Goal: Task Accomplishment & Management: Use online tool/utility

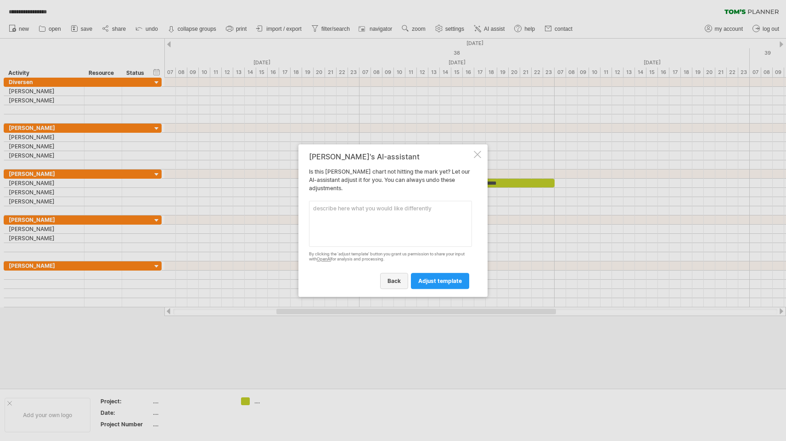
click at [399, 284] on link "back" at bounding box center [394, 281] width 28 height 16
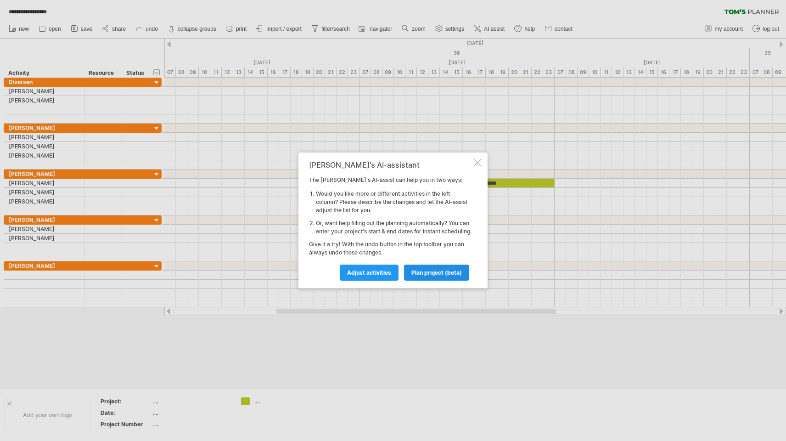
click at [432, 276] on span "plan project (beta)" at bounding box center [437, 272] width 51 height 7
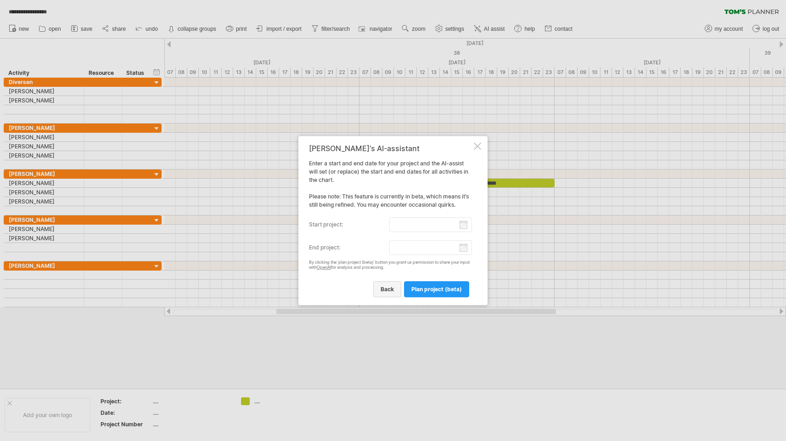
click at [386, 286] on span "back" at bounding box center [387, 289] width 13 height 7
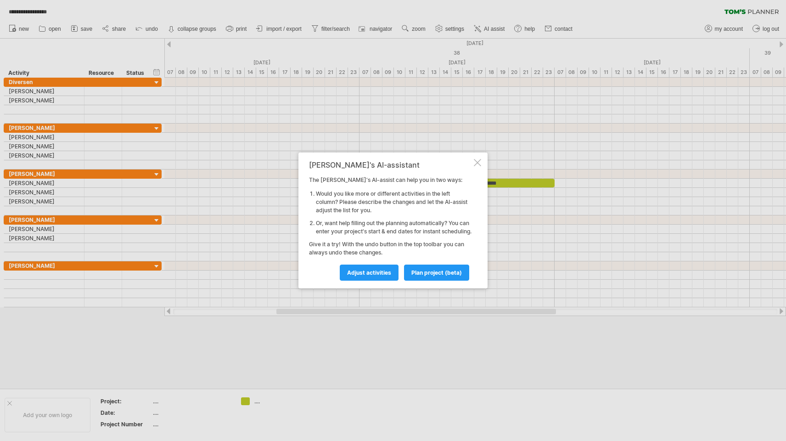
click at [477, 159] on div at bounding box center [477, 162] width 7 height 7
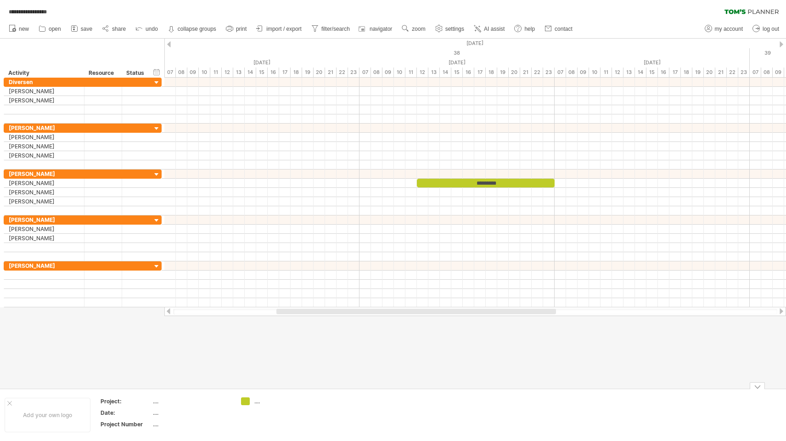
click at [257, 401] on div "...." at bounding box center [279, 401] width 50 height 8
type input "*********"
click at [346, 397] on td at bounding box center [345, 414] width 73 height 35
click at [45, 2] on div "**********" at bounding box center [393, 9] width 786 height 19
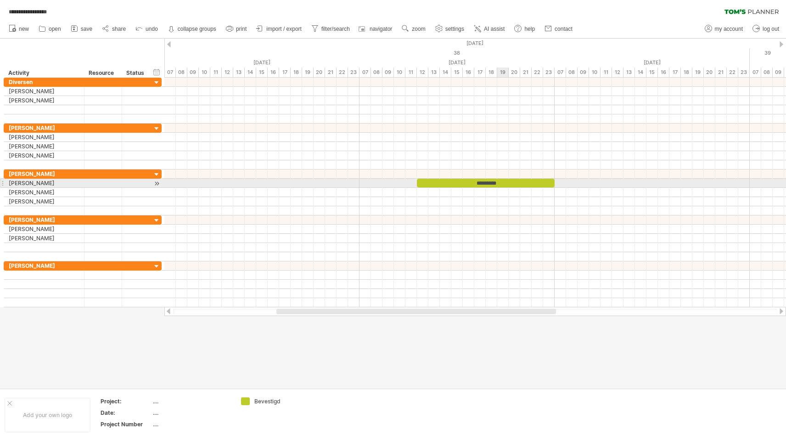
click at [500, 183] on div "*********" at bounding box center [486, 183] width 138 height 9
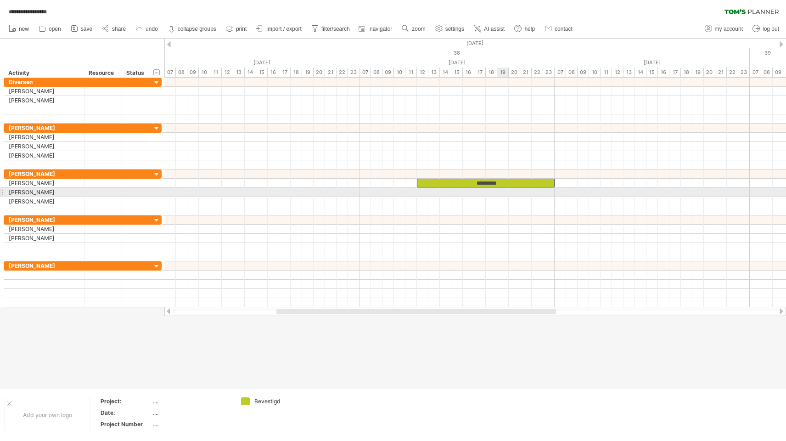
click at [502, 190] on div at bounding box center [475, 192] width 622 height 9
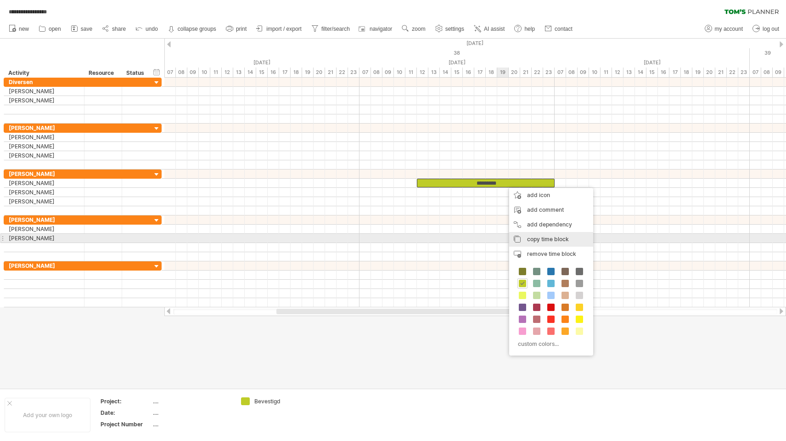
click at [526, 236] on div "copy time block copy time blocks/icons" at bounding box center [551, 239] width 84 height 15
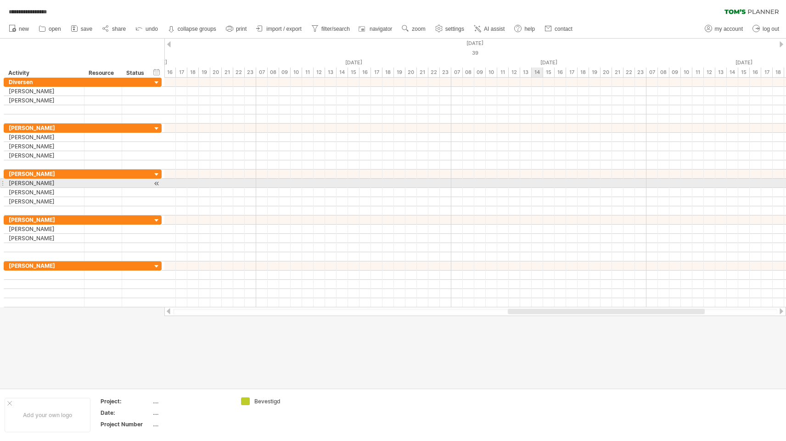
click at [537, 186] on div at bounding box center [475, 183] width 622 height 9
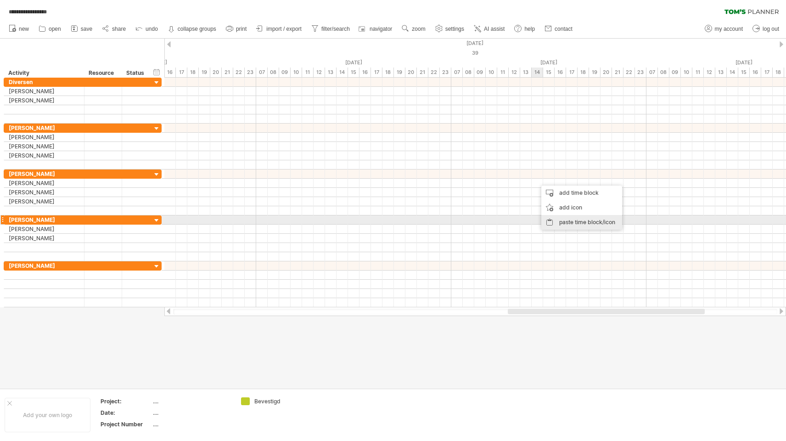
click at [551, 222] on div "paste time block/icon" at bounding box center [581, 222] width 81 height 15
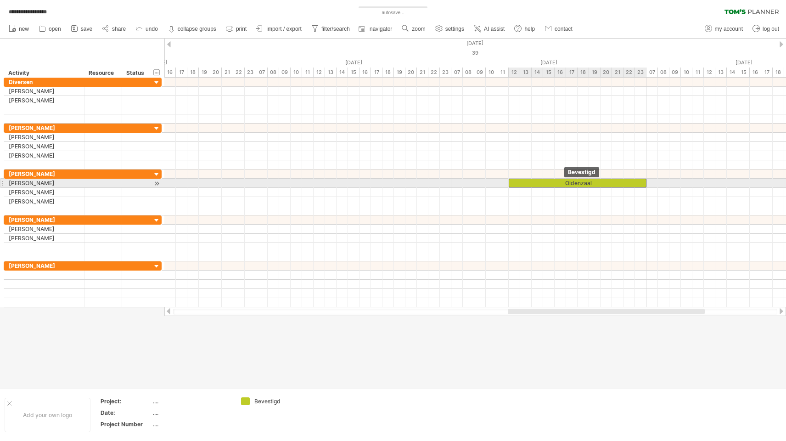
drag, startPoint x: 564, startPoint y: 181, endPoint x: 537, endPoint y: 182, distance: 27.1
click at [537, 182] on div "Oldenzaal" at bounding box center [578, 183] width 138 height 9
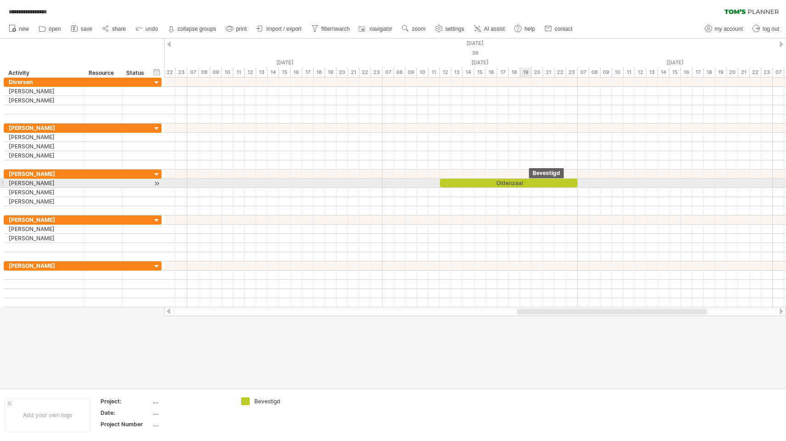
click at [526, 182] on div "Oldenzaal" at bounding box center [509, 183] width 138 height 9
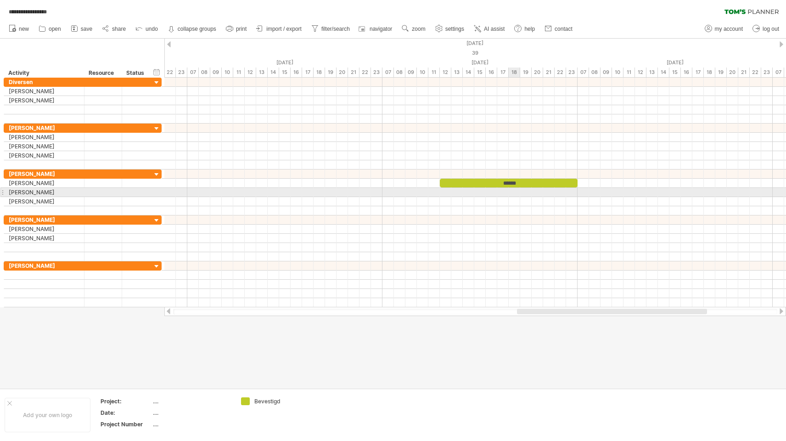
click at [519, 195] on div at bounding box center [475, 192] width 622 height 9
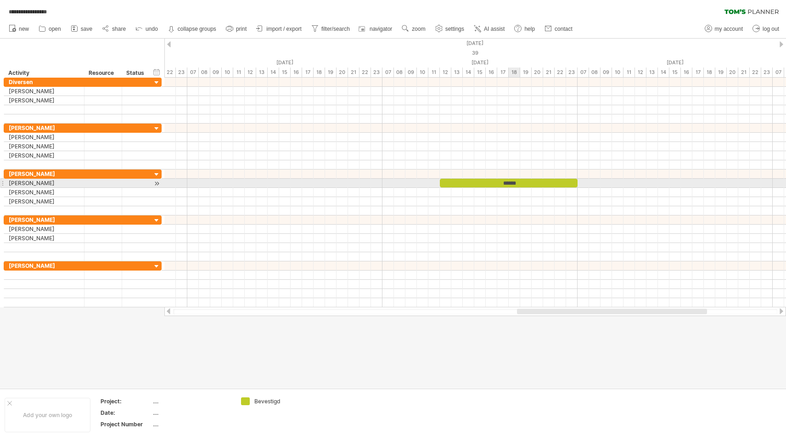
click at [517, 184] on div "******" at bounding box center [509, 183] width 138 height 9
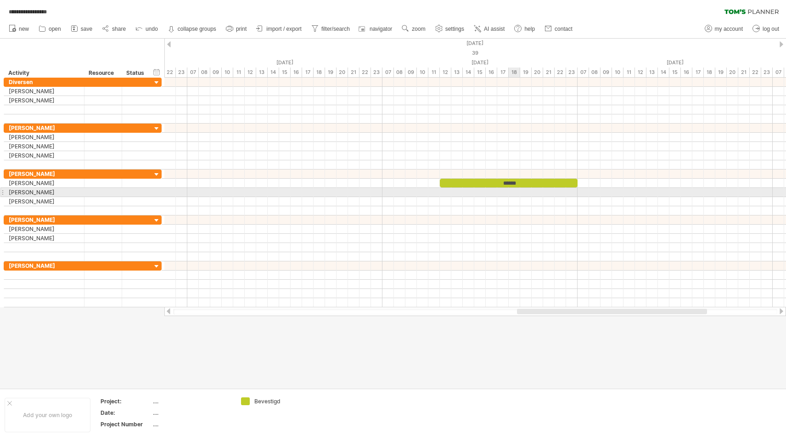
click at [515, 195] on div at bounding box center [475, 192] width 622 height 9
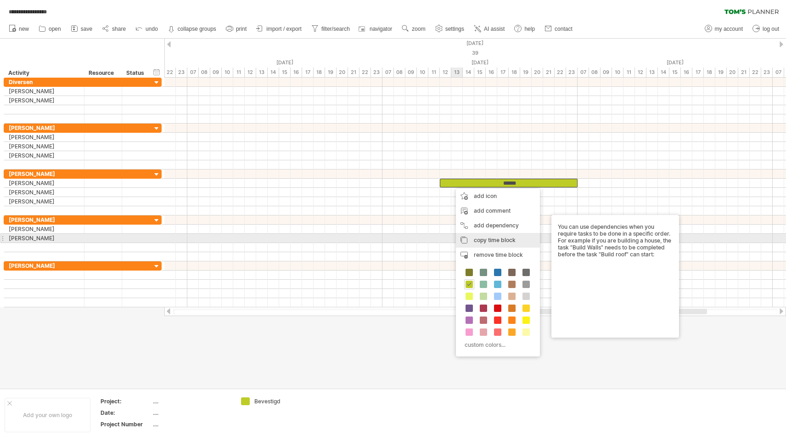
click at [471, 239] on div "copy time block copy time blocks/icons" at bounding box center [498, 240] width 84 height 15
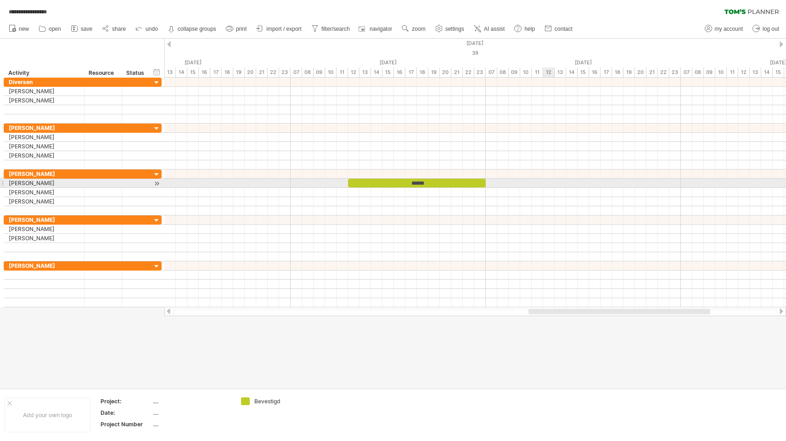
click at [548, 182] on div at bounding box center [475, 183] width 622 height 9
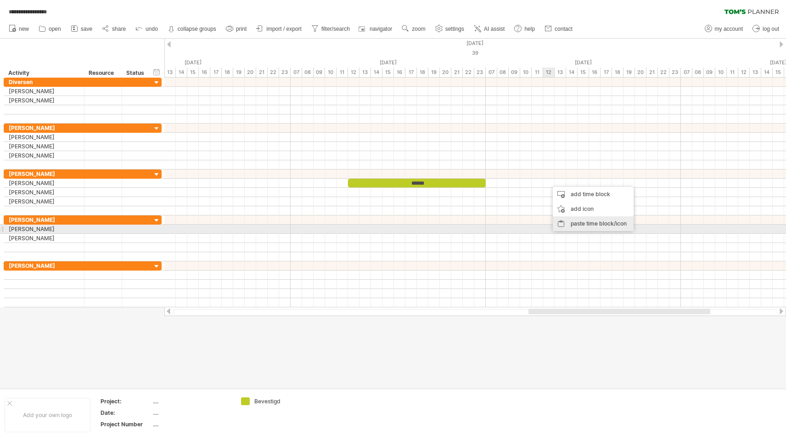
click at [565, 225] on div "paste time block/icon" at bounding box center [593, 223] width 81 height 15
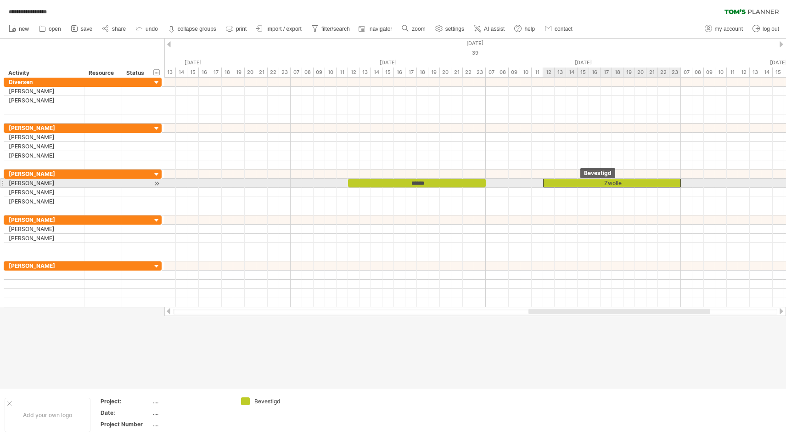
drag, startPoint x: 575, startPoint y: 181, endPoint x: 568, endPoint y: 181, distance: 7.3
click at [568, 181] on div "Zwolle" at bounding box center [612, 183] width 138 height 9
click at [610, 180] on div "Zwolle" at bounding box center [612, 183] width 138 height 9
click at [610, 180] on div "******" at bounding box center [612, 183] width 138 height 9
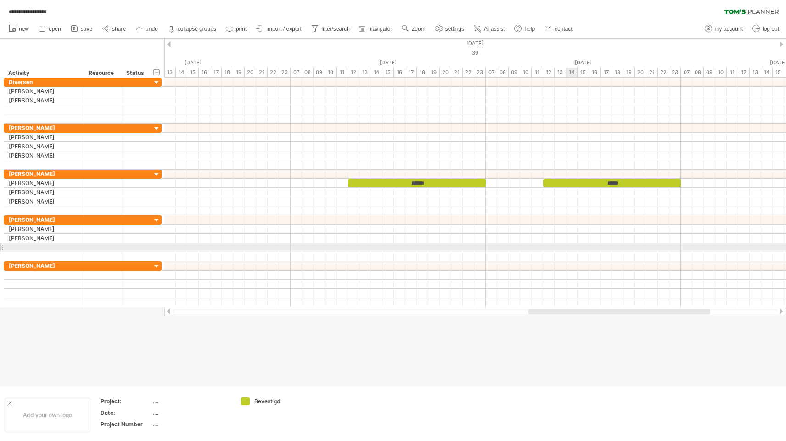
click at [567, 243] on div at bounding box center [475, 247] width 622 height 9
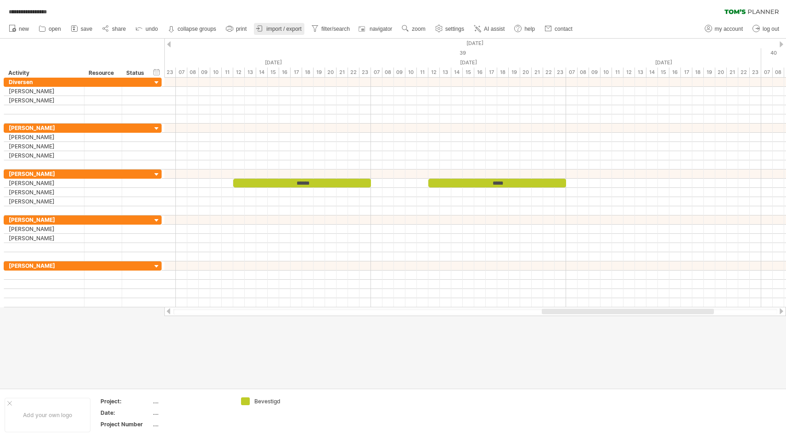
click at [282, 30] on span "import / export" at bounding box center [283, 29] width 35 height 6
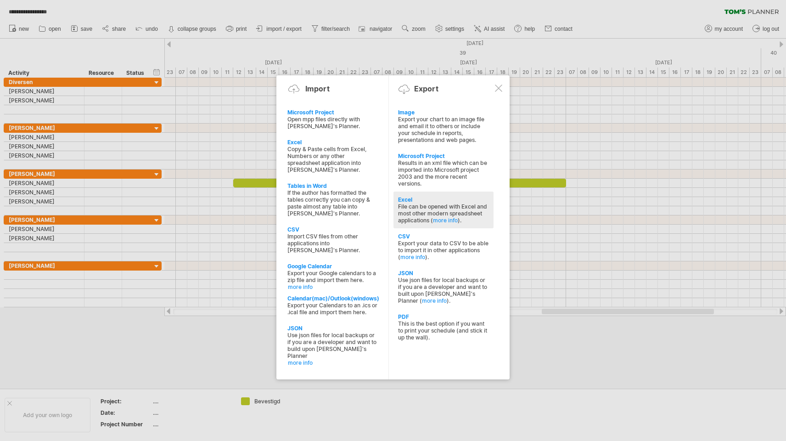
click at [409, 204] on div "File can be opened with Excel and most other modern spreadsheet applications ( …" at bounding box center [443, 213] width 91 height 21
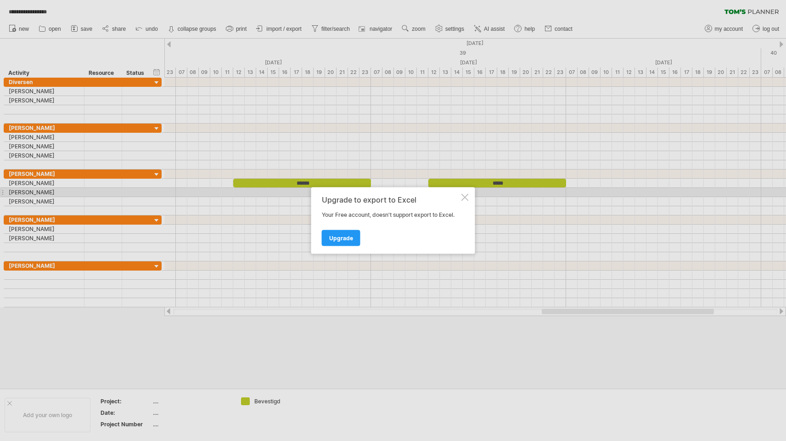
click at [464, 192] on div "Upgrade to export to Excel Your Free account, doesn't support export to Excel. …" at bounding box center [393, 220] width 164 height 67
click at [464, 196] on div at bounding box center [465, 197] width 7 height 7
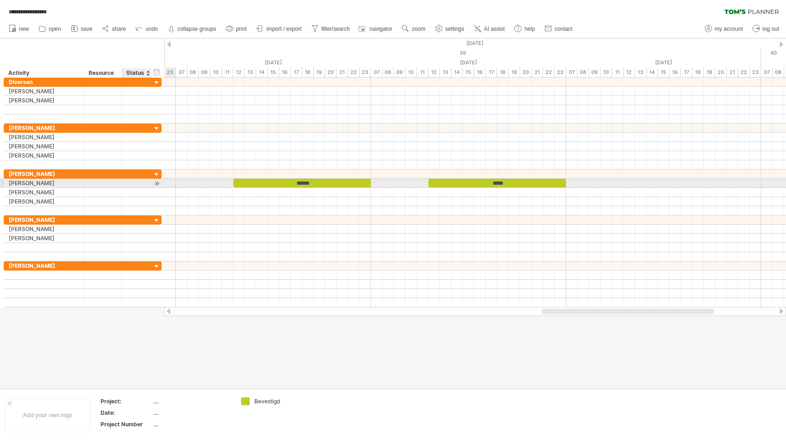
click at [157, 185] on div at bounding box center [156, 184] width 9 height 10
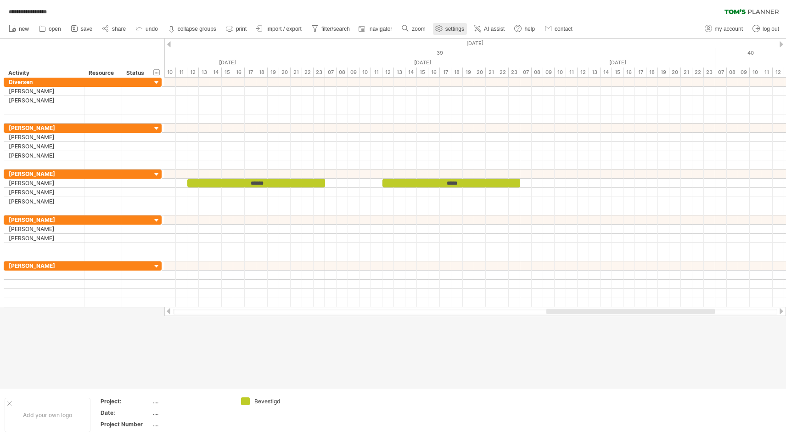
click at [456, 26] on span "settings" at bounding box center [454, 29] width 19 height 6
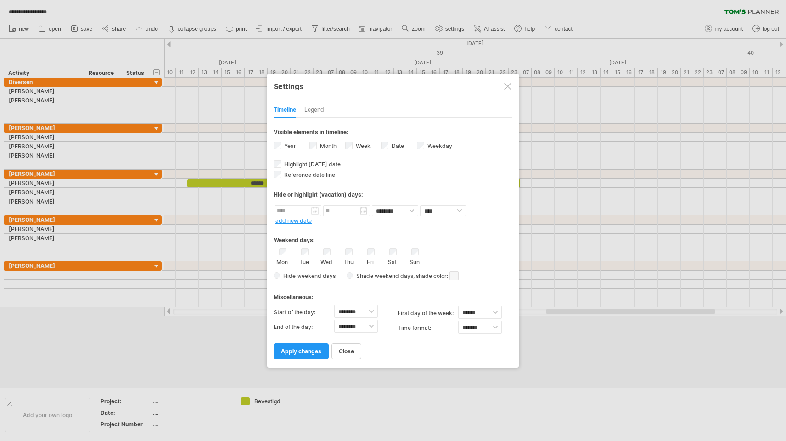
click at [249, 205] on div at bounding box center [393, 220] width 786 height 441
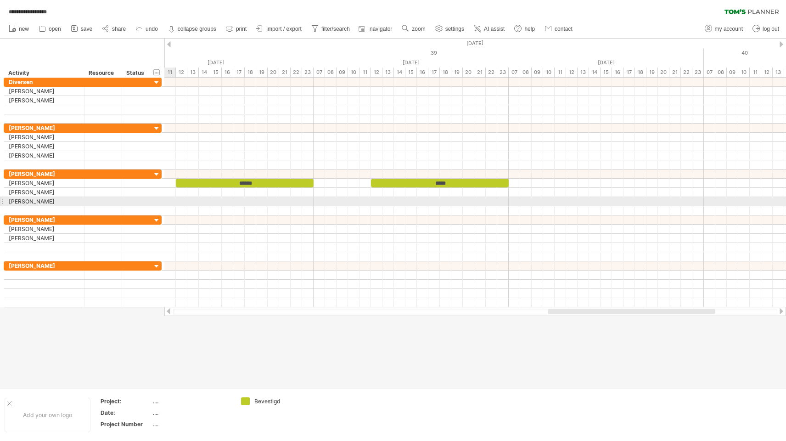
click at [249, 205] on div at bounding box center [475, 201] width 622 height 9
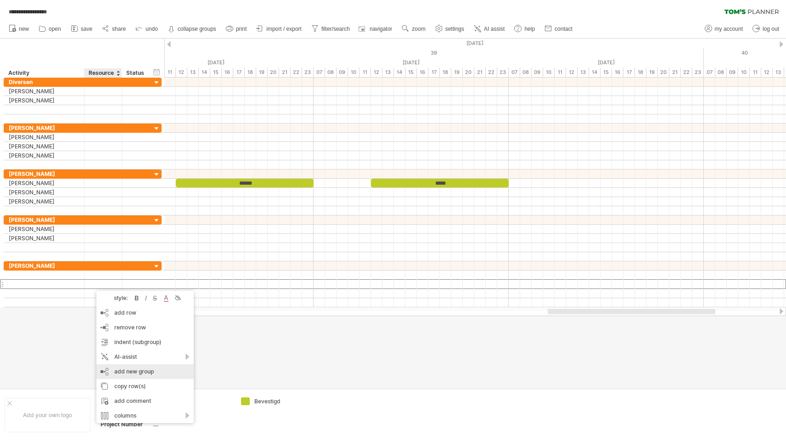
click at [117, 369] on div "add new group" at bounding box center [144, 371] width 97 height 15
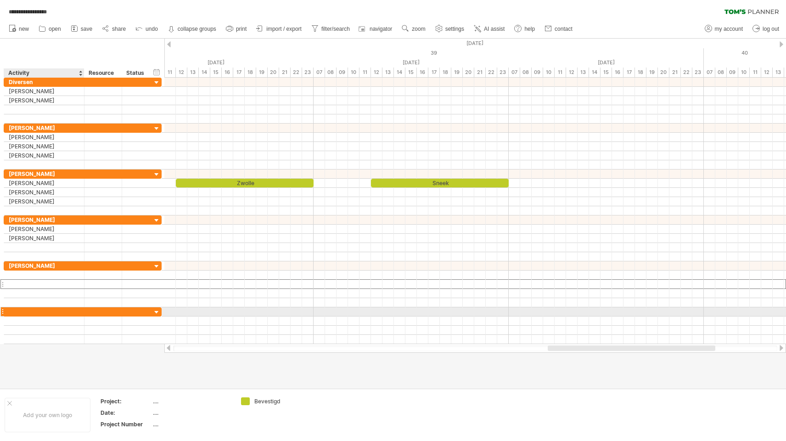
click at [72, 310] on div at bounding box center [44, 311] width 71 height 9
type input "*********"
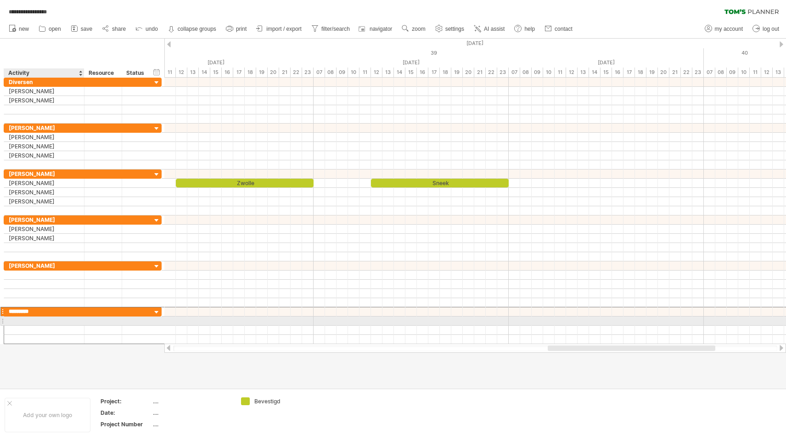
click at [78, 320] on div at bounding box center [44, 320] width 71 height 9
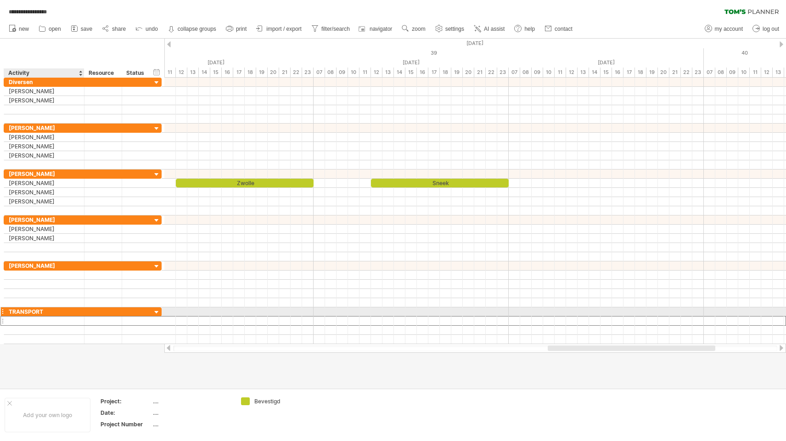
click at [74, 312] on div "TRANSPORT" at bounding box center [44, 311] width 71 height 9
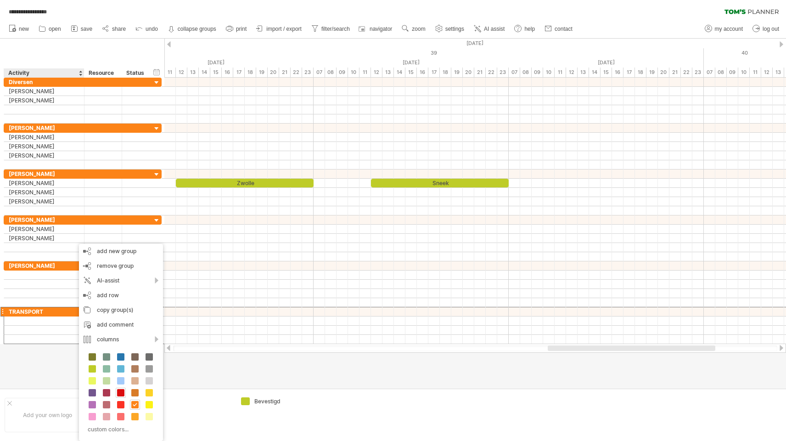
click at [122, 392] on span at bounding box center [120, 392] width 7 height 7
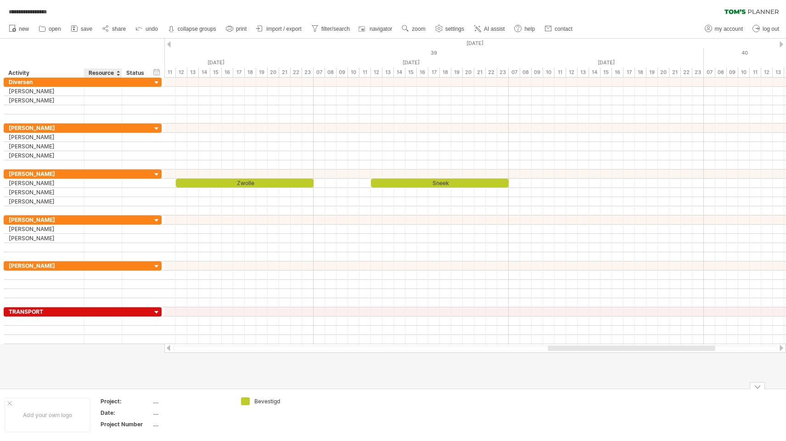
click at [112, 377] on div at bounding box center [393, 214] width 786 height 350
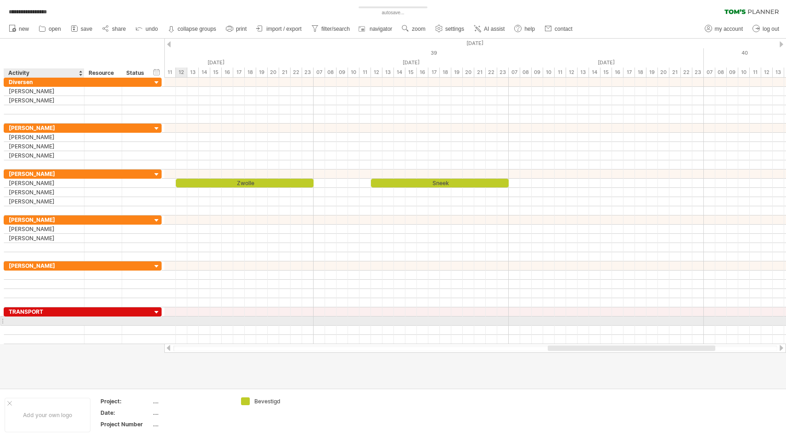
click at [56, 322] on div at bounding box center [44, 320] width 71 height 9
type input "*******"
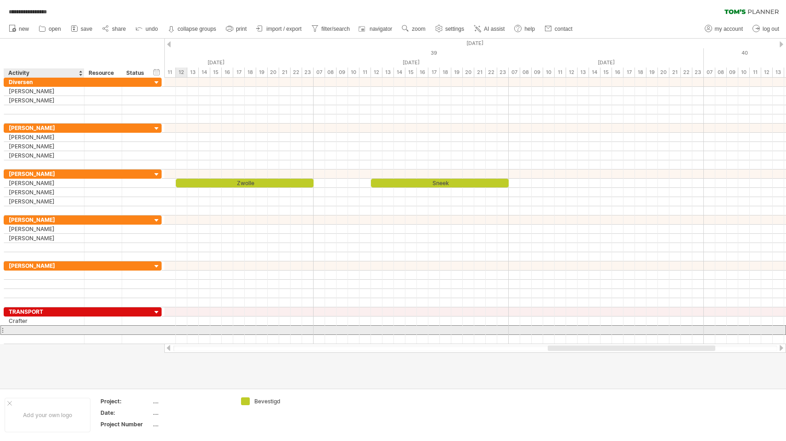
click at [50, 329] on div at bounding box center [44, 330] width 71 height 9
type input "*******"
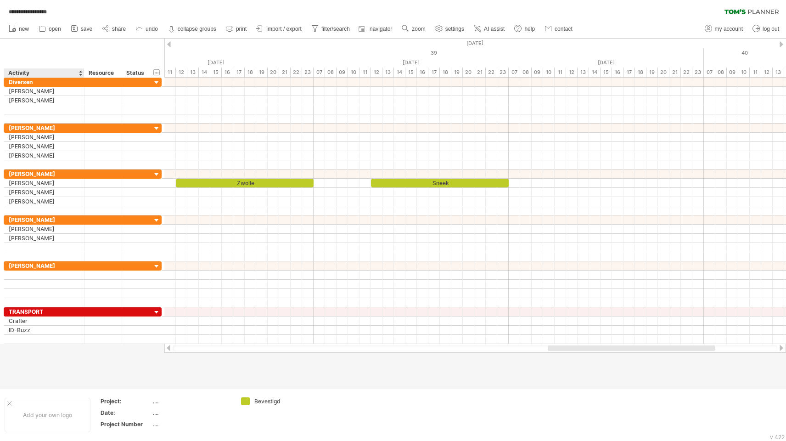
click at [40, 350] on div at bounding box center [393, 214] width 786 height 350
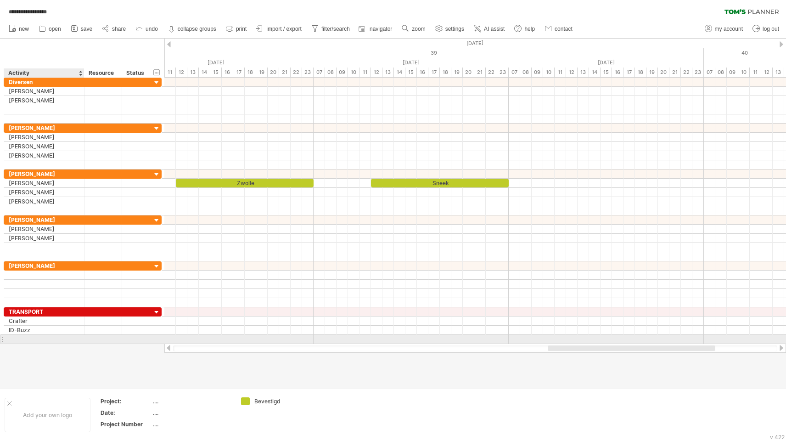
click at [36, 339] on div at bounding box center [44, 339] width 71 height 9
type input "*"
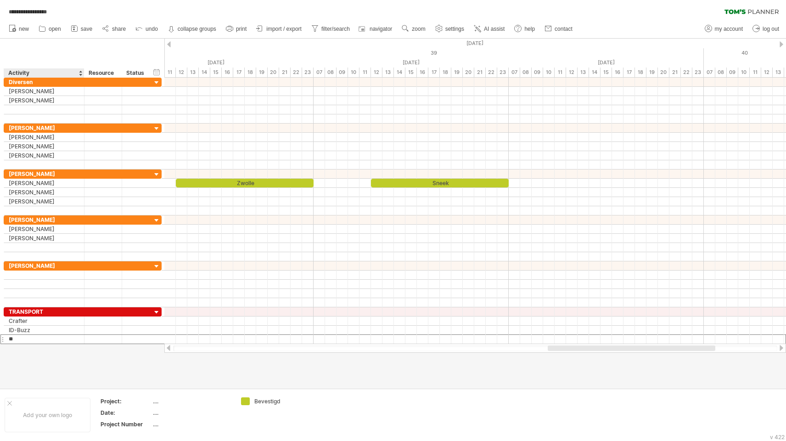
type input "*"
click at [38, 364] on div at bounding box center [393, 214] width 786 height 350
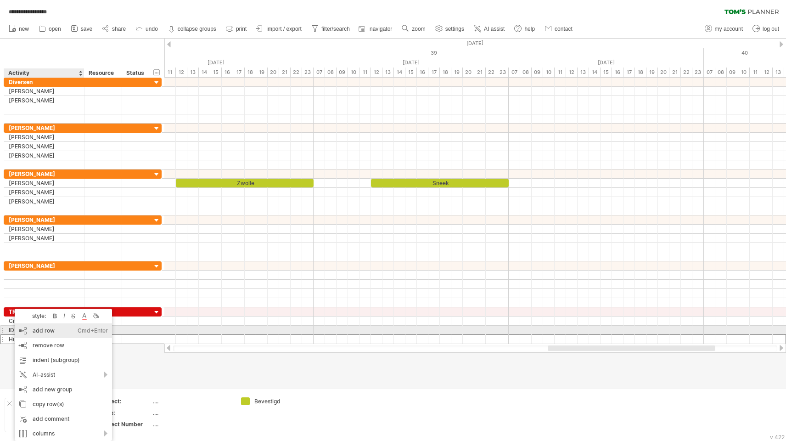
click at [31, 334] on div "add row Ctrl+Enter Cmd+Enter" at bounding box center [63, 330] width 97 height 15
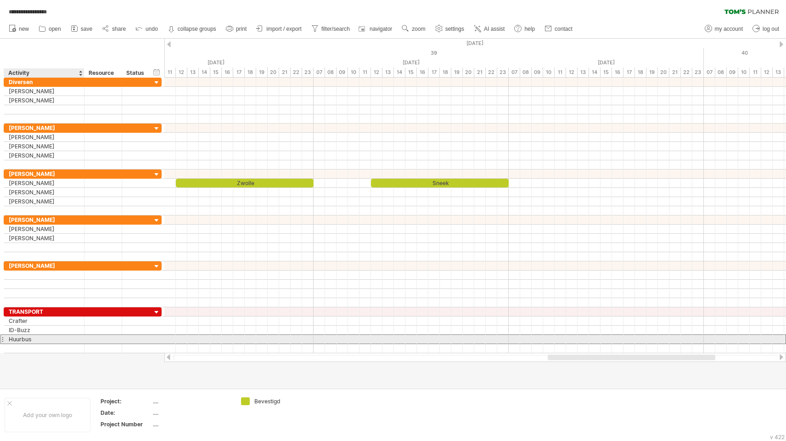
click at [41, 340] on div "Huurbus" at bounding box center [44, 339] width 71 height 9
click at [0, 0] on input "*******" at bounding box center [0, 0] width 0 height 0
click at [41, 340] on input "*******" at bounding box center [44, 339] width 71 height 9
click at [38, 338] on div "Huurbus" at bounding box center [44, 339] width 71 height 9
click at [0, 0] on input "*******" at bounding box center [0, 0] width 0 height 0
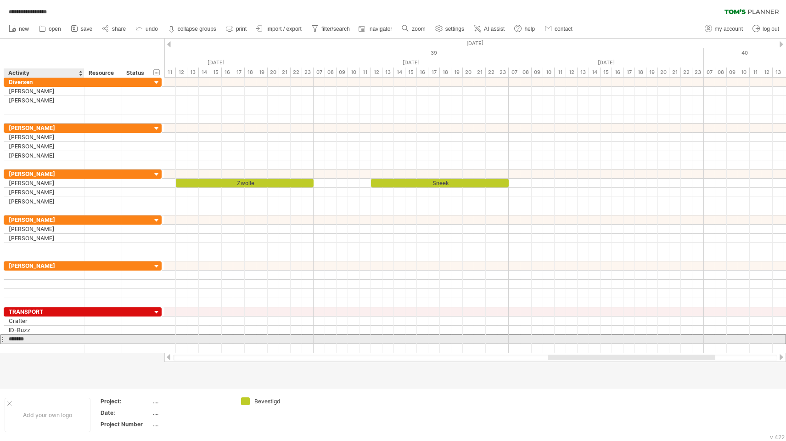
click at [38, 338] on input "*******" at bounding box center [44, 339] width 71 height 9
type input "*********"
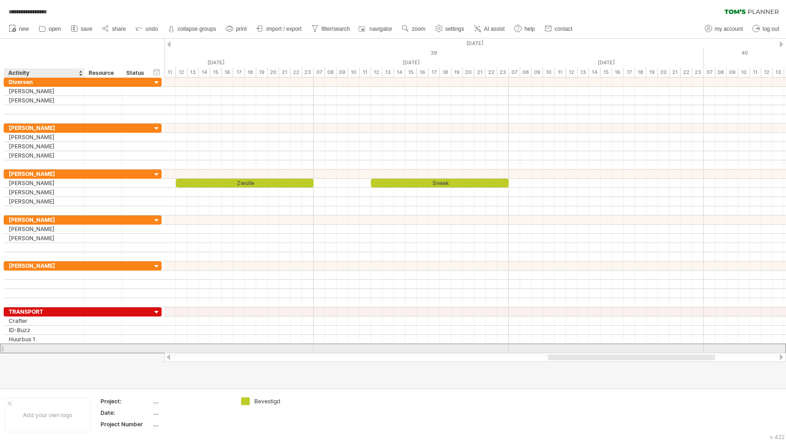
click at [34, 346] on div at bounding box center [44, 348] width 71 height 9
type input "*********"
click at [23, 356] on div at bounding box center [393, 214] width 786 height 350
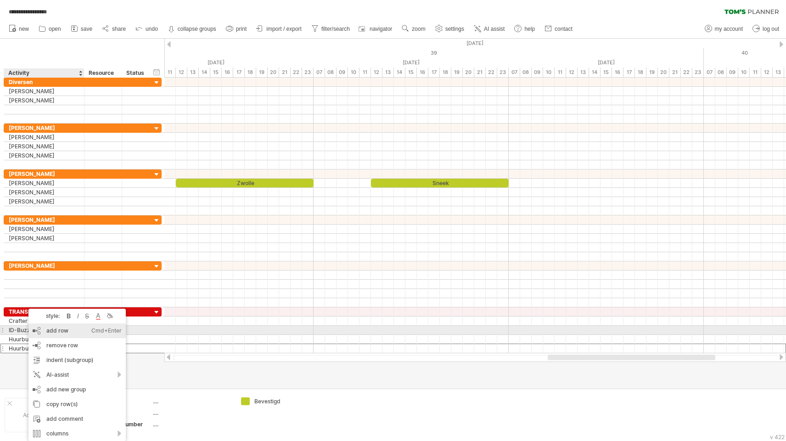
click at [53, 333] on div "add row Ctrl+Enter Cmd+Enter" at bounding box center [76, 330] width 97 height 15
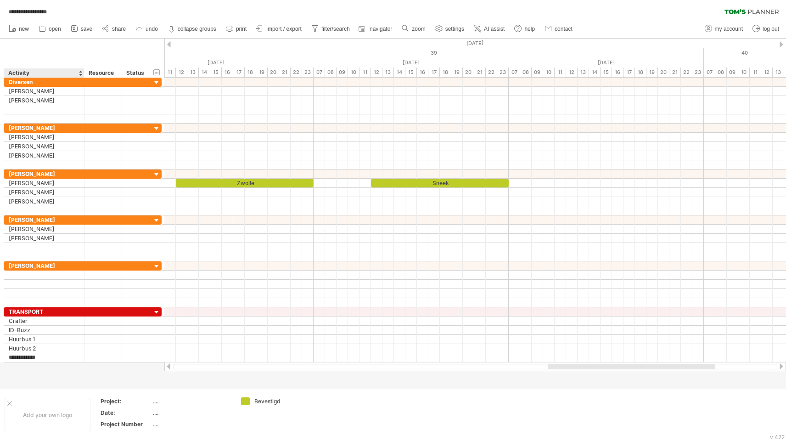
type input "**********"
click at [53, 377] on div at bounding box center [393, 214] width 786 height 350
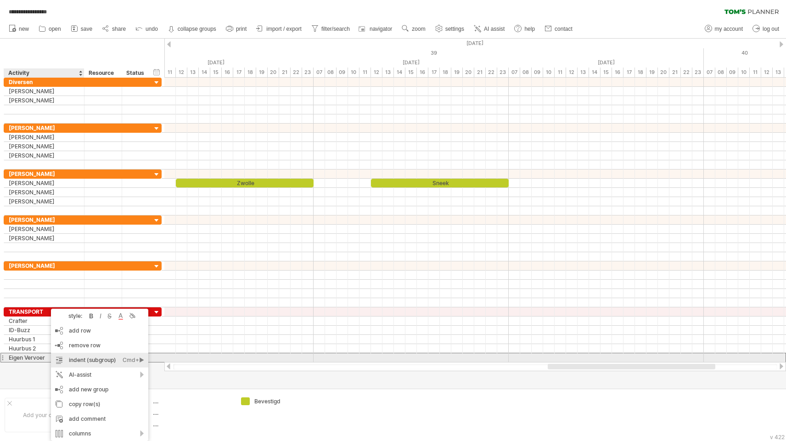
click at [74, 358] on div "indent (subgroup) Ctrl+► Cmd+►" at bounding box center [99, 360] width 97 height 15
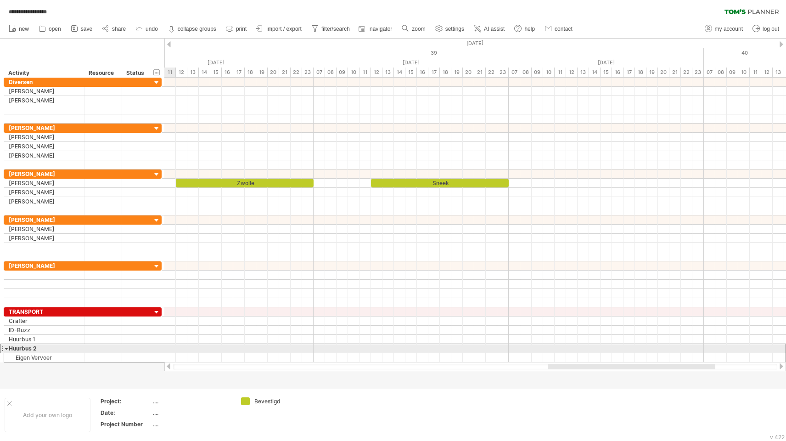
click at [55, 347] on div "Huurbus 2" at bounding box center [44, 348] width 71 height 9
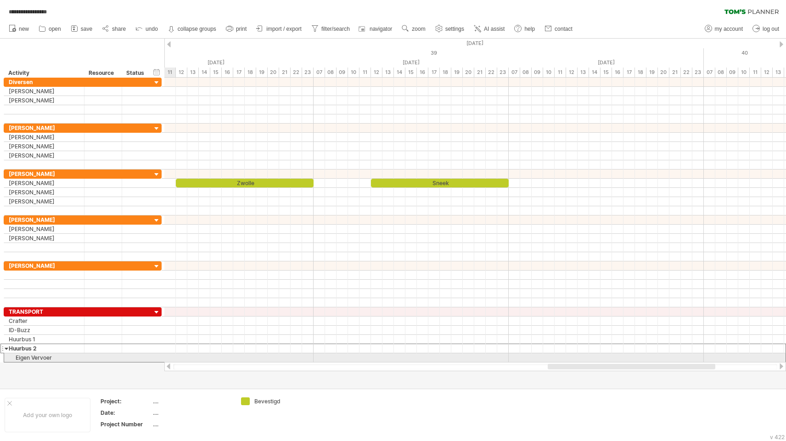
click at [52, 355] on div "Eigen Vervoer" at bounding box center [44, 357] width 71 height 9
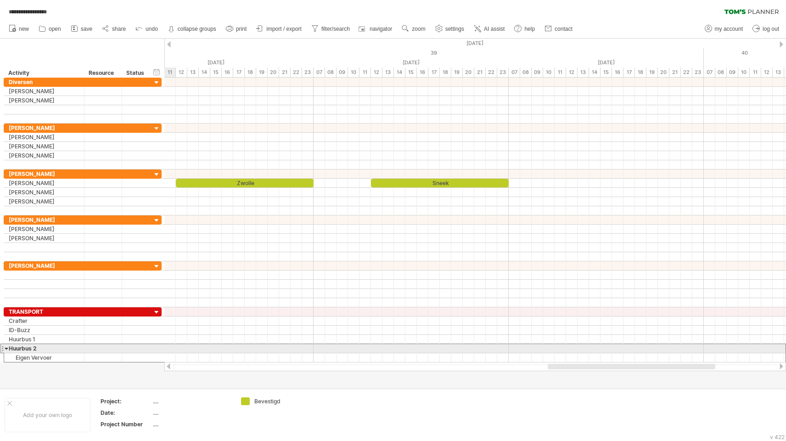
click at [45, 347] on div "Huurbus 2" at bounding box center [44, 348] width 71 height 9
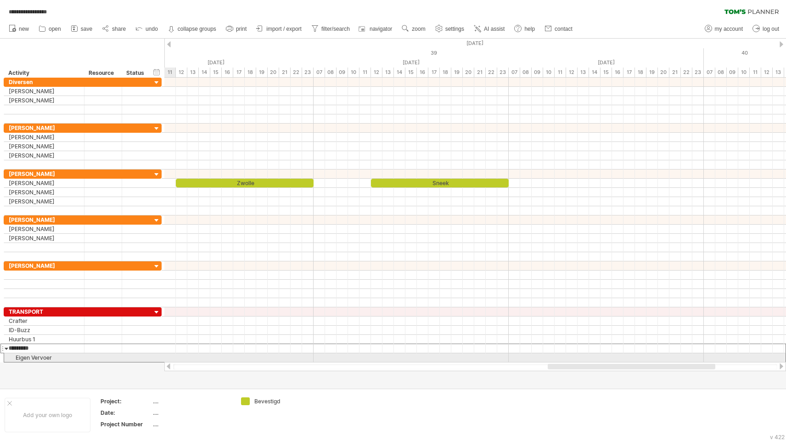
click at [47, 358] on div "Eigen Vervoer" at bounding box center [44, 357] width 71 height 9
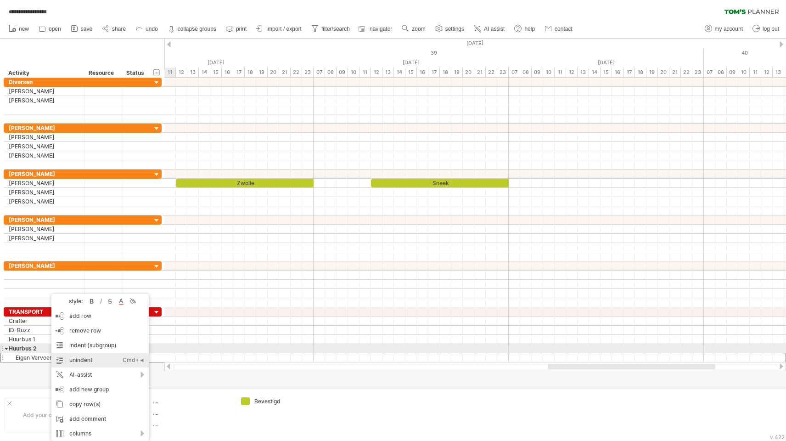
click at [68, 353] on div "unindent Ctrl+◄ Cmd+◄" at bounding box center [99, 360] width 97 height 15
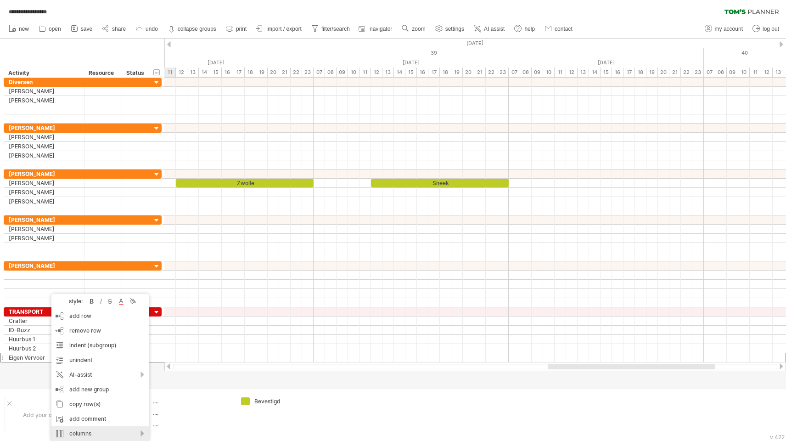
click at [71, 431] on div "columns" at bounding box center [99, 433] width 97 height 15
click at [27, 375] on div at bounding box center [393, 214] width 786 height 350
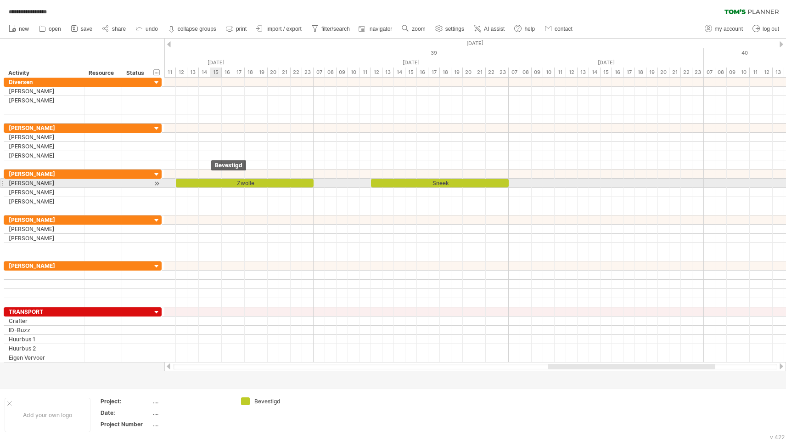
click at [210, 181] on div "Zwolle" at bounding box center [245, 183] width 138 height 9
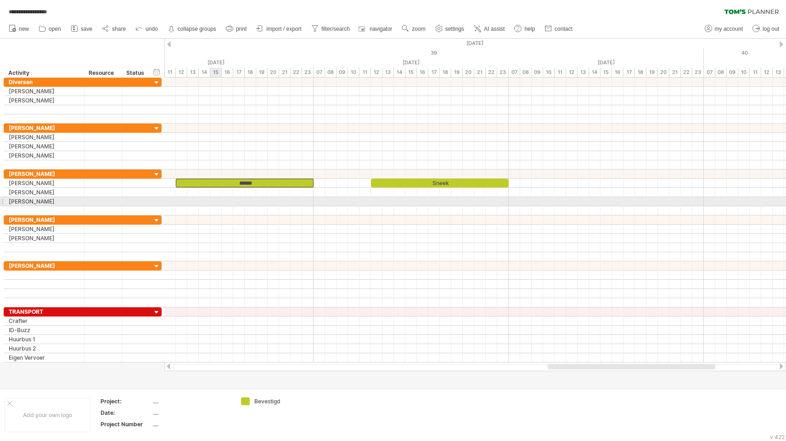
click at [210, 204] on div at bounding box center [475, 201] width 622 height 9
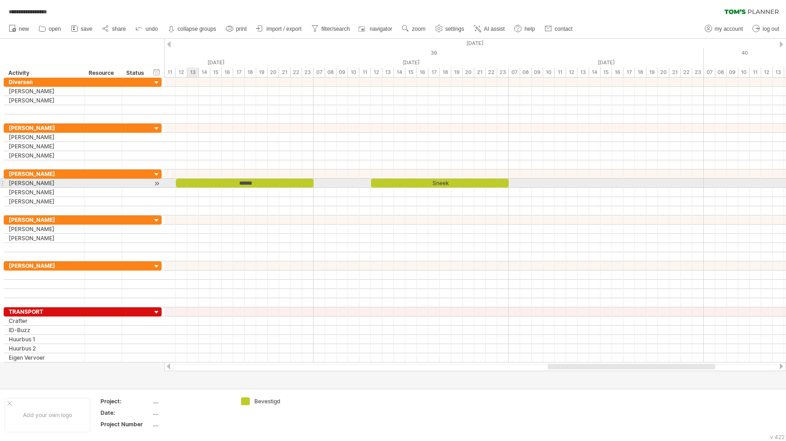
click at [195, 183] on div "******" at bounding box center [245, 183] width 138 height 9
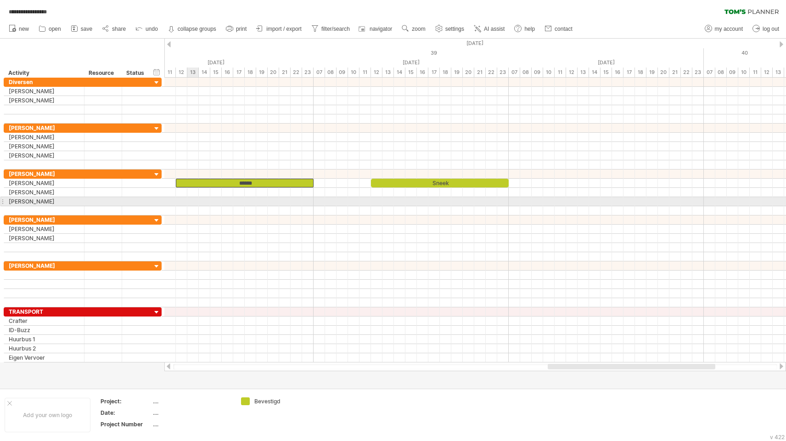
click at [197, 202] on div at bounding box center [475, 201] width 622 height 9
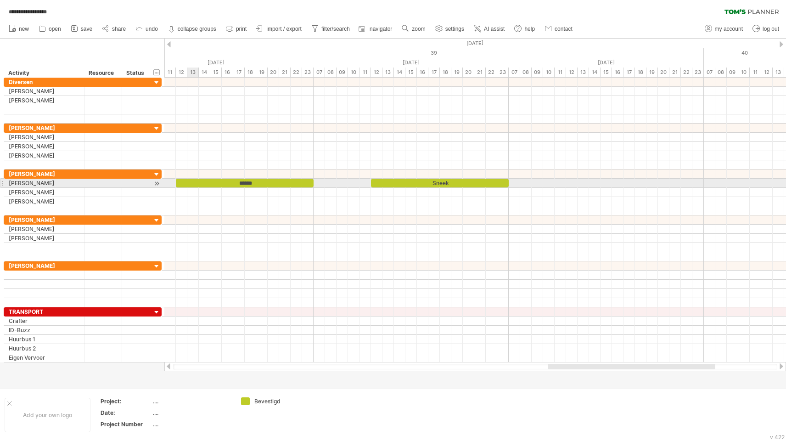
click at [196, 185] on div "******" at bounding box center [245, 183] width 138 height 9
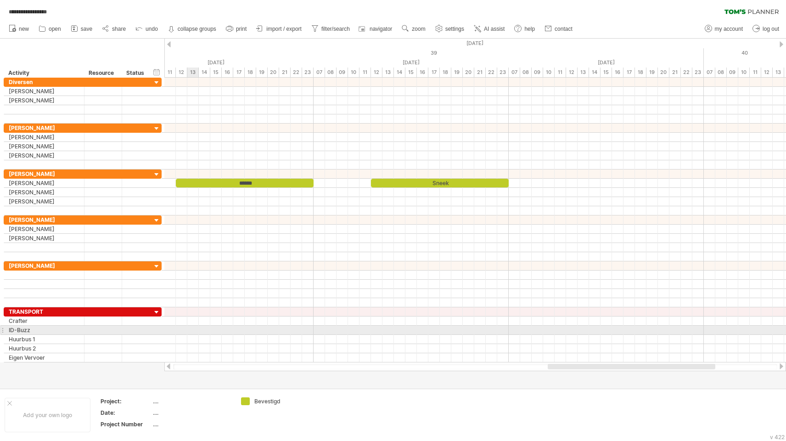
click at [194, 332] on div at bounding box center [475, 330] width 622 height 9
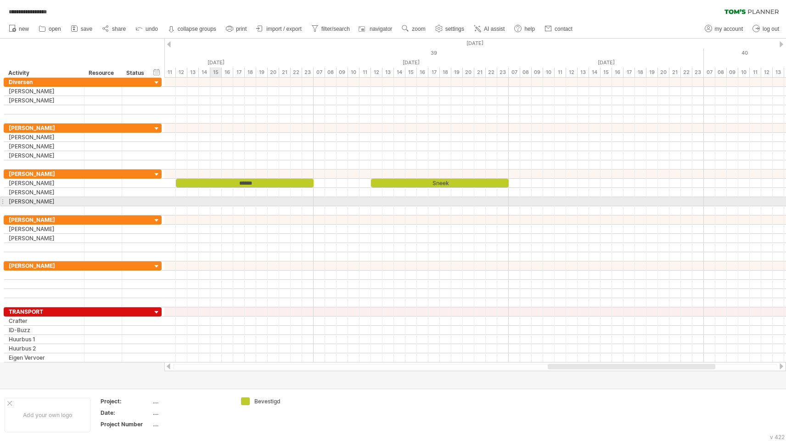
click at [220, 206] on div at bounding box center [475, 201] width 622 height 9
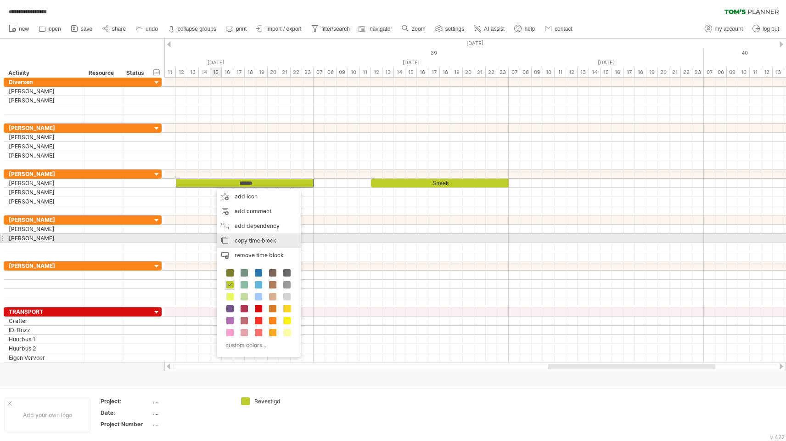
click at [236, 238] on span "copy time block" at bounding box center [256, 240] width 42 height 7
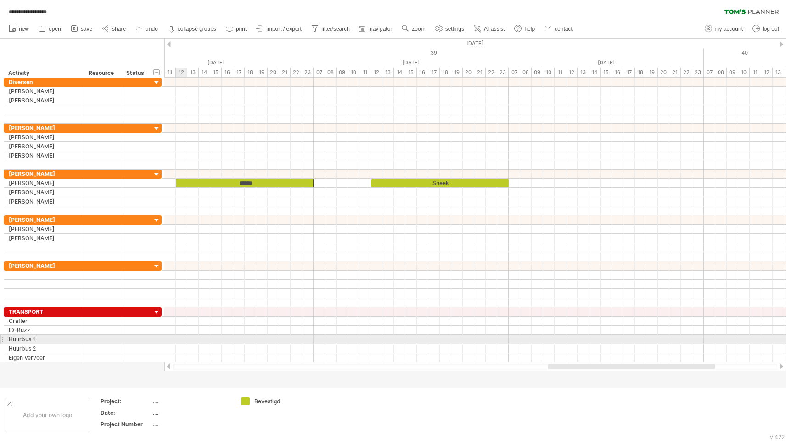
click at [180, 340] on div at bounding box center [475, 339] width 622 height 9
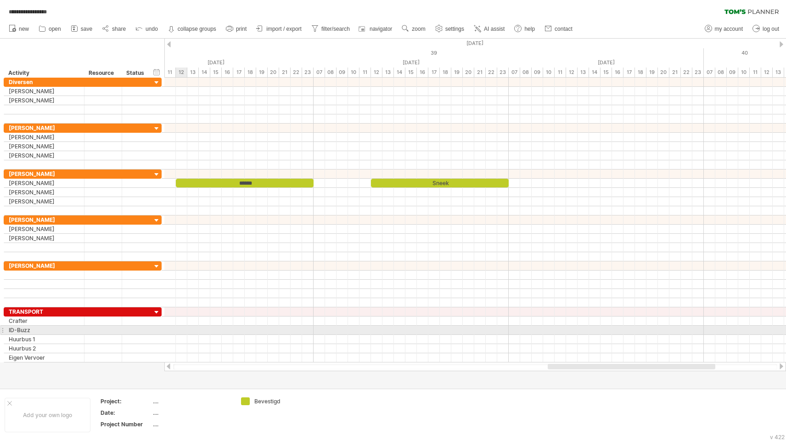
click at [180, 331] on div at bounding box center [475, 330] width 622 height 9
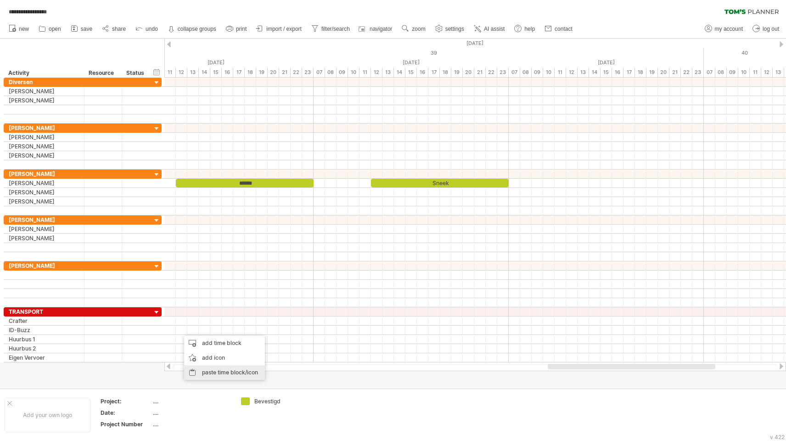
click at [196, 370] on div "paste time block/icon" at bounding box center [224, 372] width 81 height 15
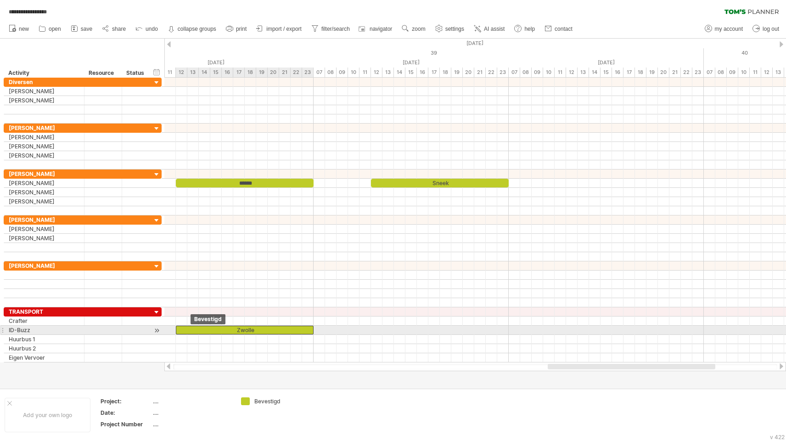
drag, startPoint x: 196, startPoint y: 330, endPoint x: 191, endPoint y: 330, distance: 5.5
click at [191, 330] on div "Zwolle" at bounding box center [245, 330] width 138 height 9
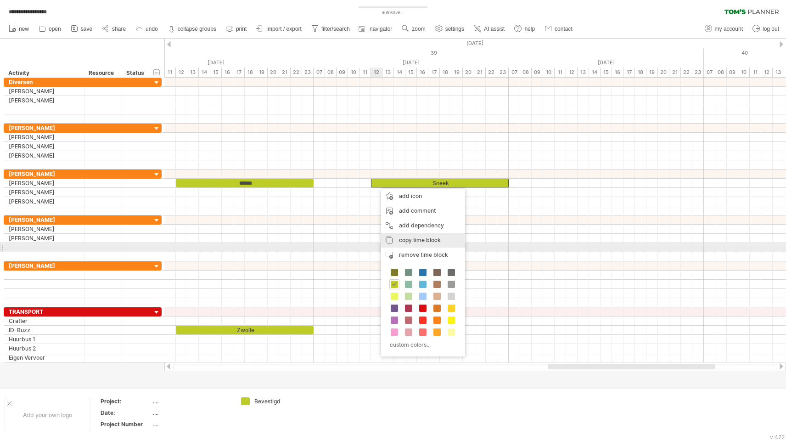
click at [406, 245] on div "copy time block copy time blocks/icons" at bounding box center [423, 240] width 84 height 15
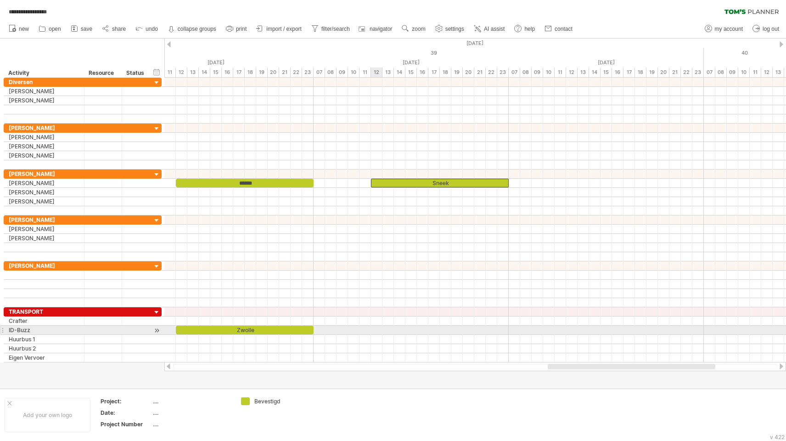
click at [379, 331] on div at bounding box center [475, 330] width 622 height 9
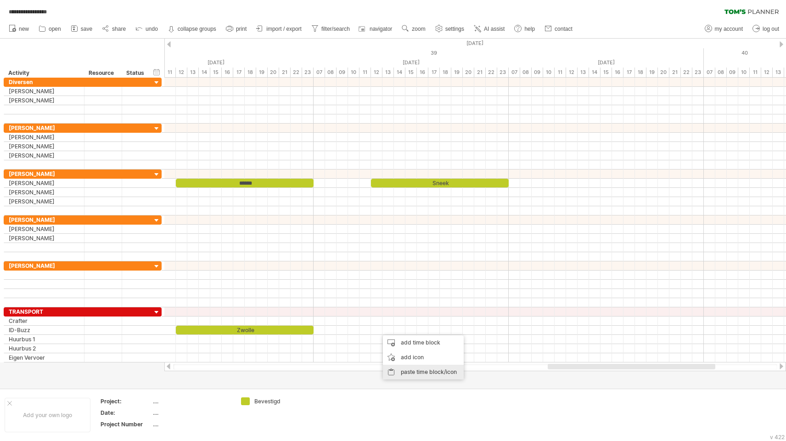
click at [400, 372] on div "paste time block/icon" at bounding box center [423, 372] width 81 height 15
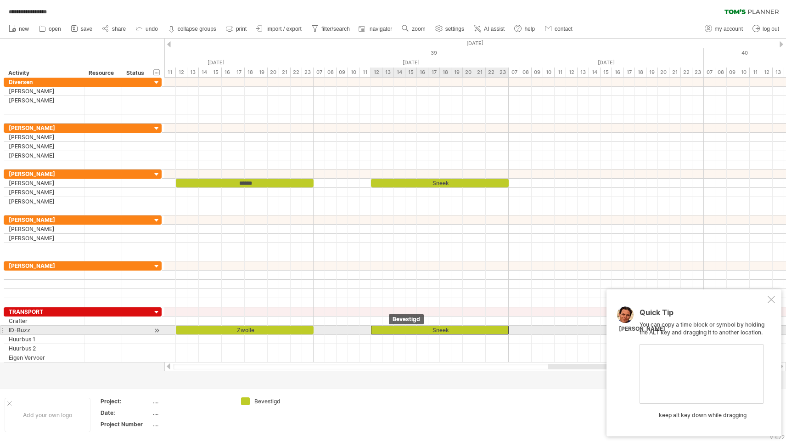
drag, startPoint x: 387, startPoint y: 329, endPoint x: 381, endPoint y: 330, distance: 6.5
click at [381, 330] on div "Sneek" at bounding box center [440, 330] width 138 height 9
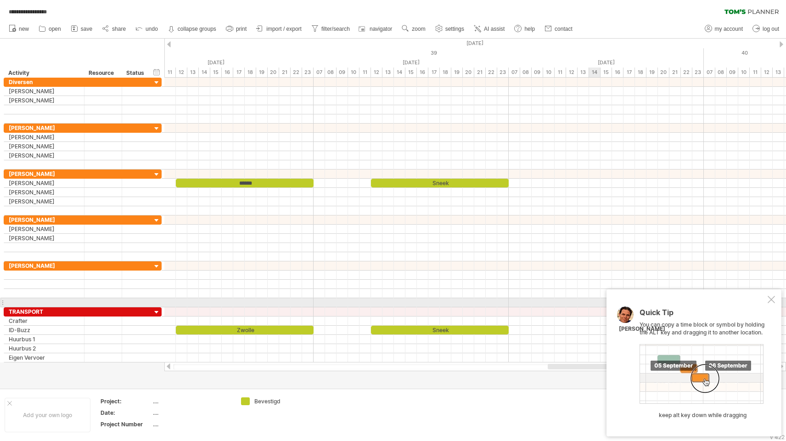
click at [773, 301] on div at bounding box center [771, 299] width 7 height 7
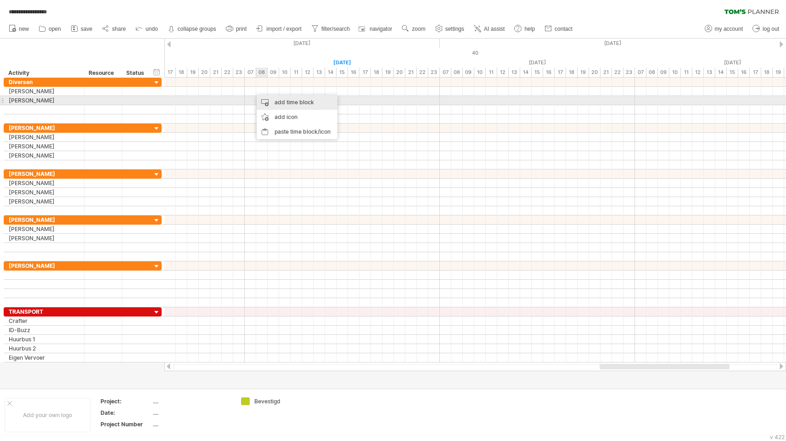
click at [261, 100] on div "add time block" at bounding box center [297, 102] width 81 height 15
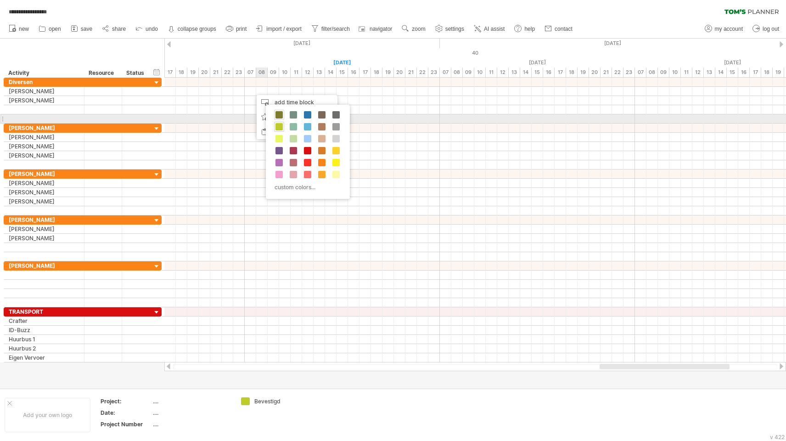
click at [279, 114] on span at bounding box center [279, 114] width 7 height 7
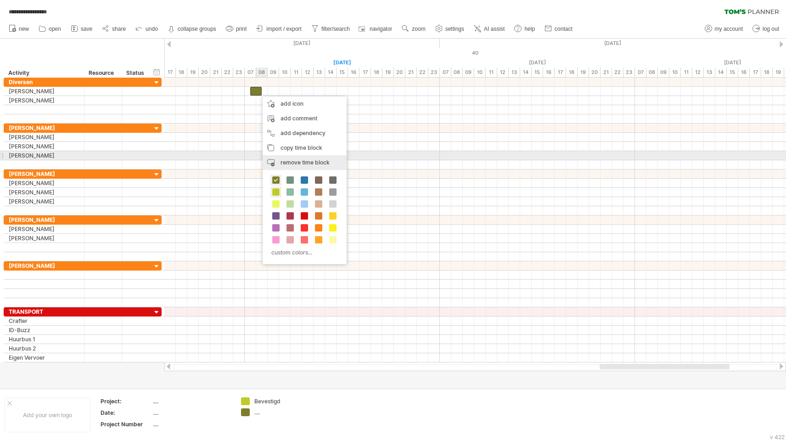
click at [282, 155] on div "remove time block remove selected items" at bounding box center [305, 162] width 84 height 15
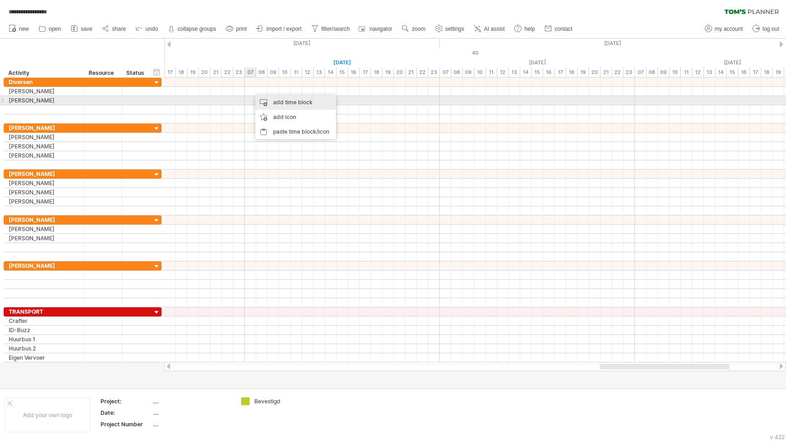
click at [269, 101] on div "add time block" at bounding box center [295, 102] width 81 height 15
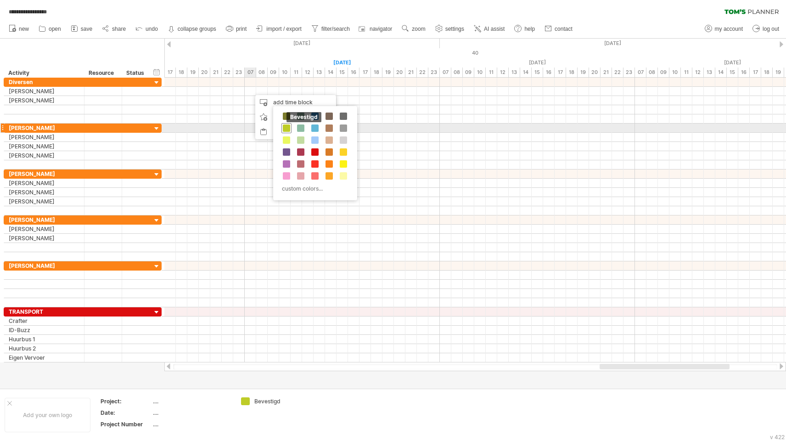
click at [288, 126] on span at bounding box center [286, 127] width 7 height 7
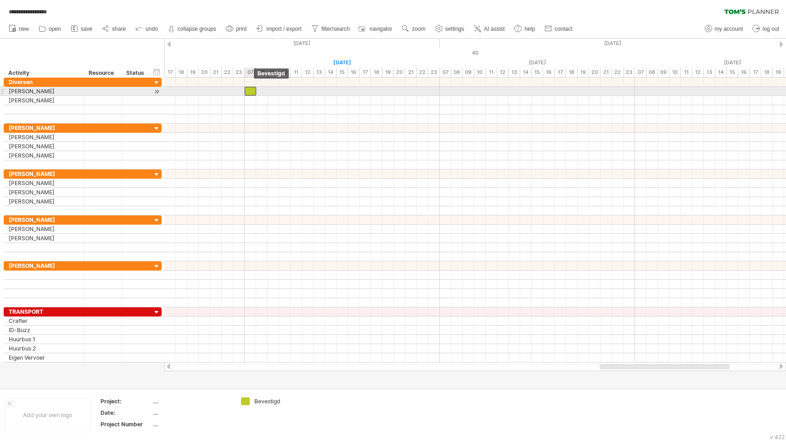
drag, startPoint x: 255, startPoint y: 90, endPoint x: 250, endPoint y: 91, distance: 5.1
click at [250, 91] on div at bounding box center [250, 91] width 11 height 9
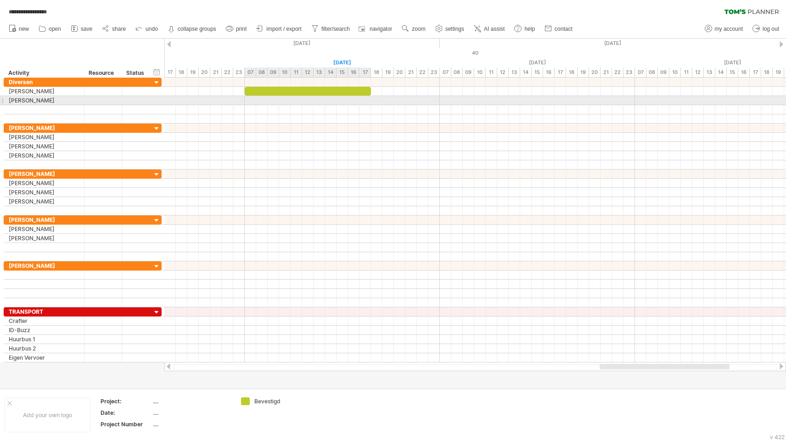
drag, startPoint x: 255, startPoint y: 90, endPoint x: 369, endPoint y: 102, distance: 114.5
click at [369, 102] on div "Oldenzaal Zwolle Sneek [GEOGRAPHIC_DATA] Sneek [DATE] [DATE]" at bounding box center [475, 220] width 622 height 285
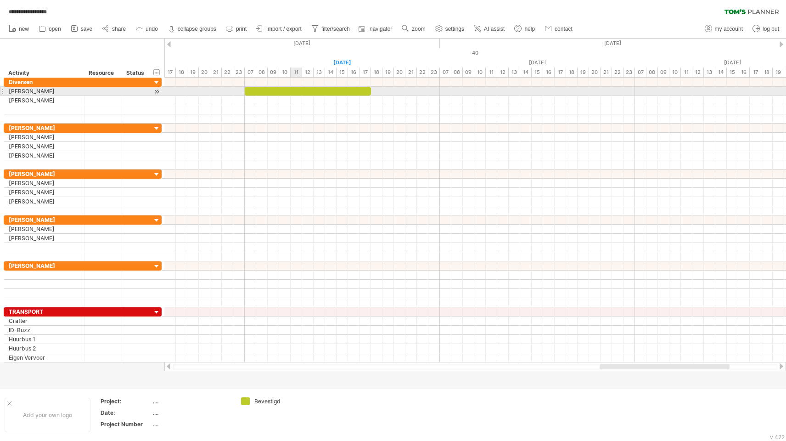
click at [293, 93] on div at bounding box center [308, 91] width 126 height 9
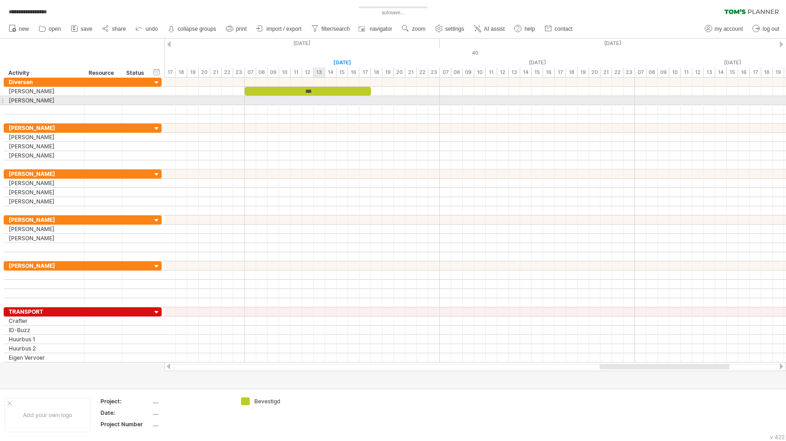
click at [321, 101] on div at bounding box center [475, 100] width 622 height 9
drag, startPoint x: 320, startPoint y: 90, endPoint x: 318, endPoint y: 99, distance: 9.3
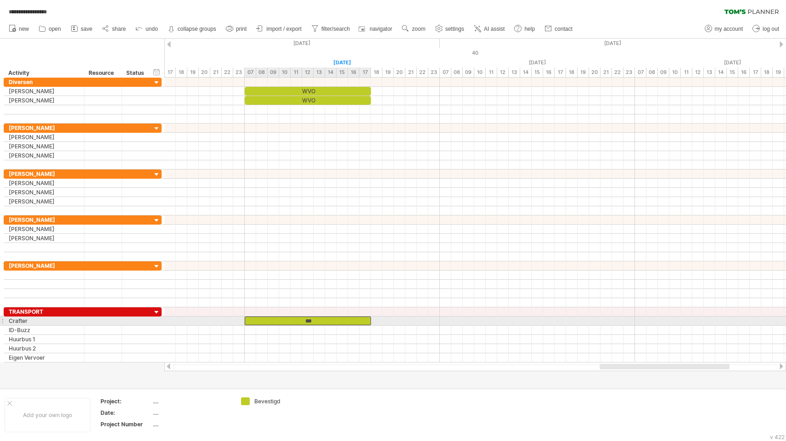
drag, startPoint x: 318, startPoint y: 99, endPoint x: 316, endPoint y: 320, distance: 220.9
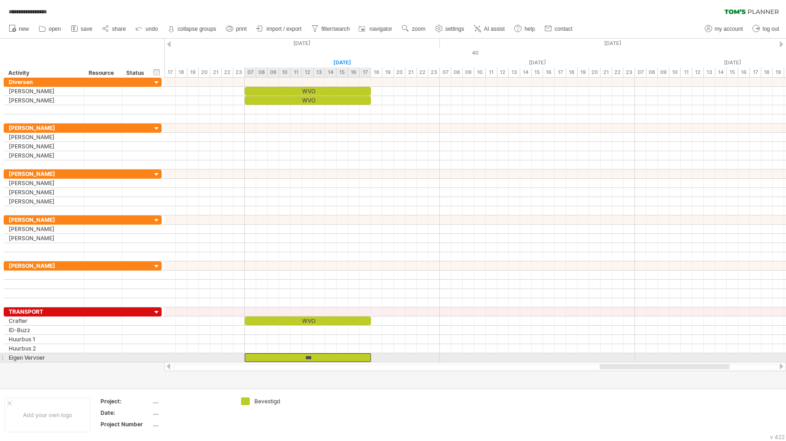
drag, startPoint x: 316, startPoint y: 320, endPoint x: 314, endPoint y: 355, distance: 35.5
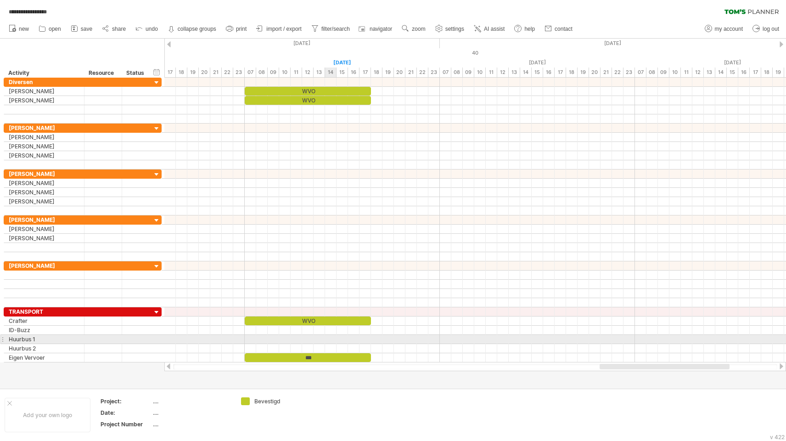
click at [330, 340] on div at bounding box center [475, 339] width 622 height 9
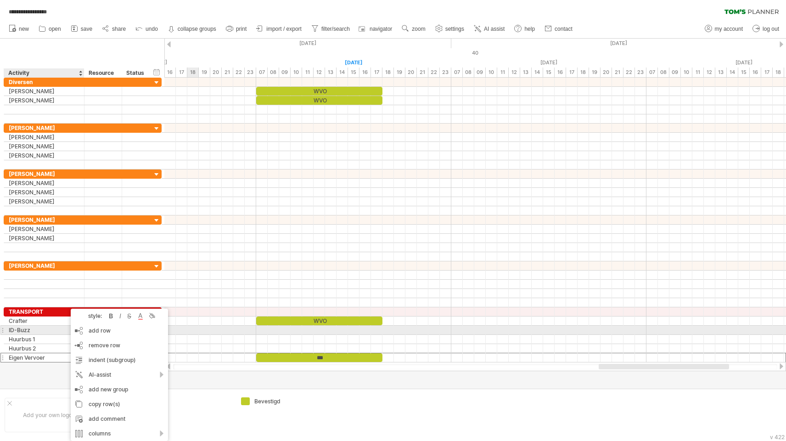
click at [49, 331] on div "ID-Buzz" at bounding box center [44, 330] width 71 height 9
click at [85, 333] on div "add row Ctrl+Enter Cmd+Enter" at bounding box center [101, 330] width 97 height 15
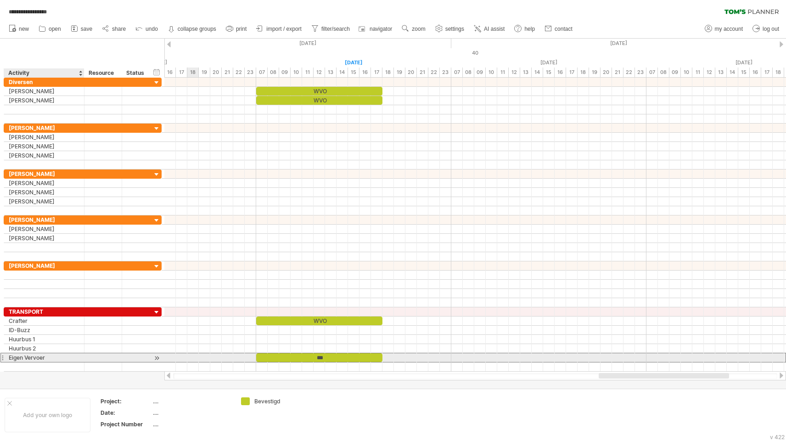
click at [65, 358] on div "Eigen Vervoer" at bounding box center [44, 357] width 71 height 9
click at [0, 0] on input "**********" at bounding box center [0, 0] width 0 height 0
click at [65, 358] on input "**********" at bounding box center [44, 357] width 71 height 9
type input "**"
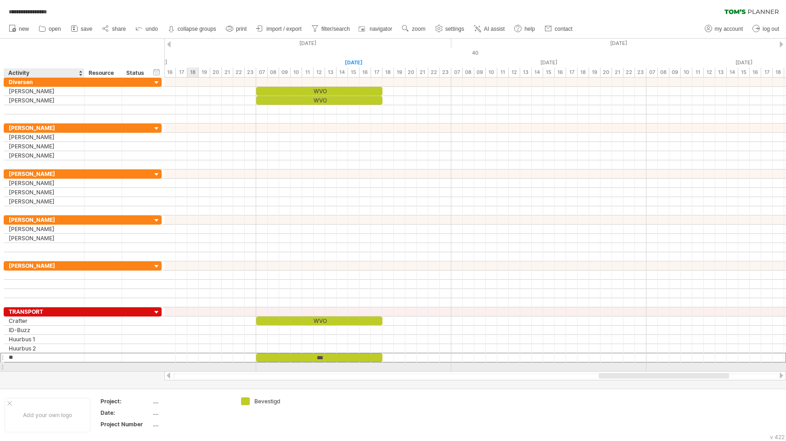
click at [66, 365] on div at bounding box center [44, 366] width 71 height 9
type input "**********"
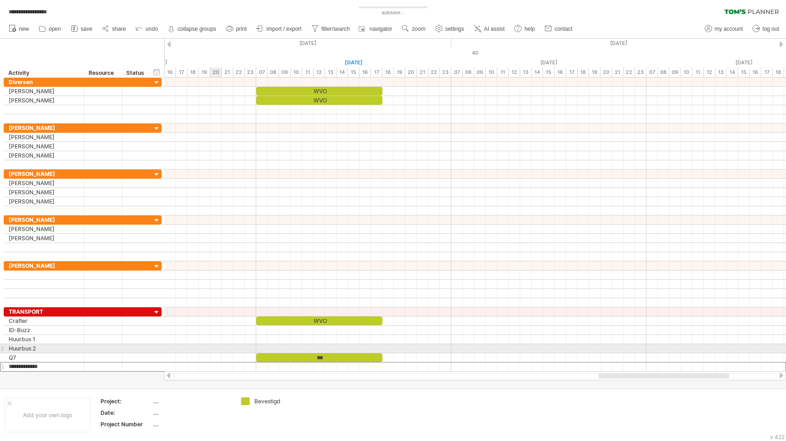
click at [211, 350] on div at bounding box center [475, 348] width 622 height 9
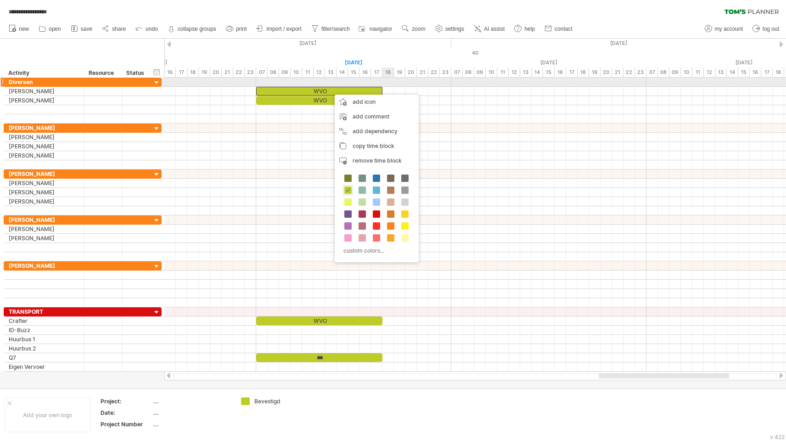
drag, startPoint x: 330, startPoint y: 90, endPoint x: 389, endPoint y: 85, distance: 59.0
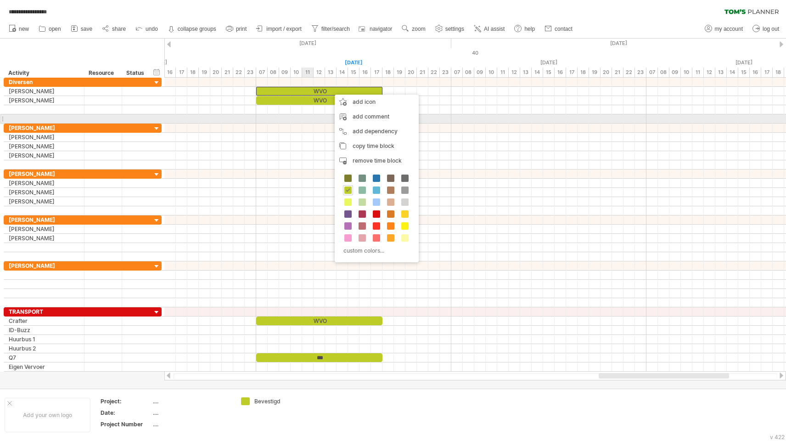
click at [310, 121] on div at bounding box center [475, 118] width 622 height 9
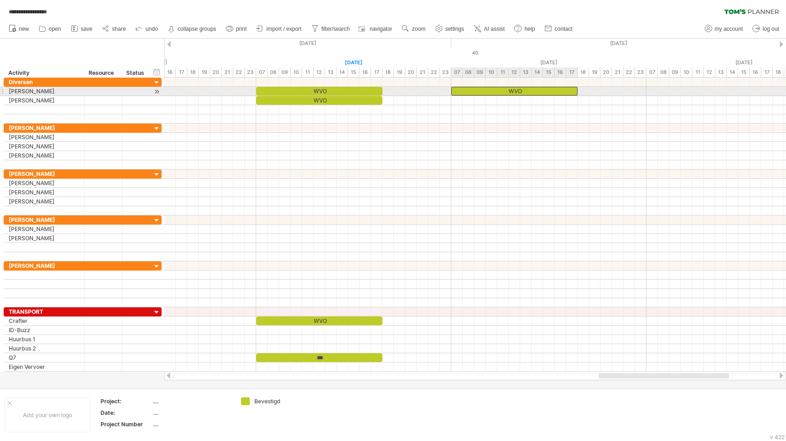
drag, startPoint x: 310, startPoint y: 90, endPoint x: 507, endPoint y: 90, distance: 197.5
click at [507, 90] on div "WVO" at bounding box center [514, 91] width 126 height 9
drag, startPoint x: 507, startPoint y: 90, endPoint x: 705, endPoint y: 87, distance: 197.5
click at [705, 87] on div "WVO" at bounding box center [710, 91] width 126 height 9
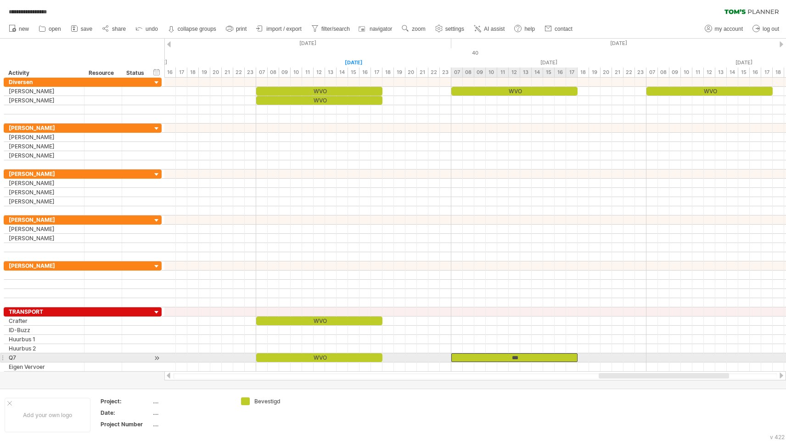
drag, startPoint x: 320, startPoint y: 359, endPoint x: 517, endPoint y: 355, distance: 196.6
click at [517, 355] on div "***" at bounding box center [514, 357] width 126 height 9
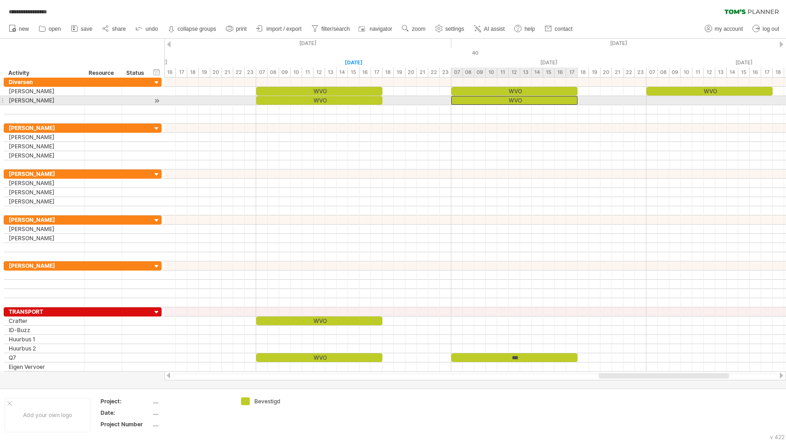
drag, startPoint x: 468, startPoint y: 91, endPoint x: 467, endPoint y: 97, distance: 5.6
click at [518, 99] on div "WVO" at bounding box center [514, 100] width 126 height 9
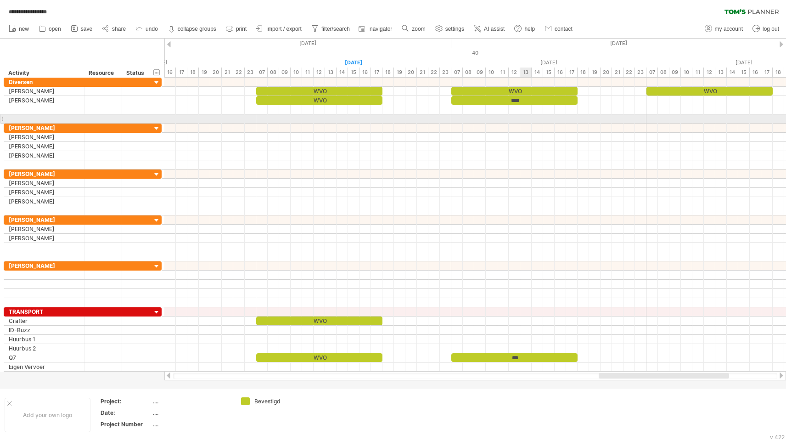
click at [524, 124] on div at bounding box center [475, 128] width 622 height 9
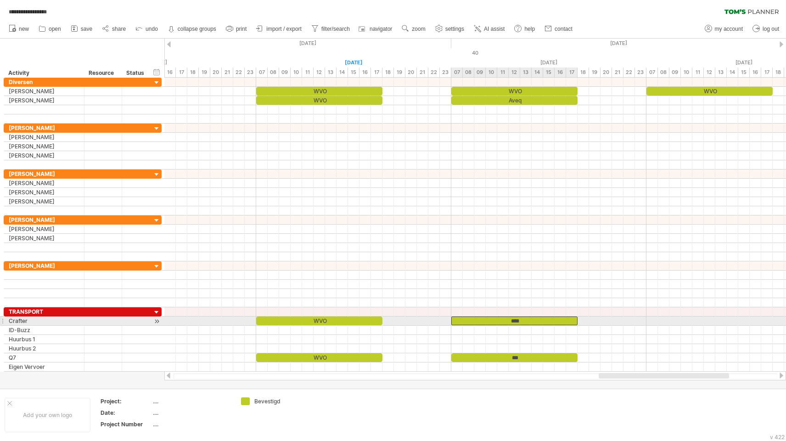
drag, startPoint x: 521, startPoint y: 100, endPoint x: 519, endPoint y: 321, distance: 221.4
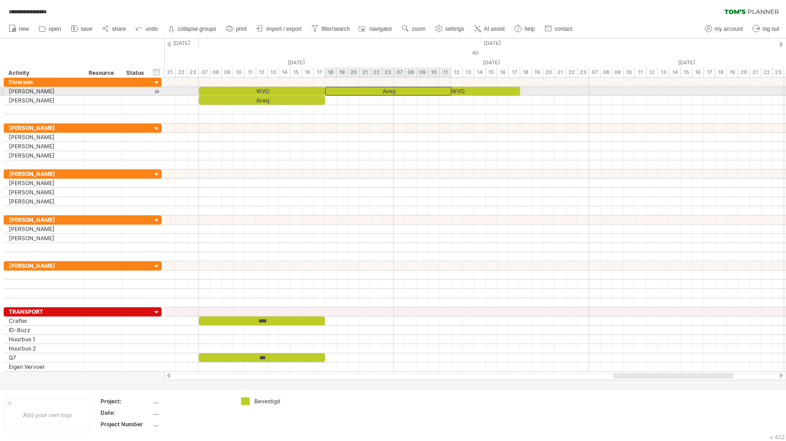
drag, startPoint x: 265, startPoint y: 99, endPoint x: 390, endPoint y: 91, distance: 125.2
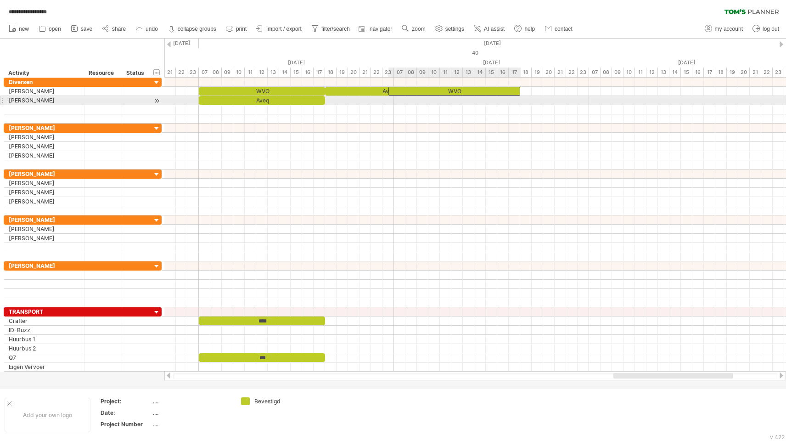
drag, startPoint x: 452, startPoint y: 91, endPoint x: 389, endPoint y: 96, distance: 63.6
click at [389, 96] on div "Aveq WVO WVO [GEOGRAPHIC_DATA] Zwolle Sneek **** WVO Zwolle Sneek *** WVO [DATE…" at bounding box center [475, 225] width 622 height 294
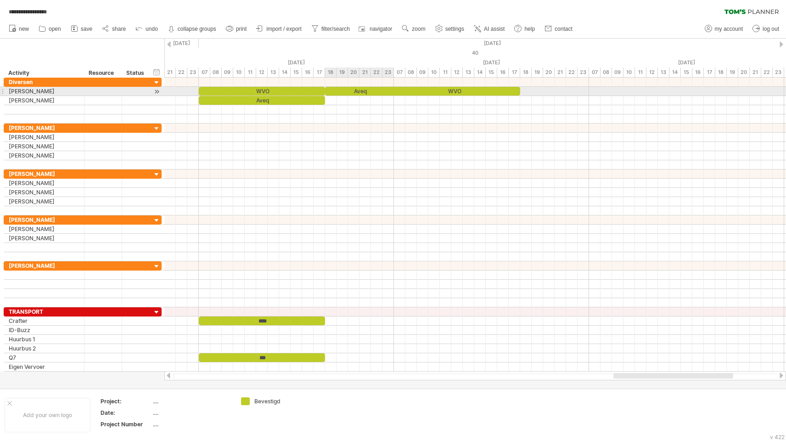
drag, startPoint x: 387, startPoint y: 92, endPoint x: 393, endPoint y: 92, distance: 6.4
click at [393, 92] on span at bounding box center [394, 91] width 4 height 9
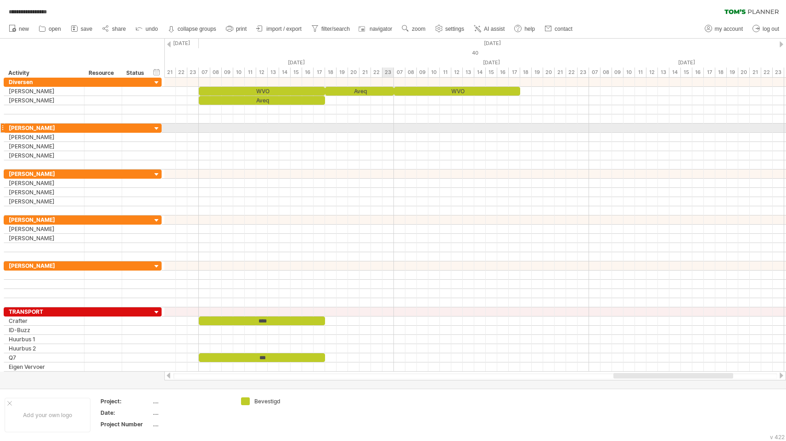
click at [386, 124] on div at bounding box center [475, 128] width 622 height 9
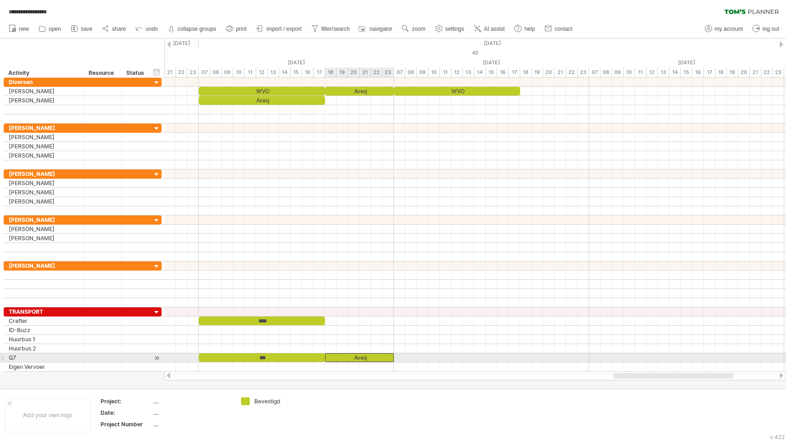
drag, startPoint x: 364, startPoint y: 89, endPoint x: 361, endPoint y: 355, distance: 266.4
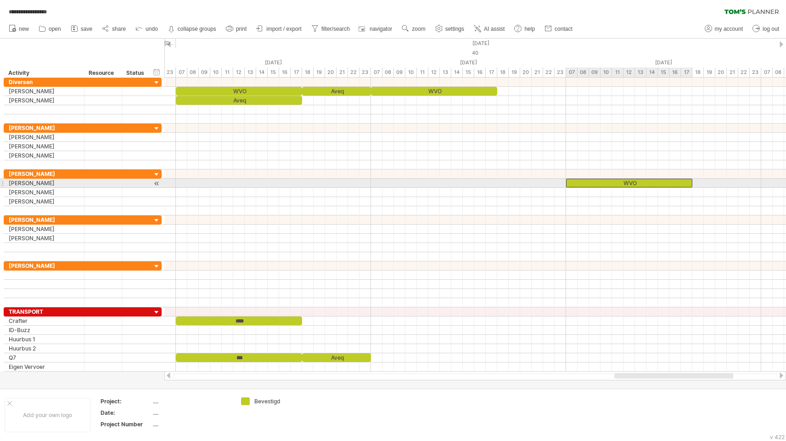
drag, startPoint x: 422, startPoint y: 92, endPoint x: 619, endPoint y: 185, distance: 218.0
click at [632, 182] on div "WVO" at bounding box center [629, 183] width 126 height 9
click at [632, 182] on div "***" at bounding box center [629, 183] width 126 height 9
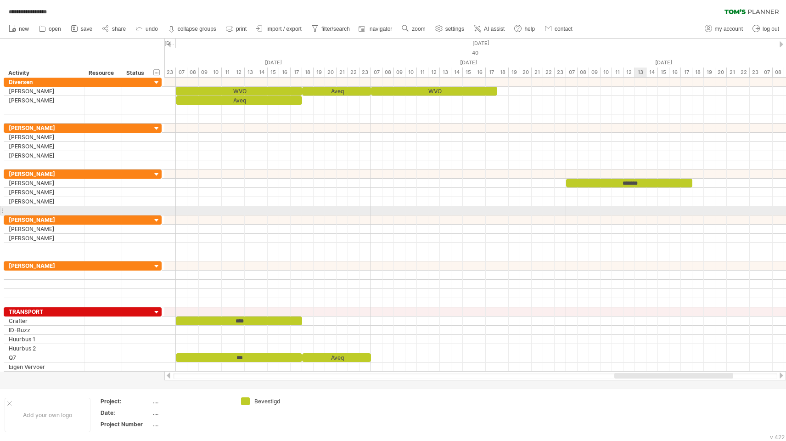
click at [635, 208] on div at bounding box center [475, 210] width 622 height 9
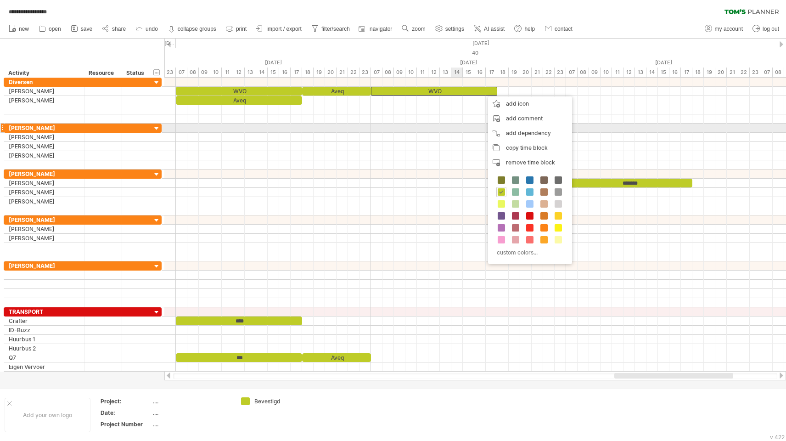
click at [453, 130] on div at bounding box center [475, 128] width 622 height 9
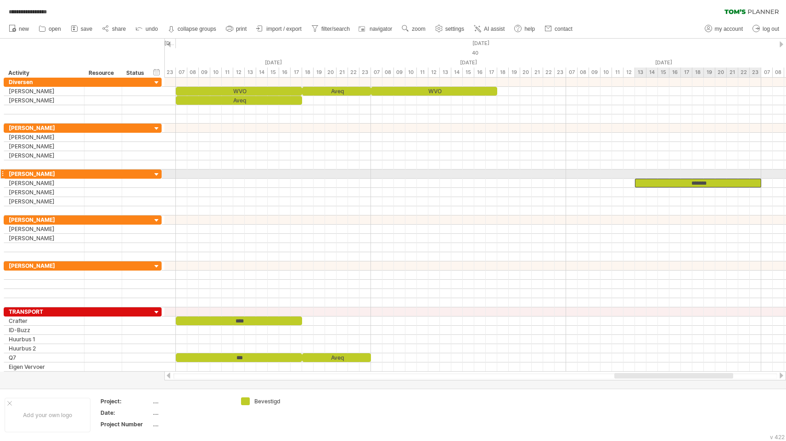
drag, startPoint x: 588, startPoint y: 183, endPoint x: 655, endPoint y: 178, distance: 67.2
click at [655, 178] on div "WVO WVO Aveq WVO WVO Aveq ******* Oldenzaal Zwolle Sneek **** WVO [GEOGRAPHIC_D…" at bounding box center [475, 225] width 622 height 294
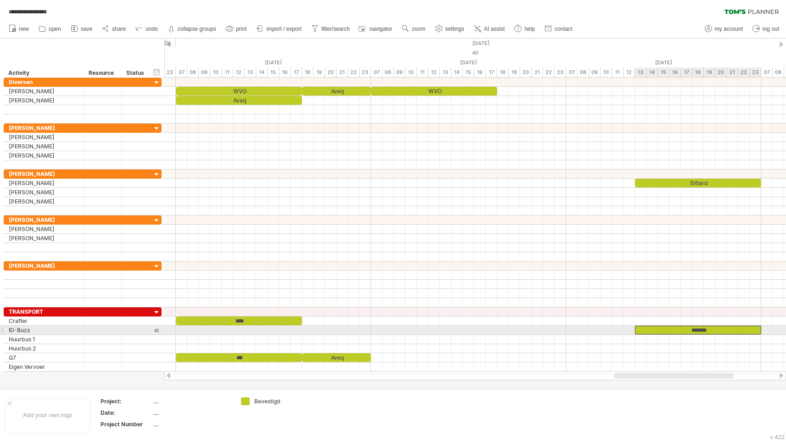
drag, startPoint x: 656, startPoint y: 184, endPoint x: 654, endPoint y: 327, distance: 143.8
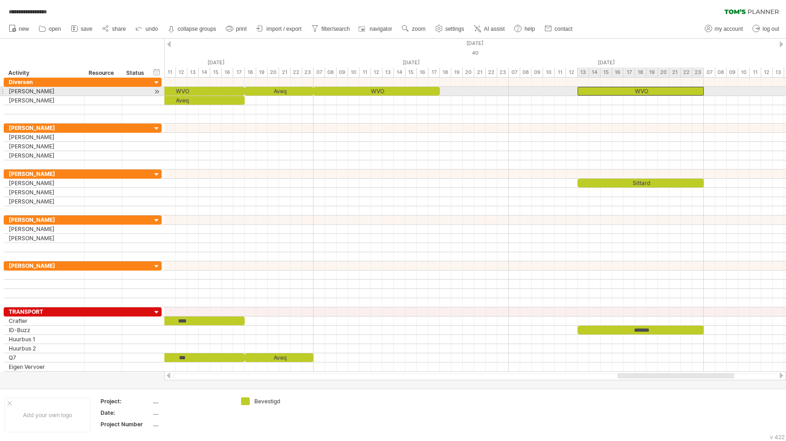
drag, startPoint x: 412, startPoint y: 92, endPoint x: 675, endPoint y: 90, distance: 262.3
click at [675, 90] on div "WVO" at bounding box center [641, 91] width 126 height 9
drag, startPoint x: 579, startPoint y: 91, endPoint x: 558, endPoint y: 94, distance: 21.4
click at [558, 94] on div "WVO" at bounding box center [629, 91] width 149 height 9
click at [633, 90] on div "WVO" at bounding box center [629, 91] width 149 height 9
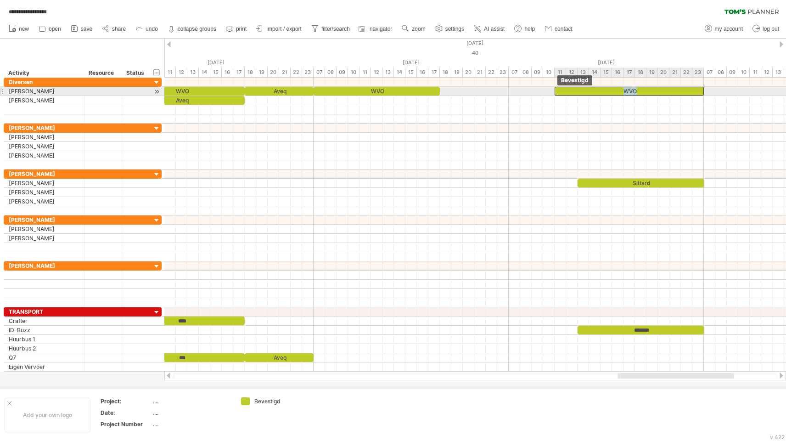
click at [633, 90] on div "WVO" at bounding box center [629, 91] width 149 height 9
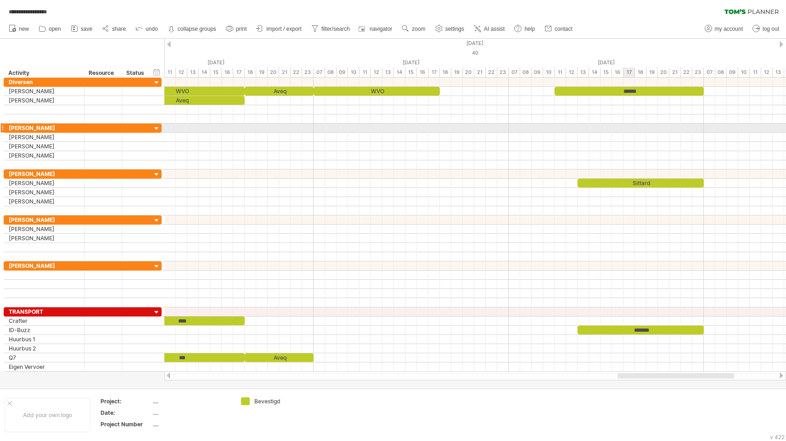
click at [633, 124] on div at bounding box center [475, 128] width 622 height 9
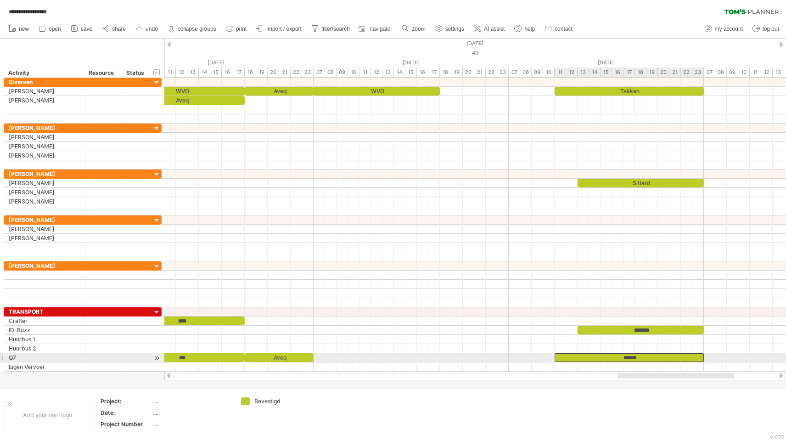
drag, startPoint x: 627, startPoint y: 91, endPoint x: 629, endPoint y: 361, distance: 269.1
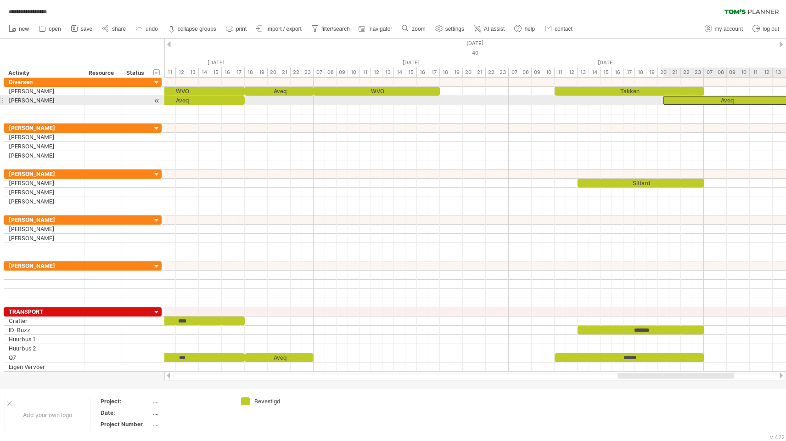
drag, startPoint x: 231, startPoint y: 100, endPoint x: 777, endPoint y: 99, distance: 546.1
click at [777, 99] on div "Aveq" at bounding box center [727, 100] width 126 height 9
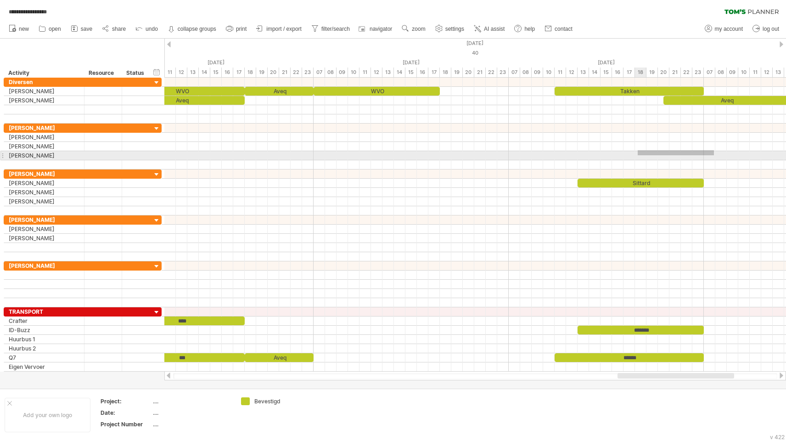
drag, startPoint x: 714, startPoint y: 150, endPoint x: 635, endPoint y: 156, distance: 79.2
click at [635, 156] on div at bounding box center [475, 147] width 622 height 46
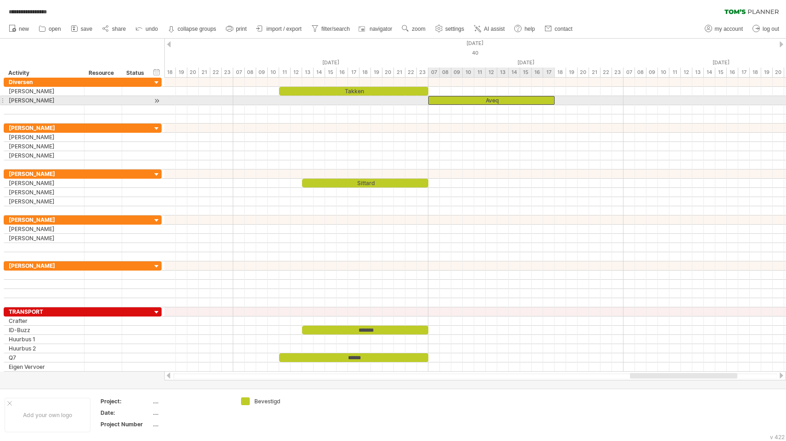
drag, startPoint x: 492, startPoint y: 100, endPoint x: 533, endPoint y: 98, distance: 40.9
click at [533, 98] on div "Aveq" at bounding box center [492, 100] width 126 height 9
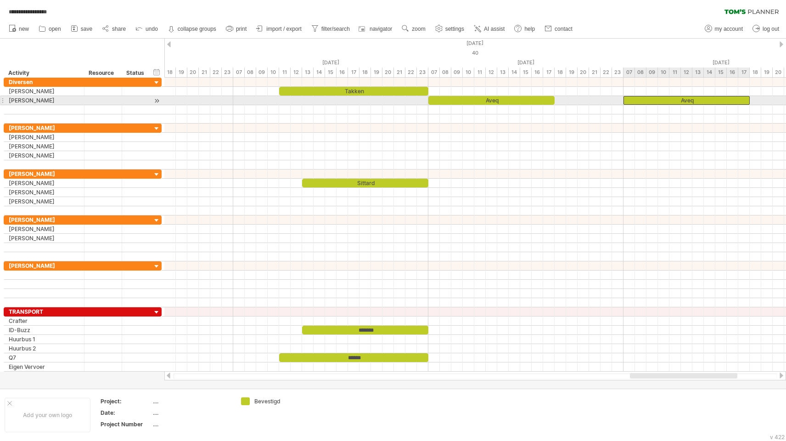
drag, startPoint x: 533, startPoint y: 98, endPoint x: 731, endPoint y: 101, distance: 197.5
click at [731, 101] on div "Aveq" at bounding box center [687, 100] width 126 height 9
click at [690, 99] on div "Aveq" at bounding box center [687, 100] width 126 height 9
click at [690, 99] on div "****" at bounding box center [687, 100] width 126 height 9
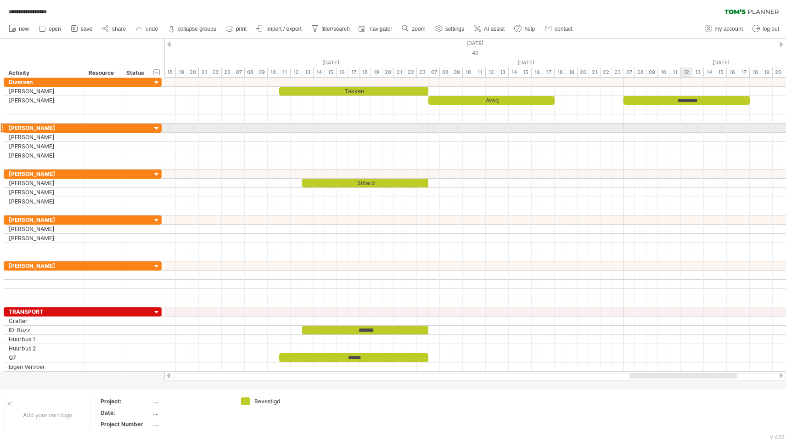
click at [689, 130] on div at bounding box center [475, 128] width 622 height 9
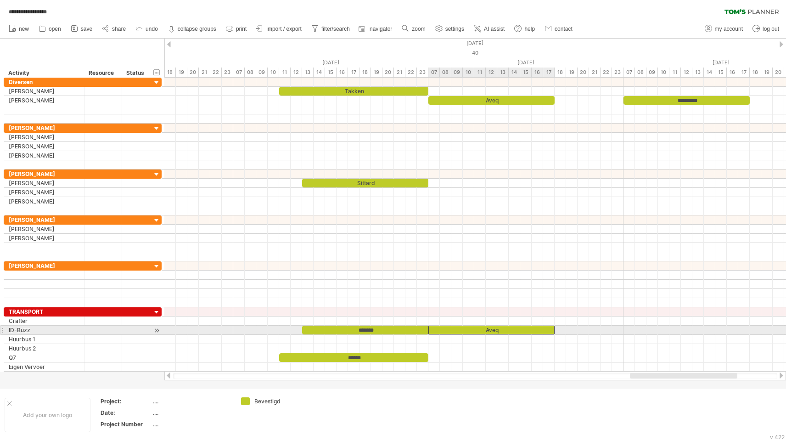
drag, startPoint x: 538, startPoint y: 100, endPoint x: 539, endPoint y: 330, distance: 230.6
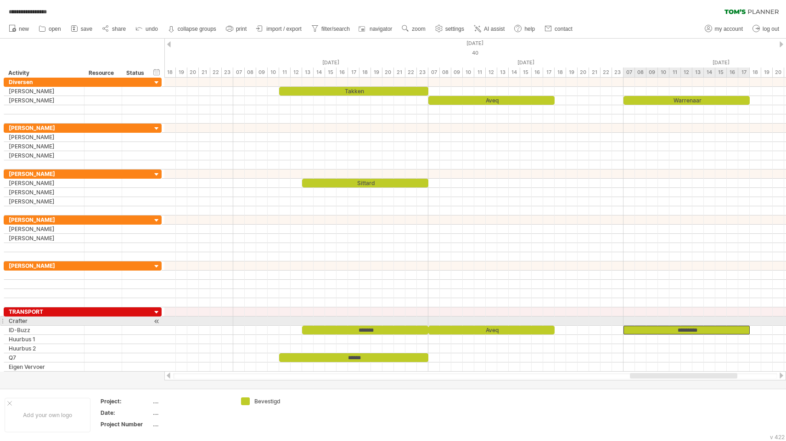
drag, startPoint x: 705, startPoint y: 99, endPoint x: 702, endPoint y: 325, distance: 226.4
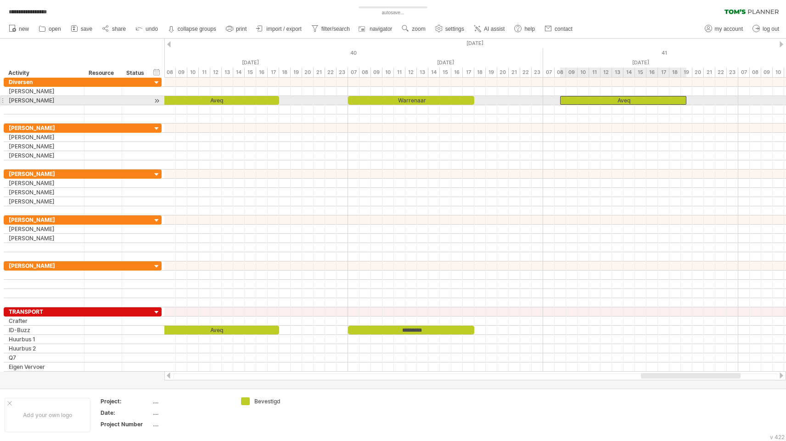
drag, startPoint x: 220, startPoint y: 99, endPoint x: 626, endPoint y: 101, distance: 405.5
click at [626, 101] on div "Aveq" at bounding box center [623, 100] width 126 height 9
click at [626, 98] on div "Aveq" at bounding box center [623, 100] width 126 height 9
click at [626, 98] on div "****" at bounding box center [623, 100] width 126 height 9
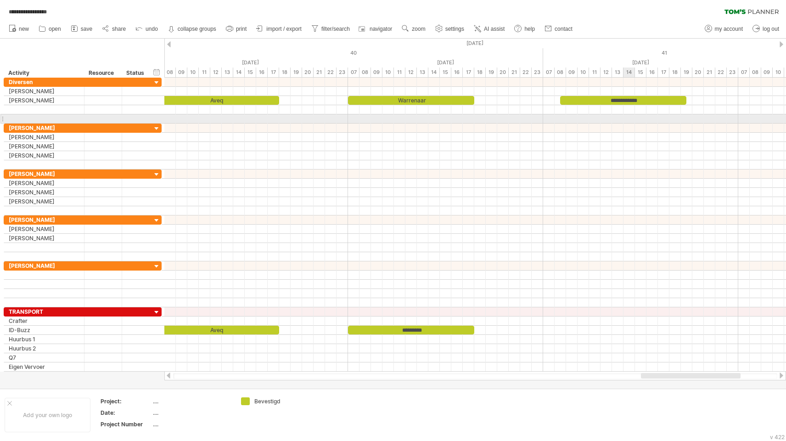
click at [629, 114] on div at bounding box center [475, 118] width 622 height 9
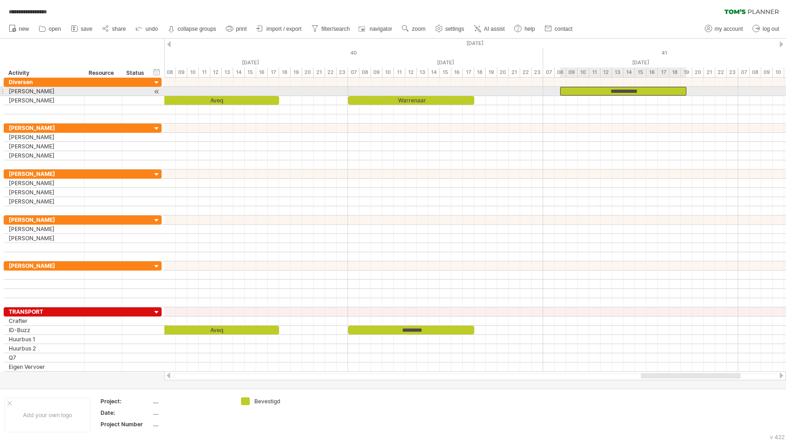
drag, startPoint x: 626, startPoint y: 98, endPoint x: 626, endPoint y: 92, distance: 6.0
drag, startPoint x: 685, startPoint y: 90, endPoint x: 606, endPoint y: 95, distance: 79.6
click at [606, 95] on span at bounding box center [606, 91] width 4 height 9
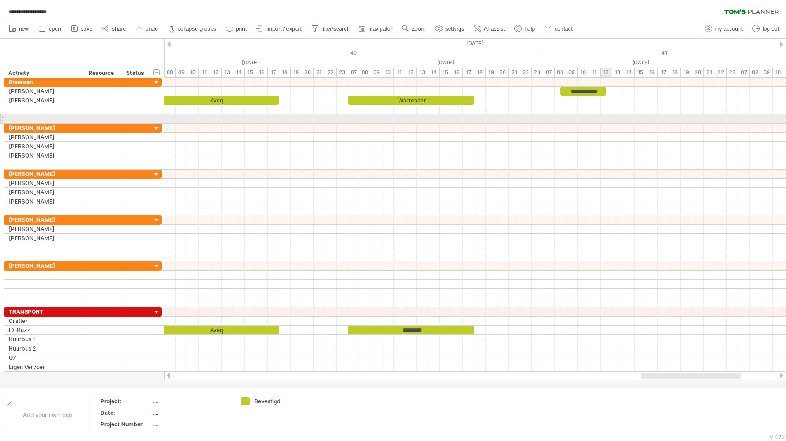
click at [605, 120] on div at bounding box center [475, 118] width 622 height 9
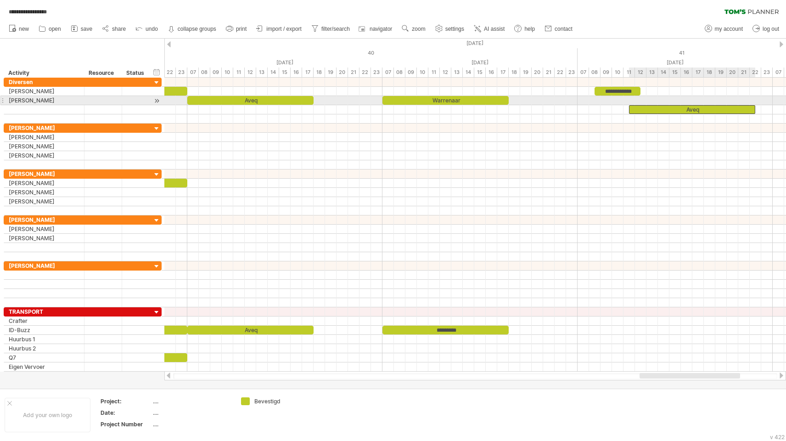
drag, startPoint x: 289, startPoint y: 100, endPoint x: 731, endPoint y: 105, distance: 442.3
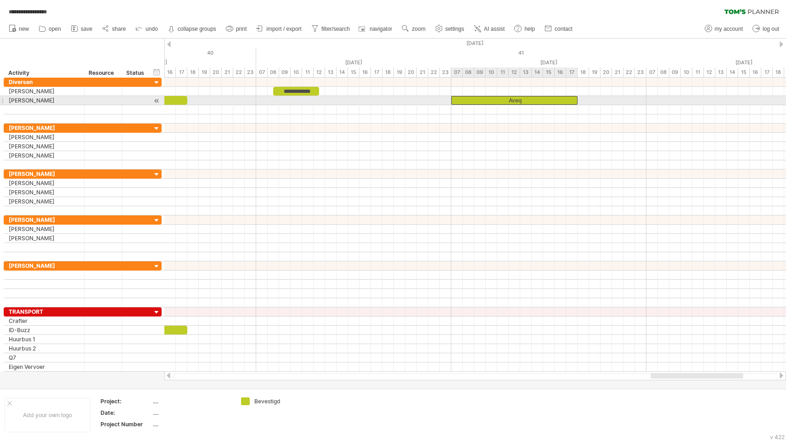
drag, startPoint x: 421, startPoint y: 110, endPoint x: 567, endPoint y: 103, distance: 146.2
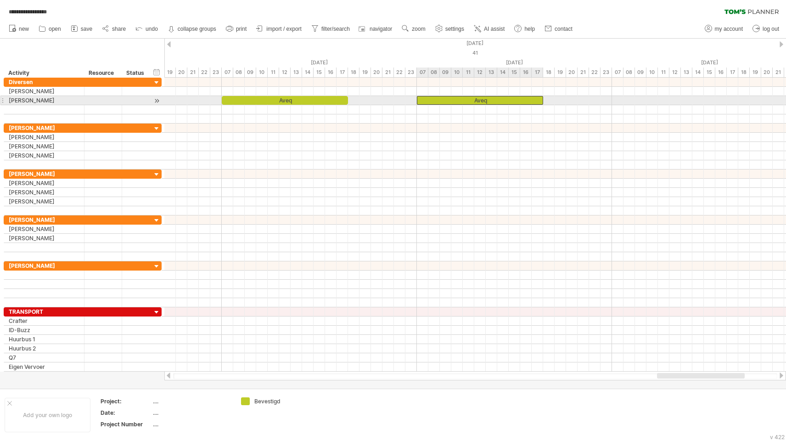
drag, startPoint x: 321, startPoint y: 100, endPoint x: 518, endPoint y: 101, distance: 197.0
click at [518, 101] on div "Aveq" at bounding box center [480, 100] width 126 height 9
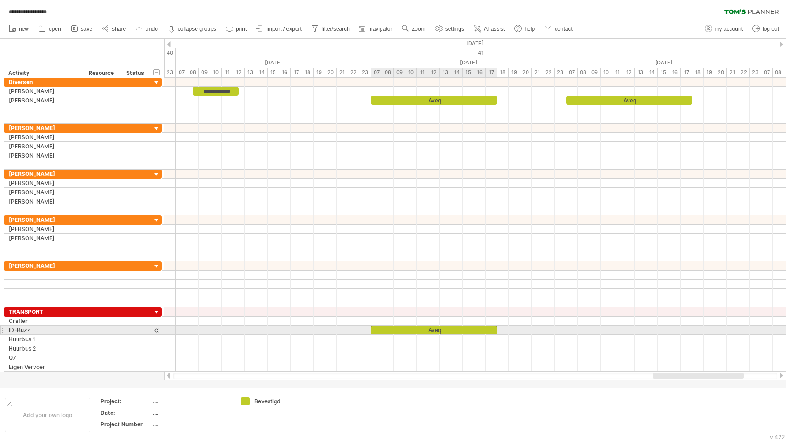
drag, startPoint x: 410, startPoint y: 100, endPoint x: 410, endPoint y: 332, distance: 231.9
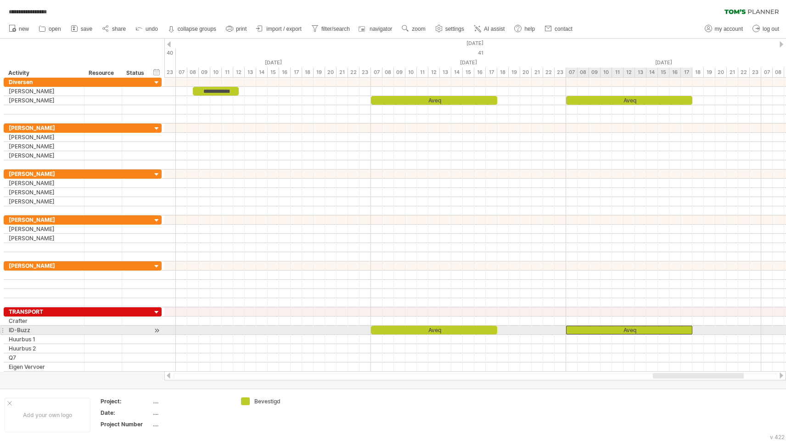
drag, startPoint x: 417, startPoint y: 331, endPoint x: 612, endPoint y: 330, distance: 195.7
click at [612, 330] on div "Aveq" at bounding box center [629, 330] width 126 height 9
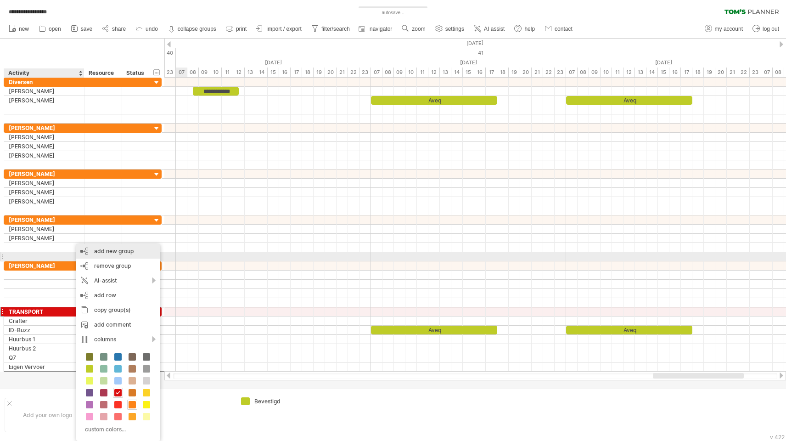
click at [104, 253] on div "add new group" at bounding box center [118, 251] width 84 height 15
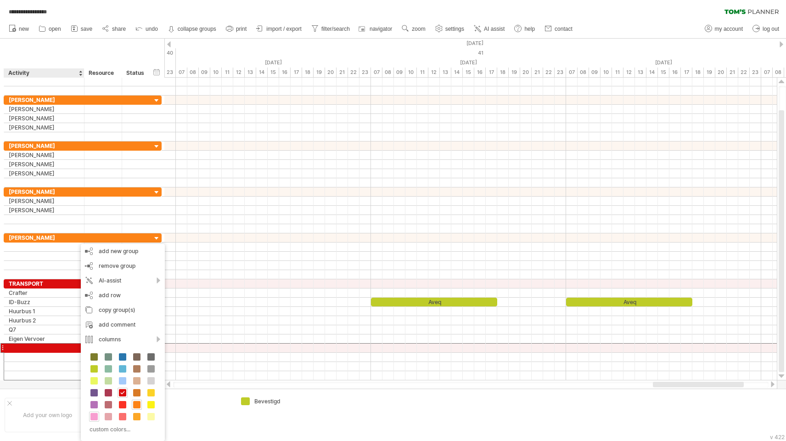
click at [94, 416] on span at bounding box center [93, 416] width 7 height 7
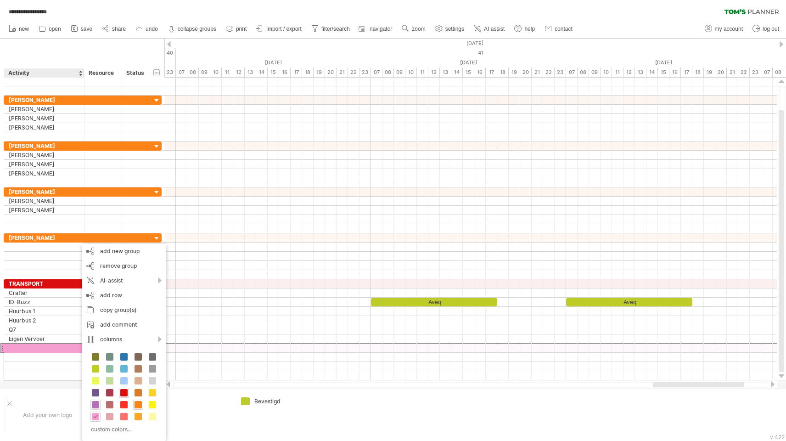
click at [96, 404] on span at bounding box center [95, 404] width 7 height 7
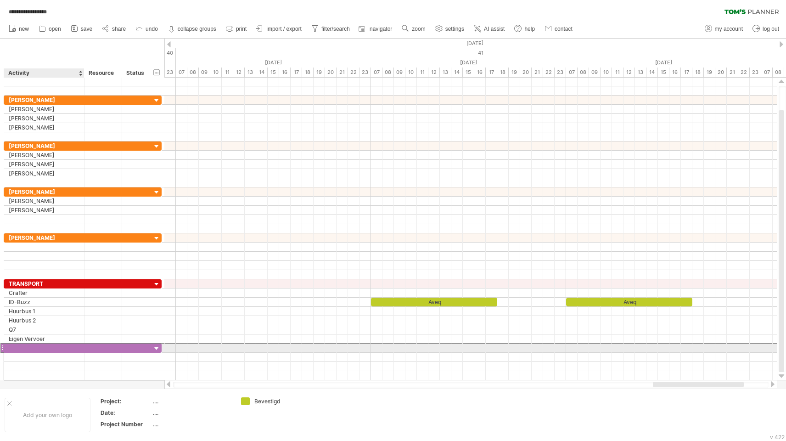
click at [43, 346] on div at bounding box center [44, 348] width 71 height 9
click at [0, 0] on input "text" at bounding box center [0, 0] width 0 height 0
type input "*******"
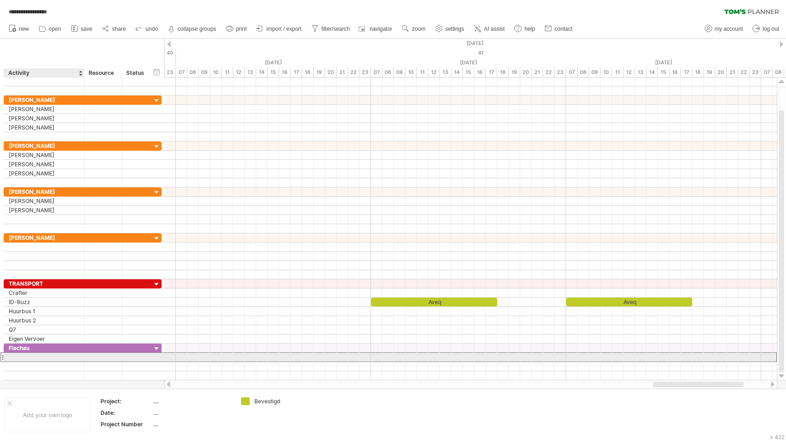
click at [35, 357] on div at bounding box center [44, 357] width 71 height 9
type input "**********"
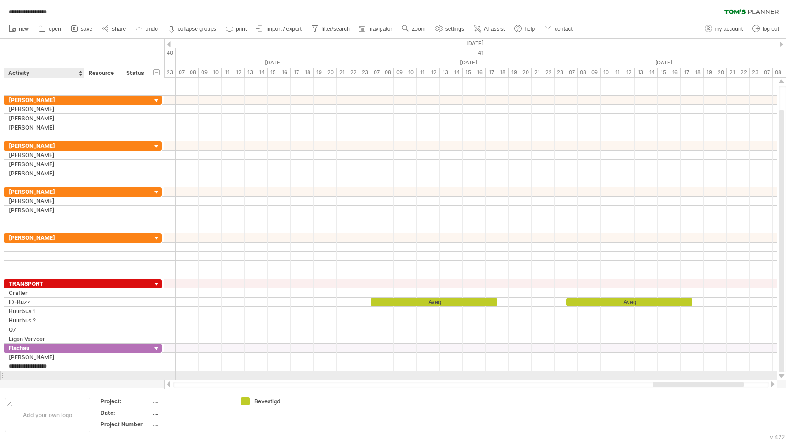
click at [58, 372] on div at bounding box center [44, 375] width 71 height 9
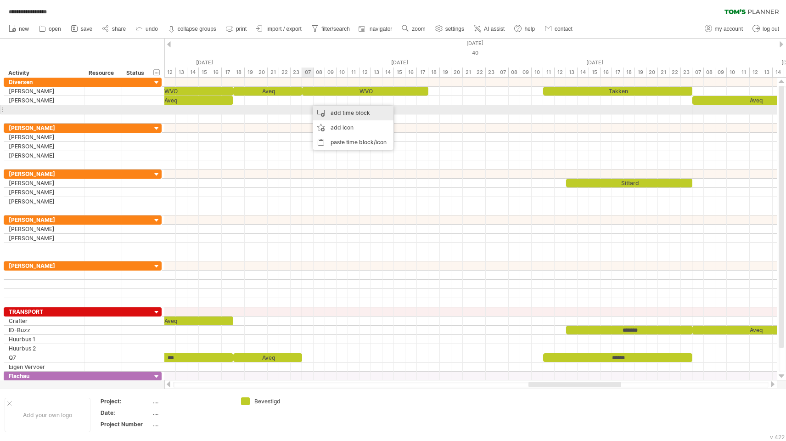
click at [321, 110] on div "add time block" at bounding box center [353, 113] width 81 height 15
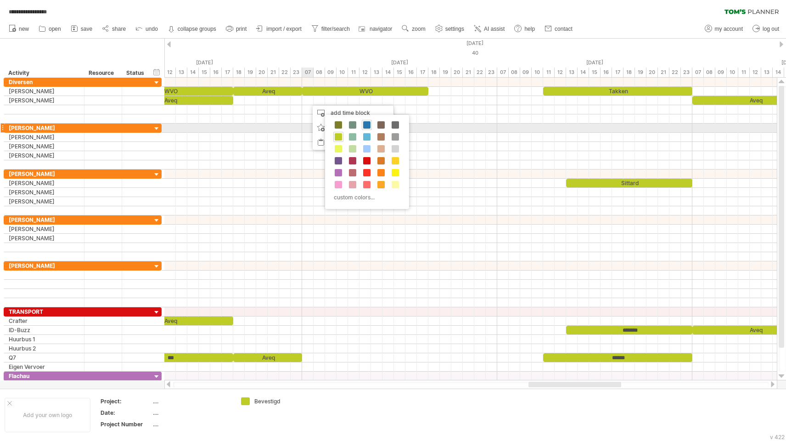
click at [368, 127] on span at bounding box center [366, 124] width 7 height 7
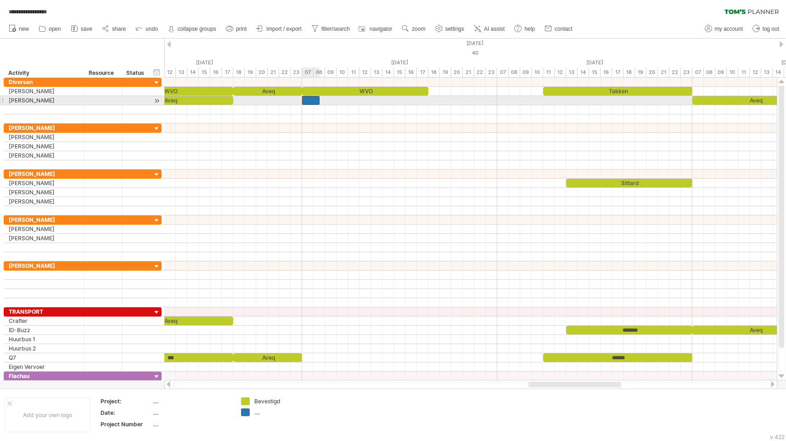
drag, startPoint x: 309, startPoint y: 101, endPoint x: 304, endPoint y: 101, distance: 5.1
click at [304, 101] on div at bounding box center [310, 100] width 17 height 9
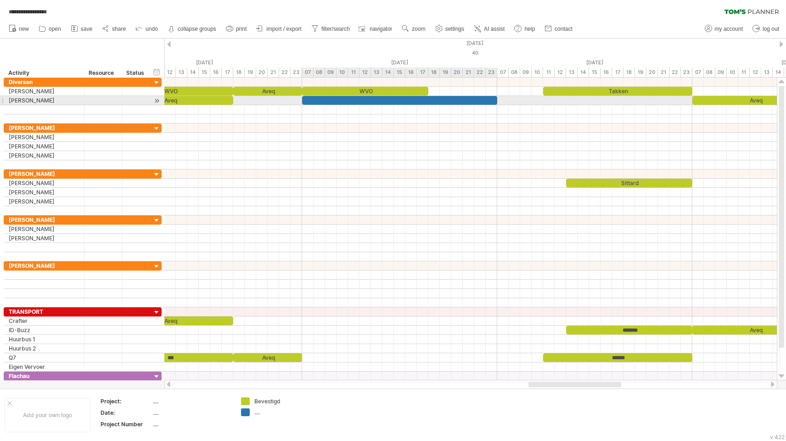
drag, startPoint x: 317, startPoint y: 101, endPoint x: 496, endPoint y: 104, distance: 179.1
click at [496, 104] on span at bounding box center [498, 100] width 4 height 9
click at [411, 100] on div at bounding box center [399, 100] width 195 height 9
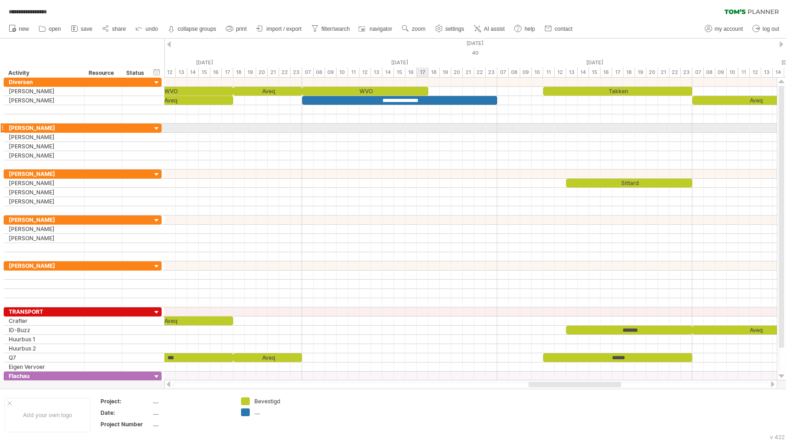
click at [421, 129] on div at bounding box center [470, 128] width 613 height 9
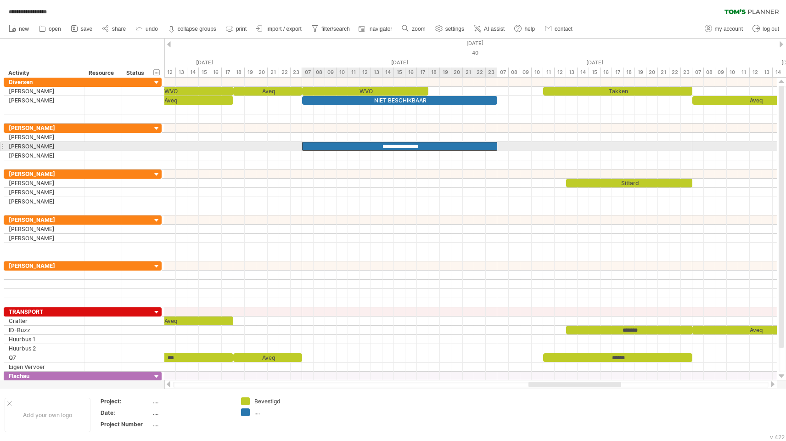
drag, startPoint x: 405, startPoint y: 99, endPoint x: 404, endPoint y: 147, distance: 48.7
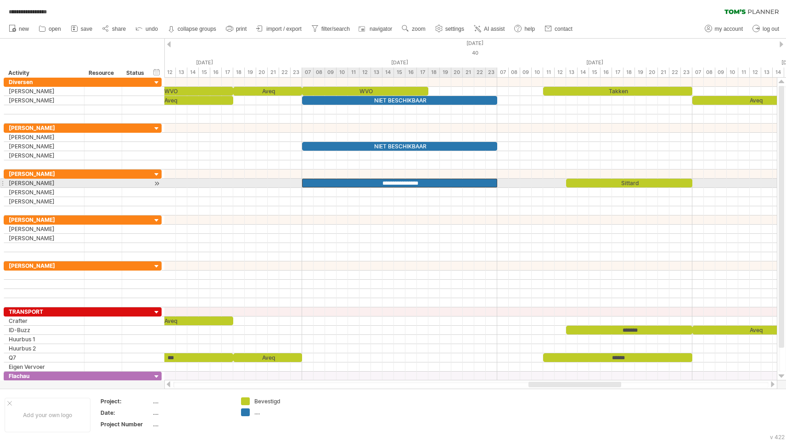
drag, startPoint x: 404, startPoint y: 147, endPoint x: 404, endPoint y: 186, distance: 38.6
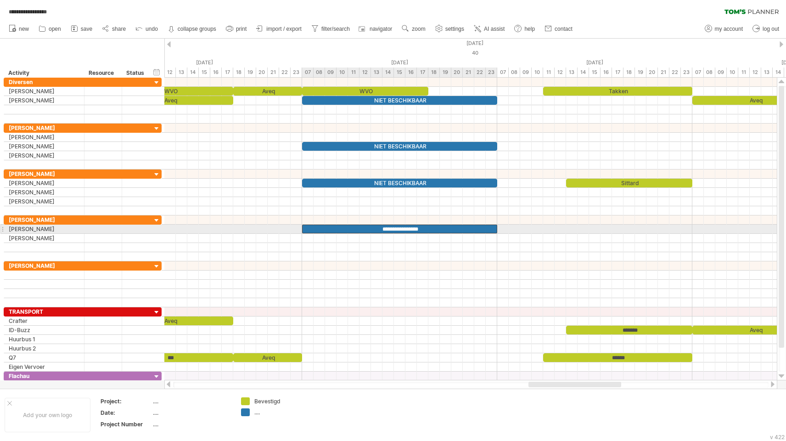
drag, startPoint x: 405, startPoint y: 184, endPoint x: 402, endPoint y: 228, distance: 44.6
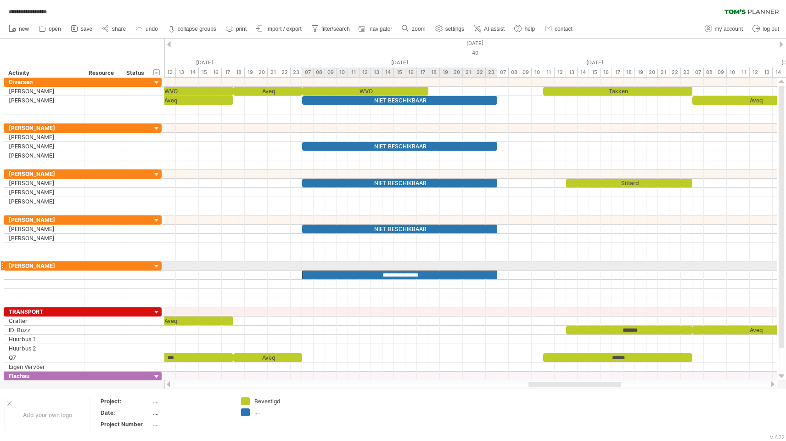
drag, startPoint x: 402, startPoint y: 228, endPoint x: 400, endPoint y: 270, distance: 41.4
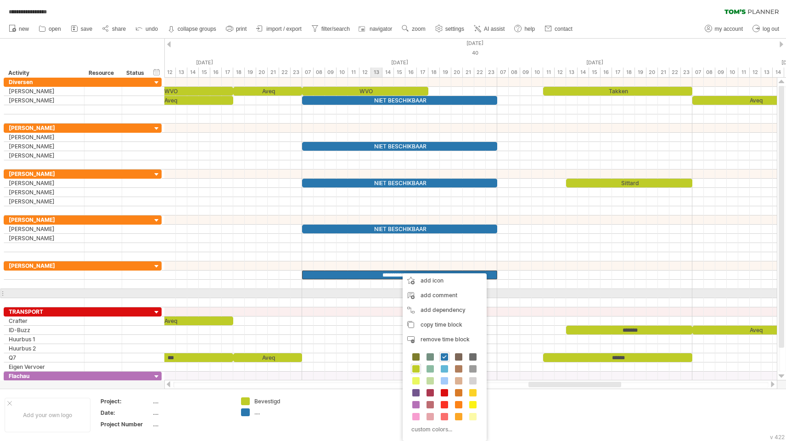
click at [372, 294] on div at bounding box center [470, 293] width 613 height 9
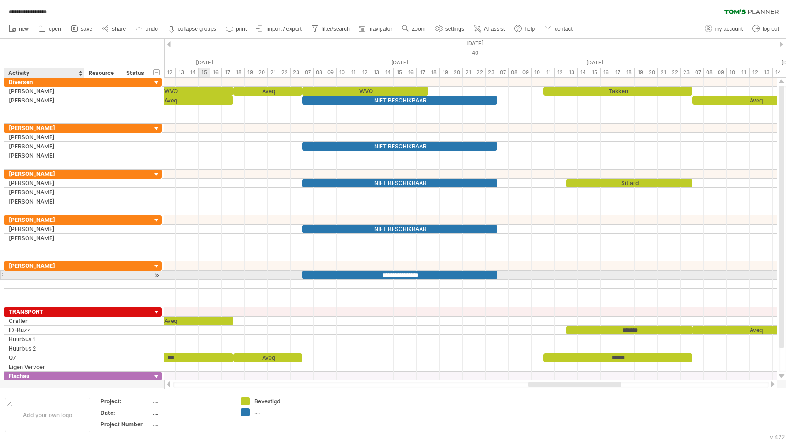
click at [68, 275] on div at bounding box center [44, 275] width 71 height 9
type input "**********"
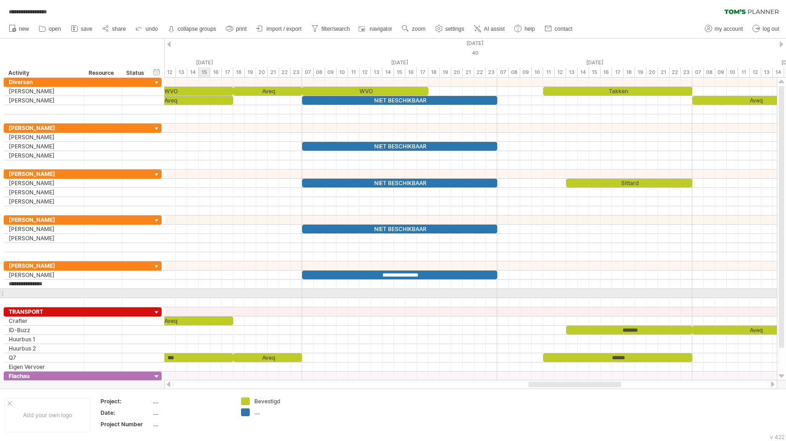
click at [203, 296] on div at bounding box center [470, 293] width 613 height 9
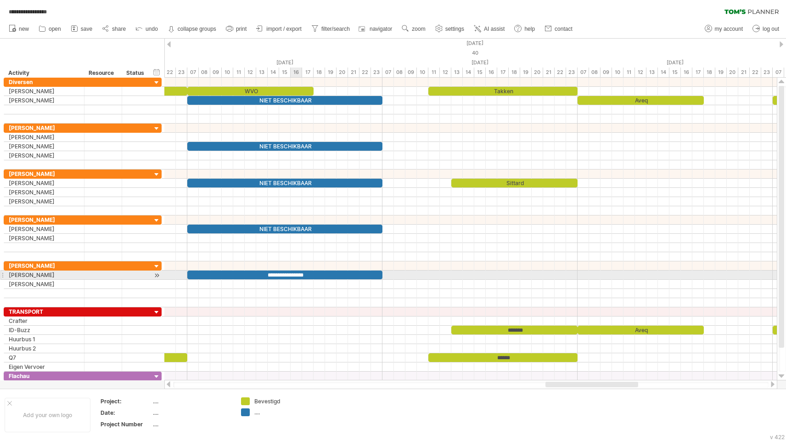
click at [301, 273] on div "**********" at bounding box center [284, 275] width 195 height 9
copy div "**********"
click at [260, 413] on div "...." at bounding box center [279, 412] width 50 height 8
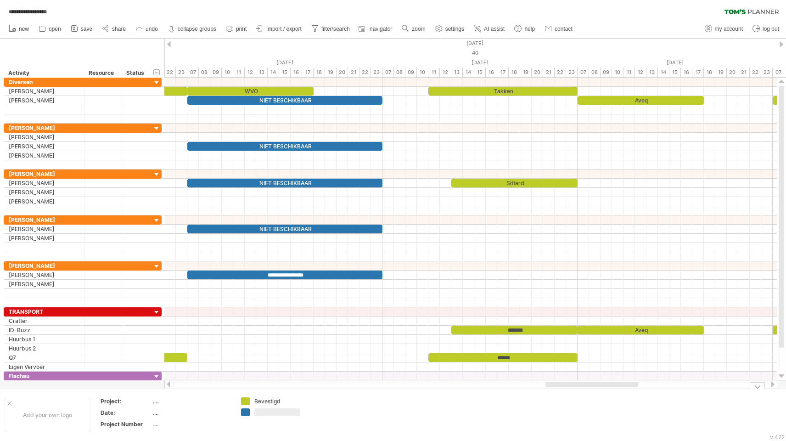
click at [260, 413] on input "text" at bounding box center [276, 412] width 45 height 8
type input "**********"
click at [366, 412] on td at bounding box center [345, 414] width 73 height 35
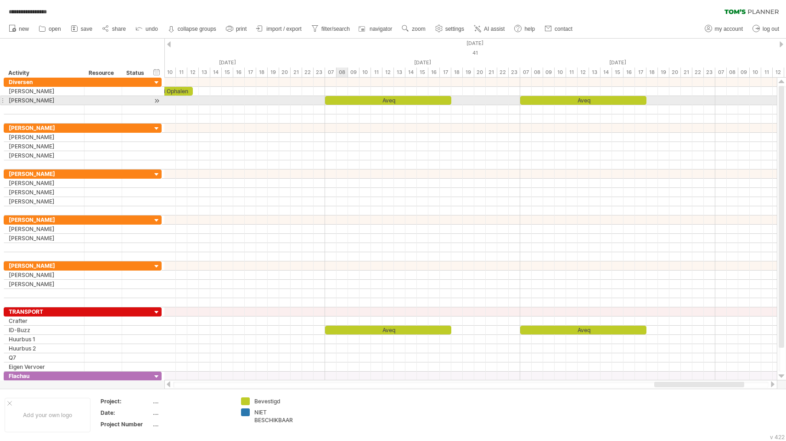
click at [339, 97] on div "Aveq" at bounding box center [388, 100] width 126 height 9
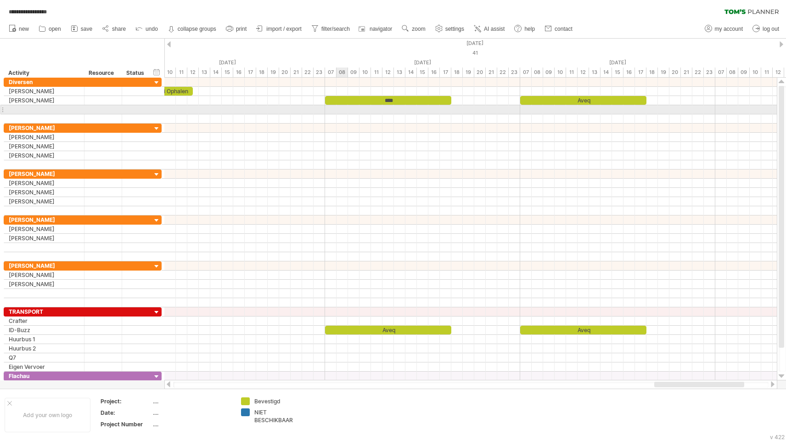
click at [343, 111] on div at bounding box center [470, 109] width 613 height 9
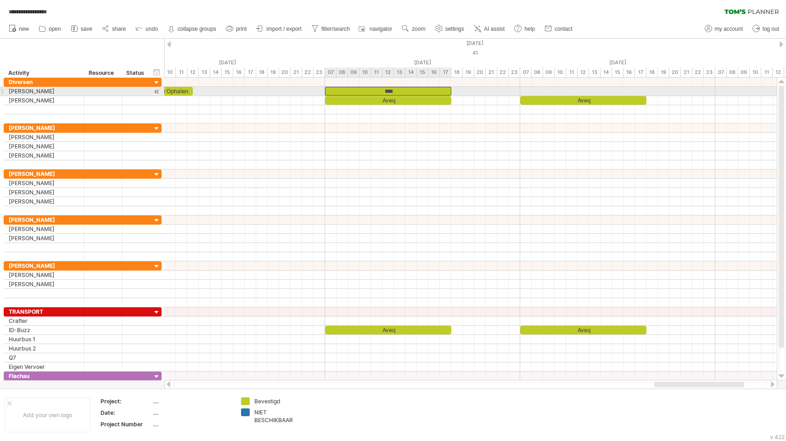
drag, startPoint x: 338, startPoint y: 97, endPoint x: 338, endPoint y: 88, distance: 8.7
click at [389, 90] on div "****" at bounding box center [388, 91] width 126 height 9
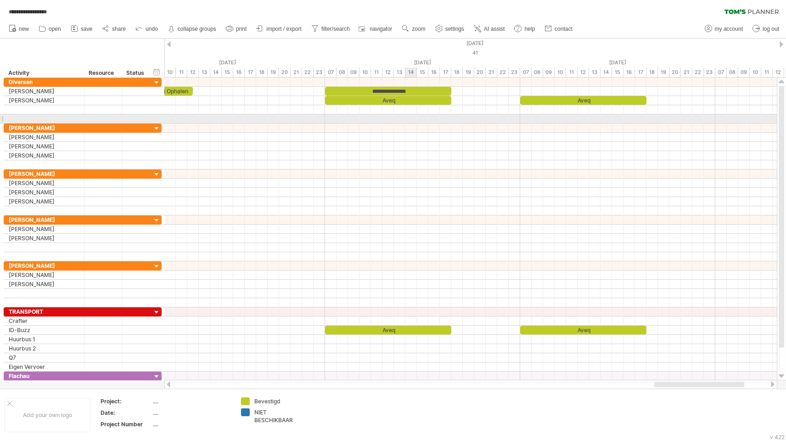
click at [409, 114] on div at bounding box center [470, 118] width 613 height 9
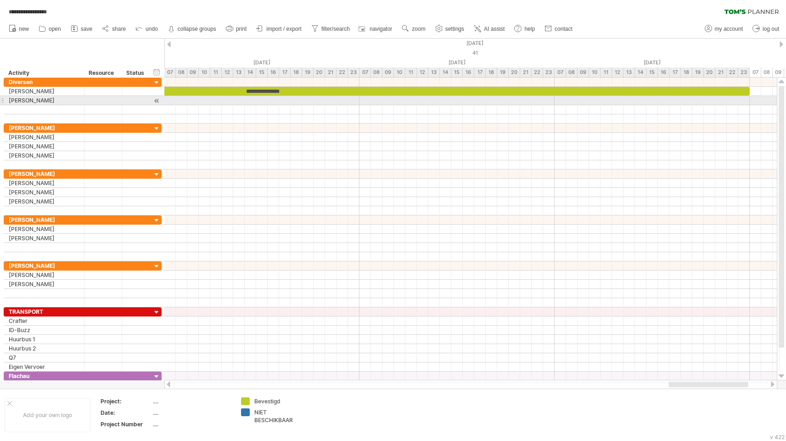
drag, startPoint x: 450, startPoint y: 90, endPoint x: 750, endPoint y: 96, distance: 300.0
click at [750, 96] on div "**********" at bounding box center [470, 229] width 613 height 303
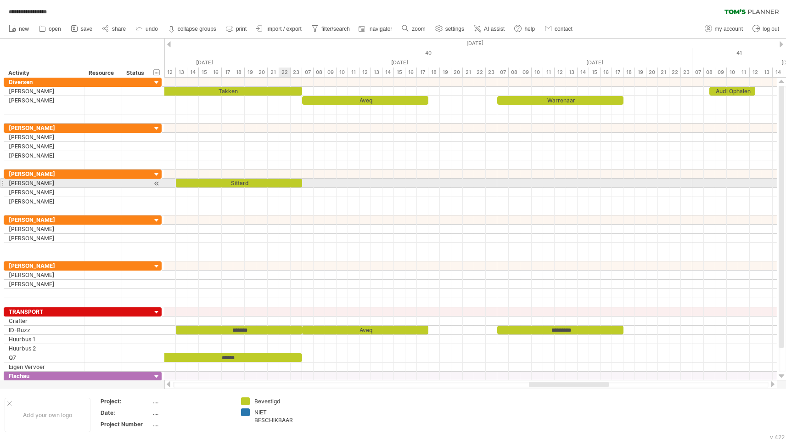
click at [282, 183] on div "Sittard" at bounding box center [239, 183] width 126 height 9
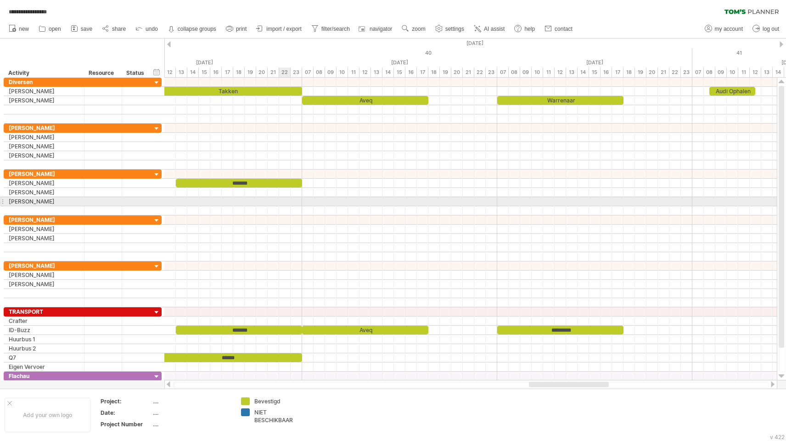
click at [280, 204] on div at bounding box center [470, 201] width 613 height 9
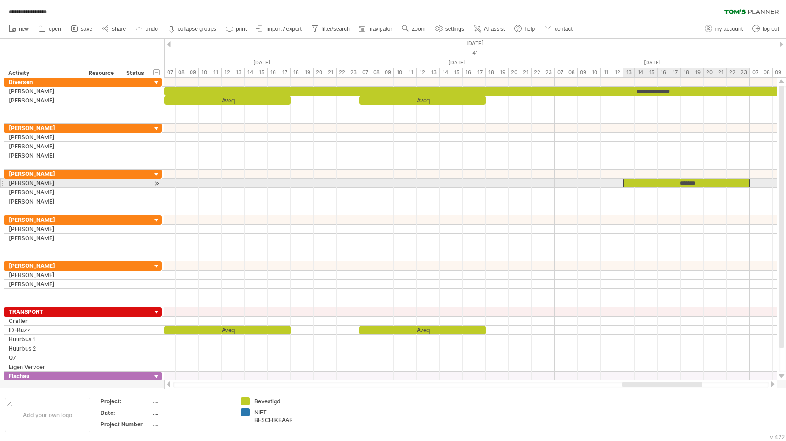
drag, startPoint x: 264, startPoint y: 180, endPoint x: 710, endPoint y: 180, distance: 446.0
click at [710, 180] on div "*******" at bounding box center [687, 183] width 126 height 9
click at [689, 184] on div "*******" at bounding box center [687, 183] width 126 height 9
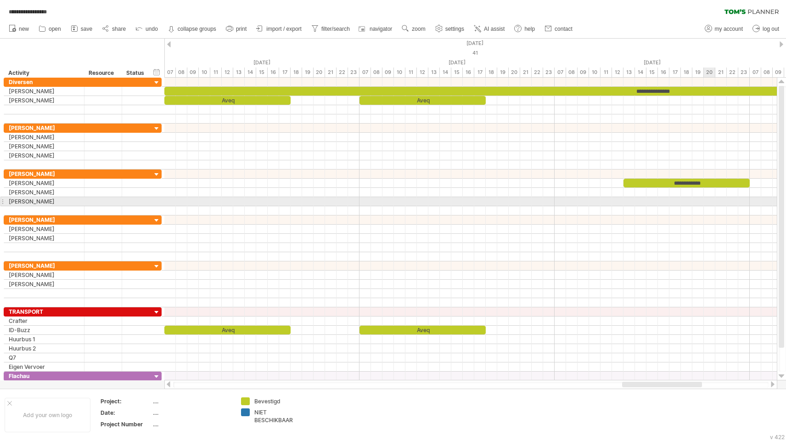
click at [706, 197] on div at bounding box center [470, 201] width 613 height 9
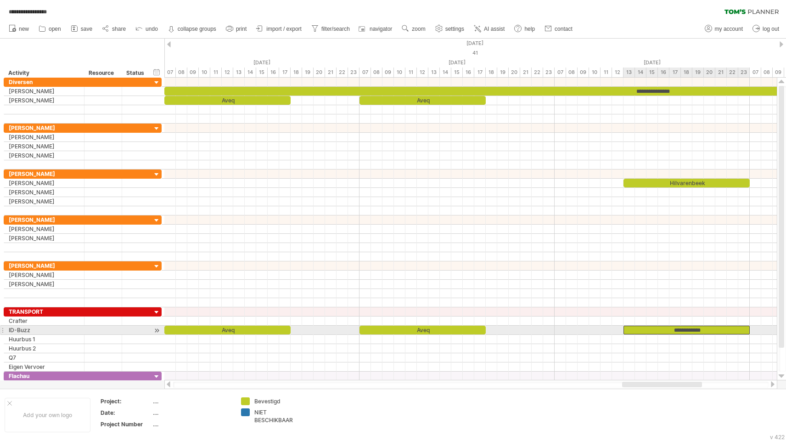
drag, startPoint x: 692, startPoint y: 183, endPoint x: 694, endPoint y: 329, distance: 146.5
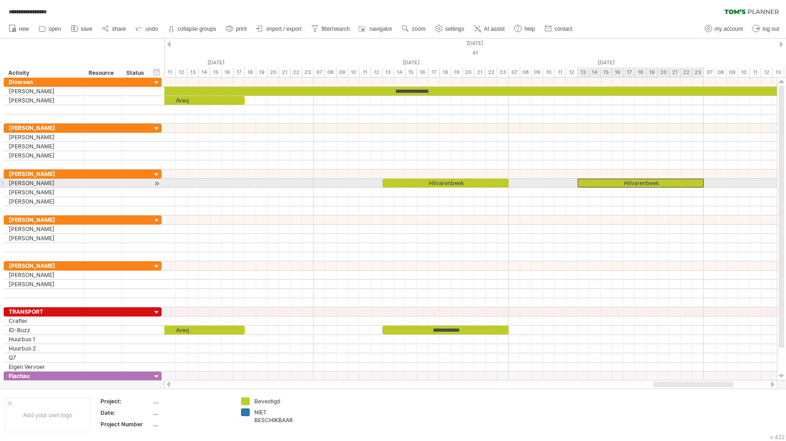
drag, startPoint x: 556, startPoint y: 183, endPoint x: 625, endPoint y: 180, distance: 68.5
click at [625, 180] on div "Hilvarenbeek" at bounding box center [641, 183] width 126 height 9
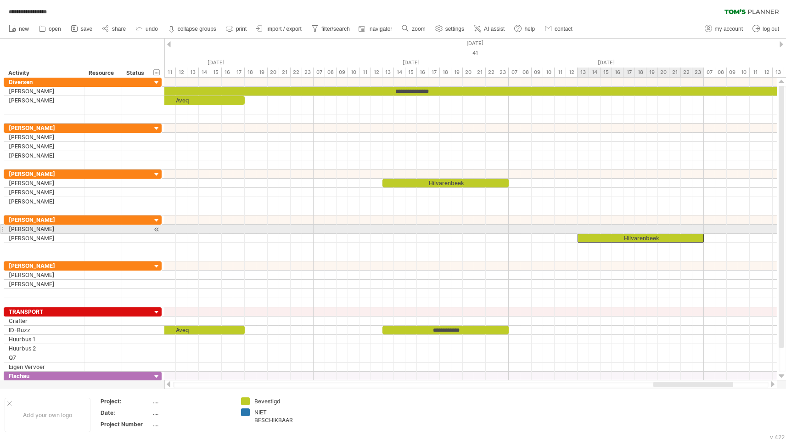
drag, startPoint x: 625, startPoint y: 180, endPoint x: 626, endPoint y: 234, distance: 53.7
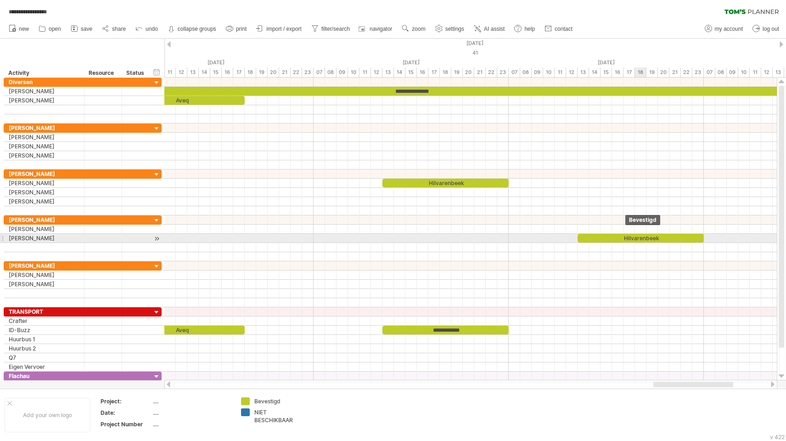
click at [643, 241] on div "Hilvarenbeek" at bounding box center [641, 238] width 126 height 9
click at [643, 241] on div "**********" at bounding box center [641, 238] width 126 height 9
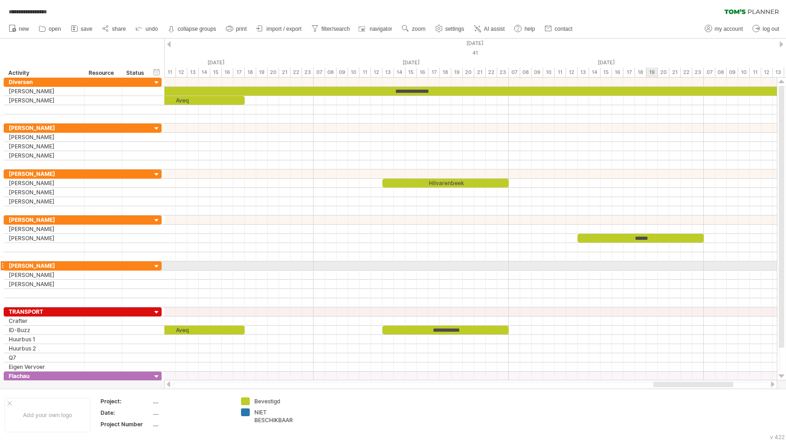
click at [647, 267] on div at bounding box center [470, 265] width 613 height 9
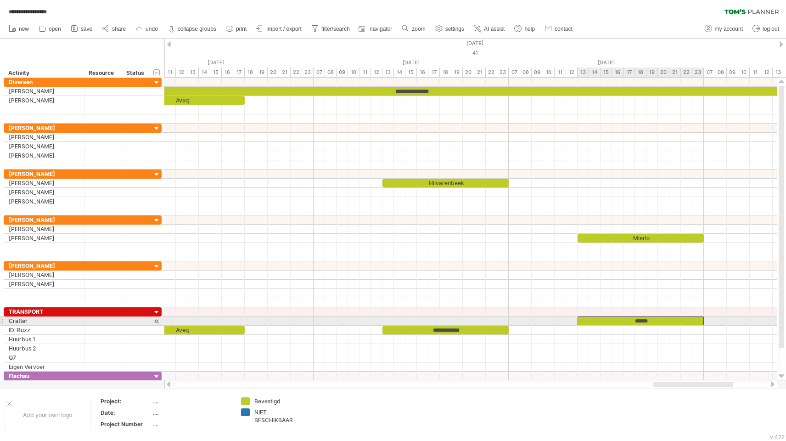
drag, startPoint x: 644, startPoint y: 239, endPoint x: 646, endPoint y: 322, distance: 82.7
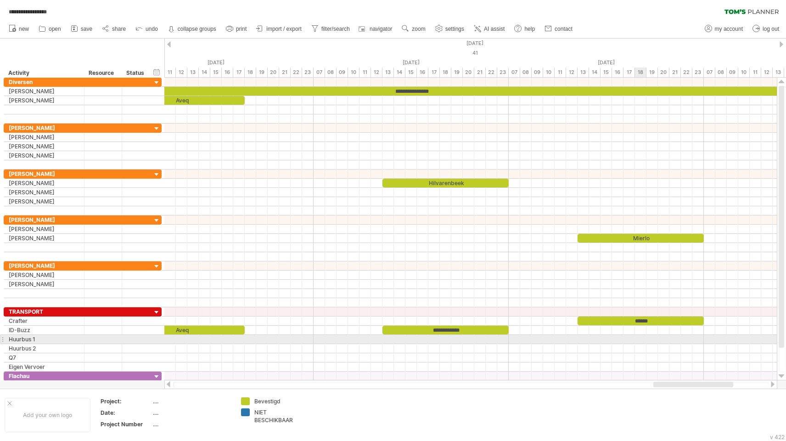
click at [645, 339] on div at bounding box center [470, 339] width 613 height 9
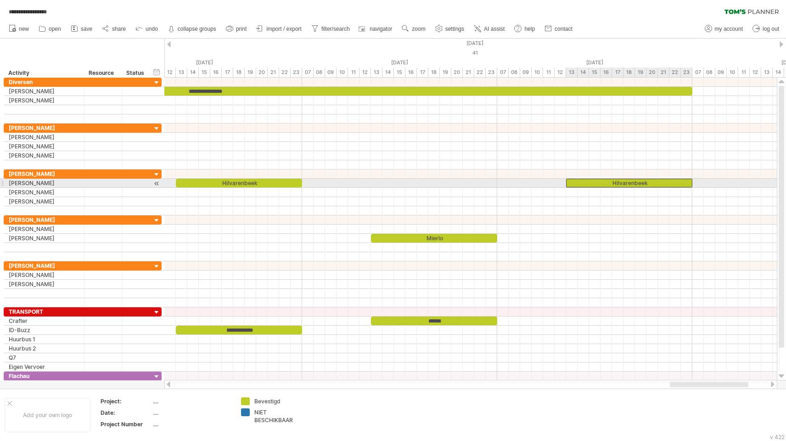
drag, startPoint x: 268, startPoint y: 184, endPoint x: 657, endPoint y: 183, distance: 389.5
click at [657, 183] on div "Hilvarenbeek" at bounding box center [629, 183] width 126 height 9
click at [646, 184] on div "Hilvarenbeek" at bounding box center [629, 183] width 126 height 9
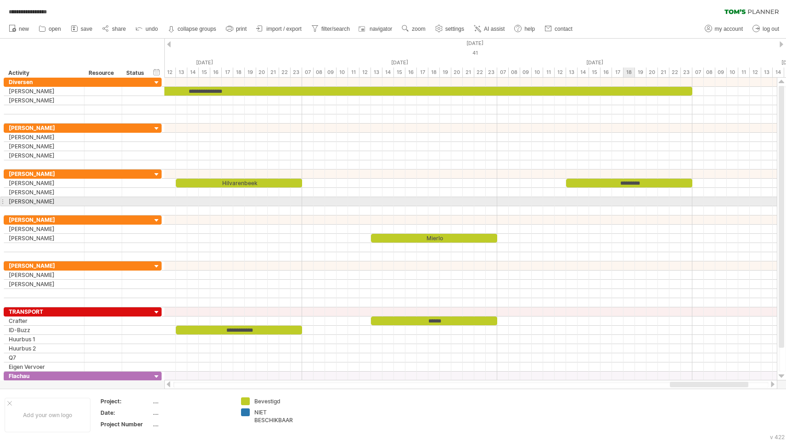
click at [634, 205] on div at bounding box center [470, 201] width 613 height 9
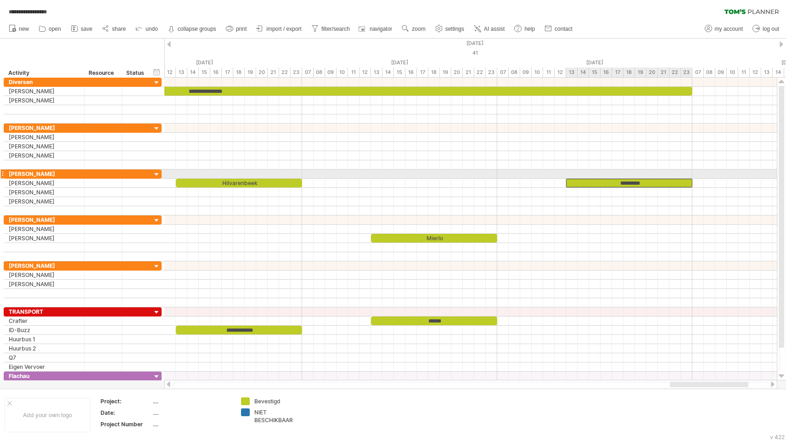
drag, startPoint x: 628, startPoint y: 182, endPoint x: 630, endPoint y: 178, distance: 4.9
click at [630, 178] on div "**********" at bounding box center [470, 229] width 613 height 303
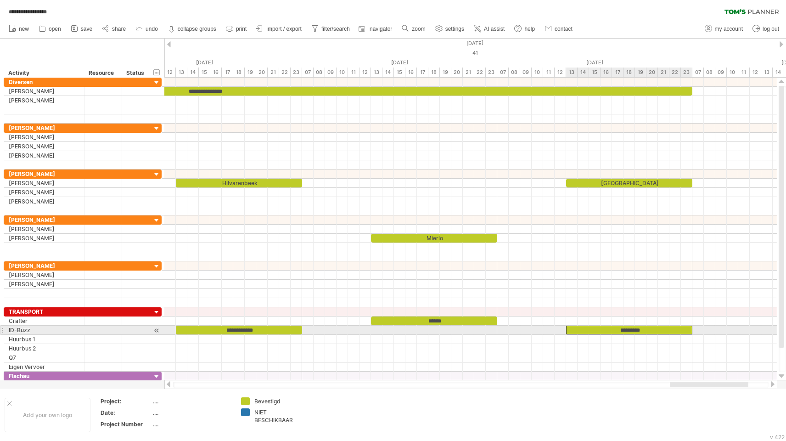
drag, startPoint x: 627, startPoint y: 181, endPoint x: 626, endPoint y: 332, distance: 151.1
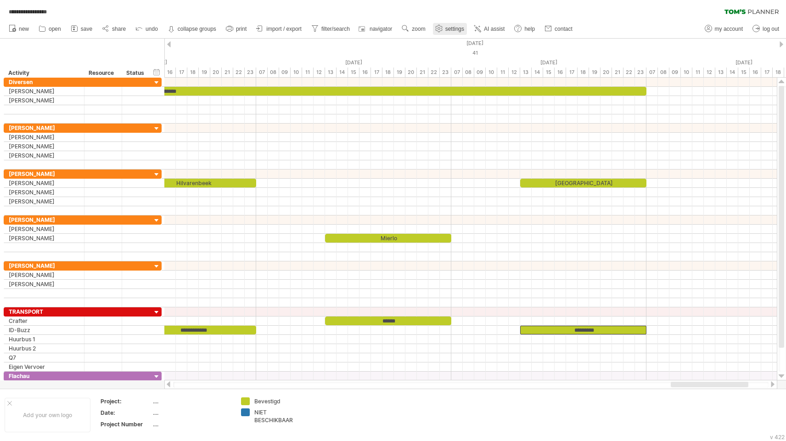
click at [454, 28] on span "settings" at bounding box center [454, 29] width 19 height 6
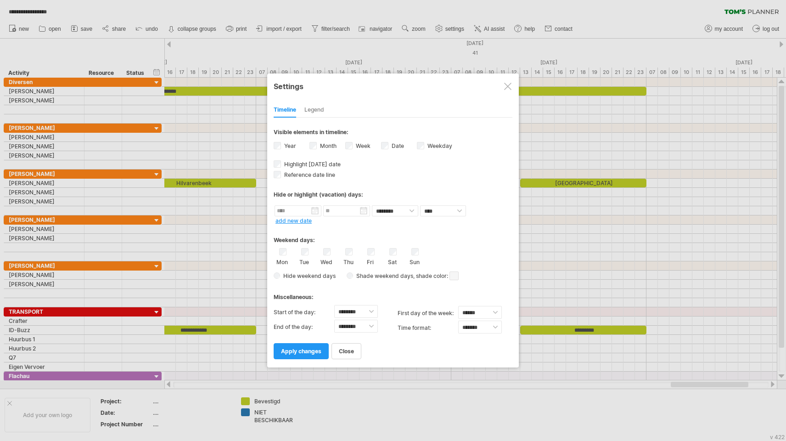
click at [315, 110] on div "Legend" at bounding box center [314, 110] width 20 height 15
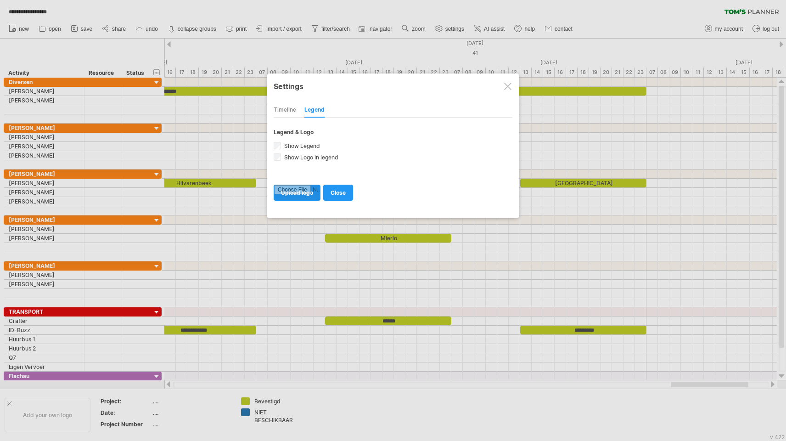
click at [301, 196] on input "file" at bounding box center [297, 192] width 46 height 15
type input "**********"
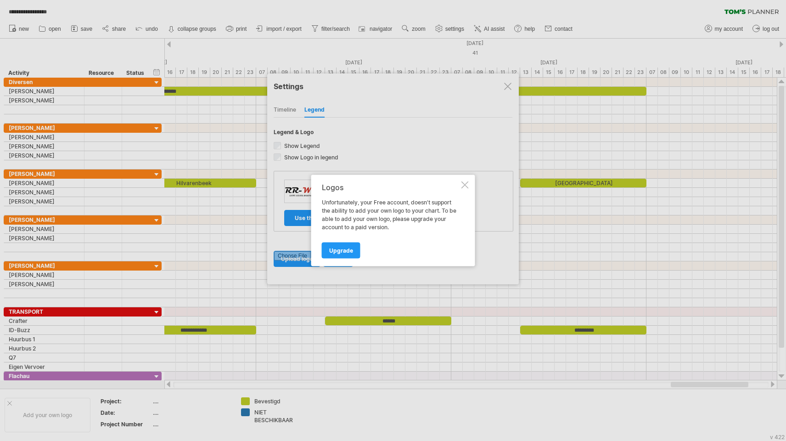
click at [463, 184] on div at bounding box center [465, 184] width 7 height 7
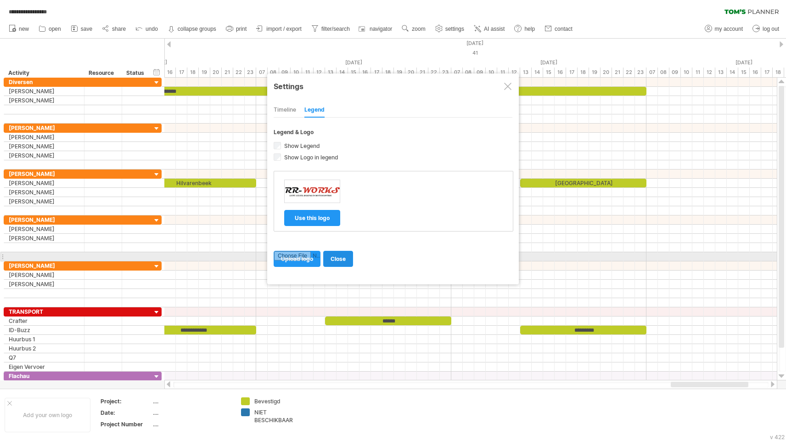
click at [341, 259] on span "close" at bounding box center [338, 258] width 15 height 7
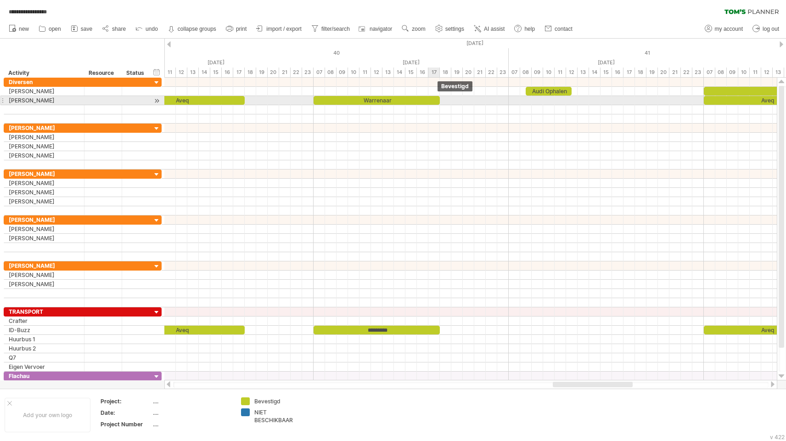
click at [436, 100] on div "Warrenaar" at bounding box center [377, 100] width 126 height 9
click at [444, 100] on div at bounding box center [470, 100] width 613 height 9
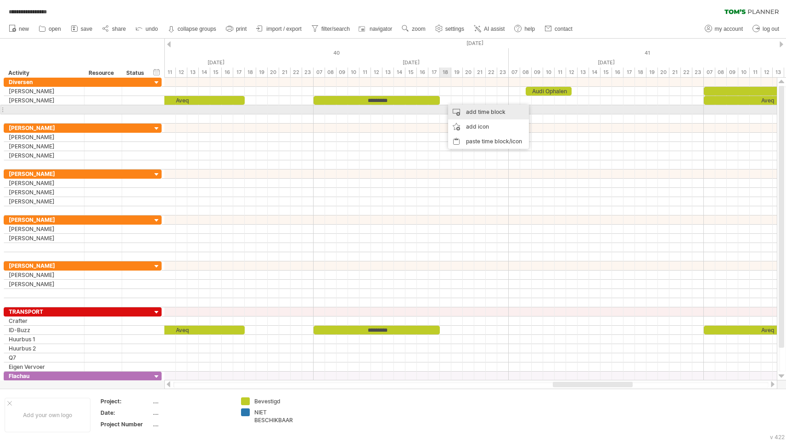
click at [463, 113] on div "add time block" at bounding box center [488, 112] width 81 height 15
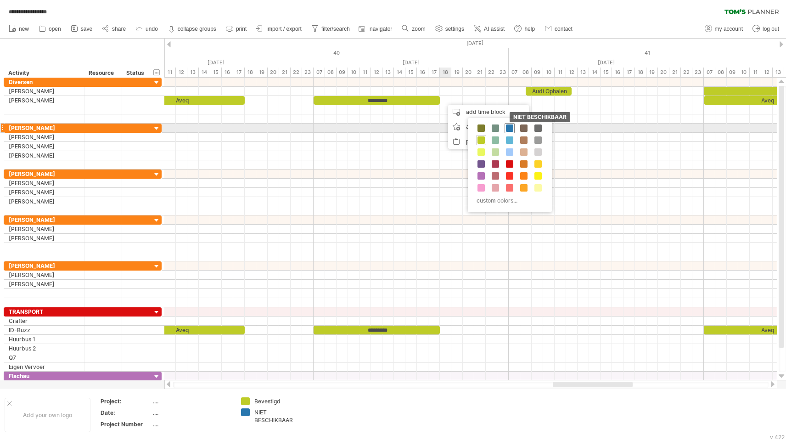
click at [508, 126] on span at bounding box center [509, 127] width 7 height 7
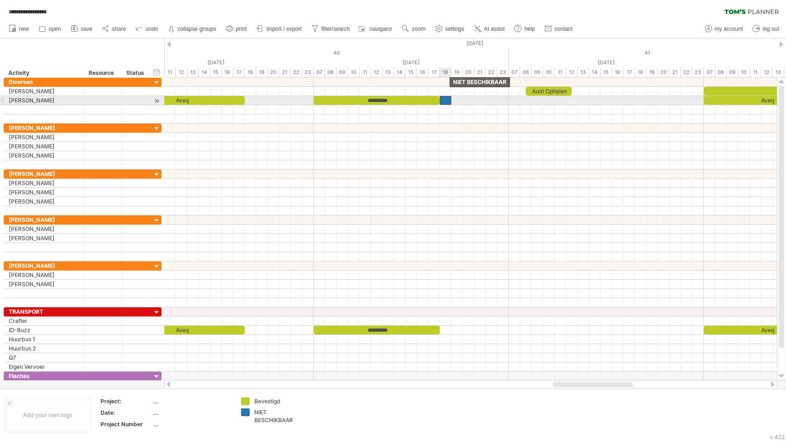
drag, startPoint x: 452, startPoint y: 101, endPoint x: 447, endPoint y: 101, distance: 5.1
click at [447, 101] on div at bounding box center [445, 100] width 11 height 9
drag, startPoint x: 450, startPoint y: 101, endPoint x: 505, endPoint y: 97, distance: 55.2
click at [505, 97] on div at bounding box center [474, 100] width 69 height 9
click at [484, 99] on div at bounding box center [474, 100] width 69 height 9
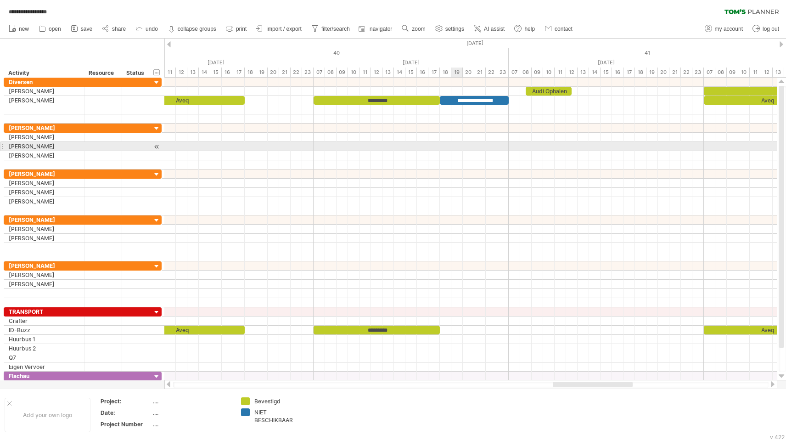
click at [460, 144] on div at bounding box center [470, 146] width 613 height 9
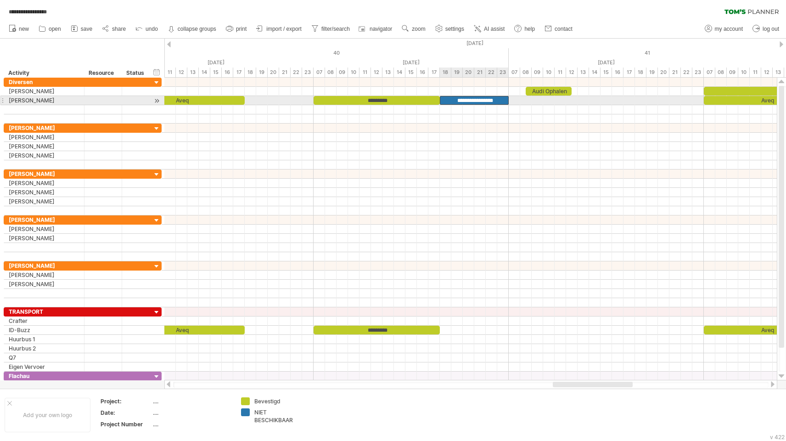
click at [476, 102] on div "**********" at bounding box center [474, 100] width 69 height 9
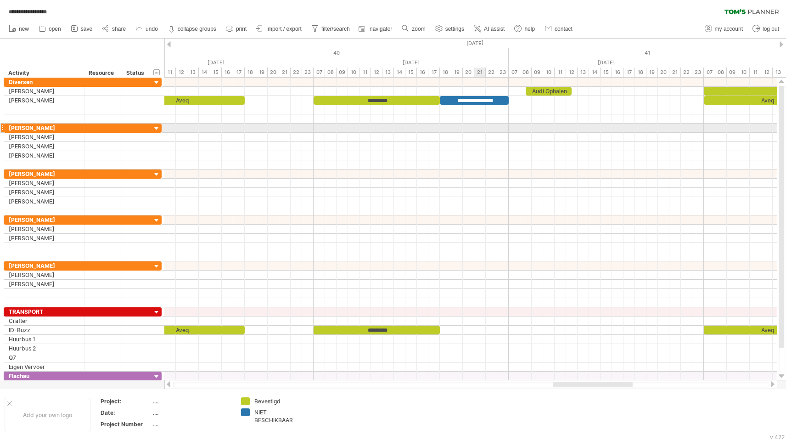
click at [474, 125] on div at bounding box center [470, 128] width 613 height 9
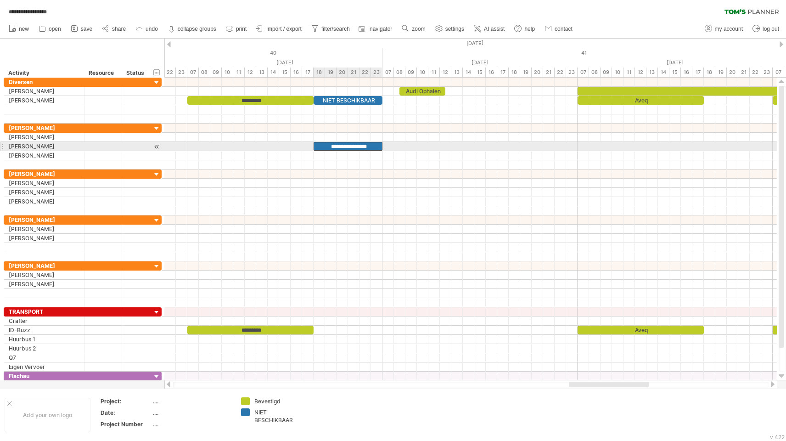
drag, startPoint x: 472, startPoint y: 98, endPoint x: 345, endPoint y: 148, distance: 135.7
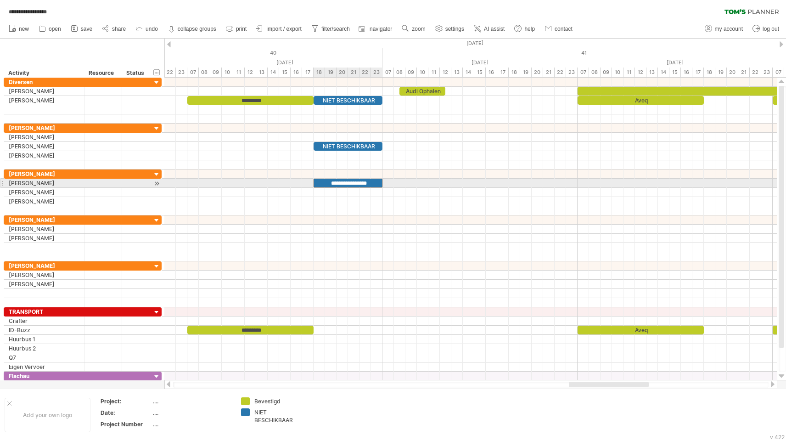
drag, startPoint x: 345, startPoint y: 148, endPoint x: 343, endPoint y: 186, distance: 38.6
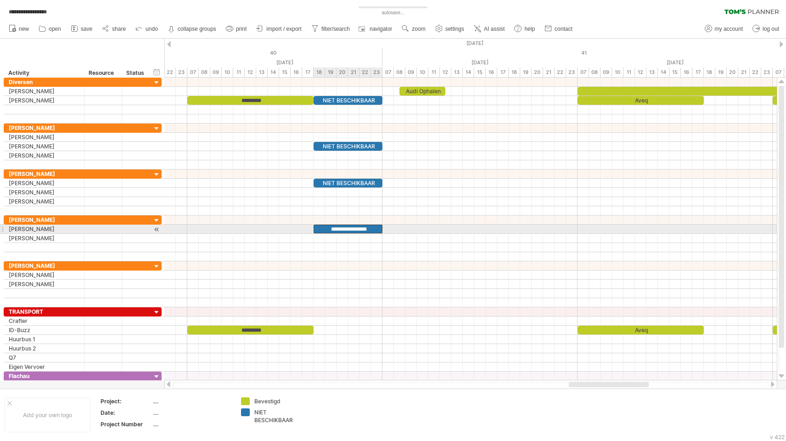
drag, startPoint x: 343, startPoint y: 186, endPoint x: 343, endPoint y: 231, distance: 45.0
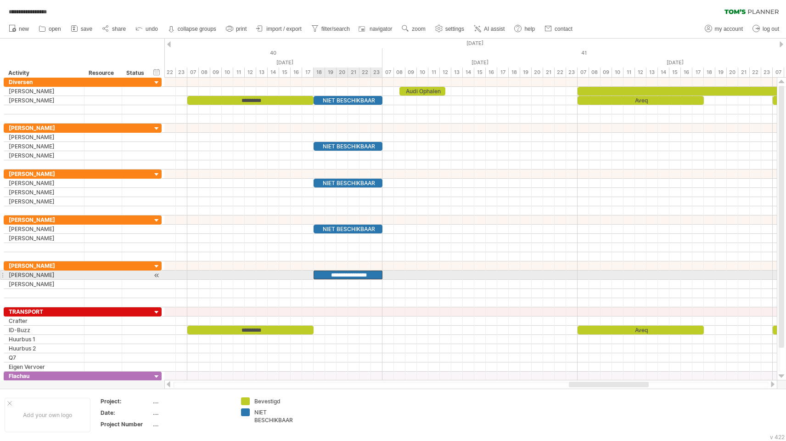
drag, startPoint x: 343, startPoint y: 231, endPoint x: 342, endPoint y: 276, distance: 45.0
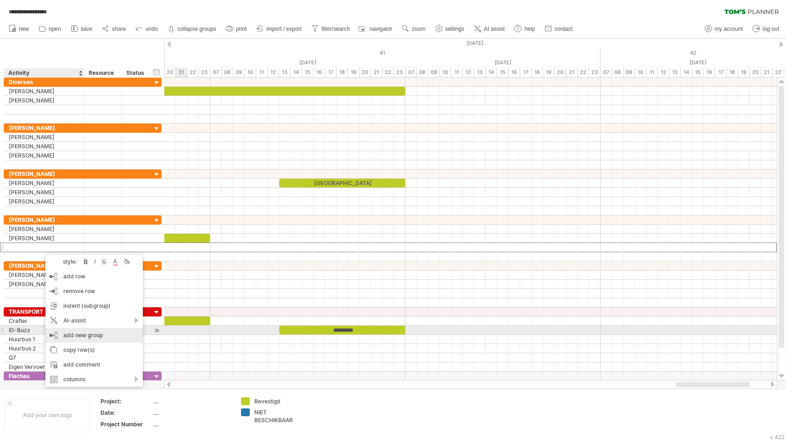
click at [72, 333] on div "add new group" at bounding box center [93, 335] width 97 height 15
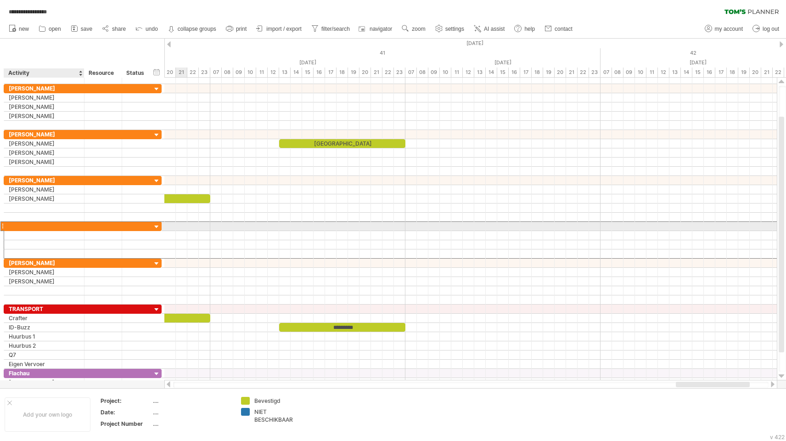
click at [32, 226] on div at bounding box center [44, 226] width 71 height 9
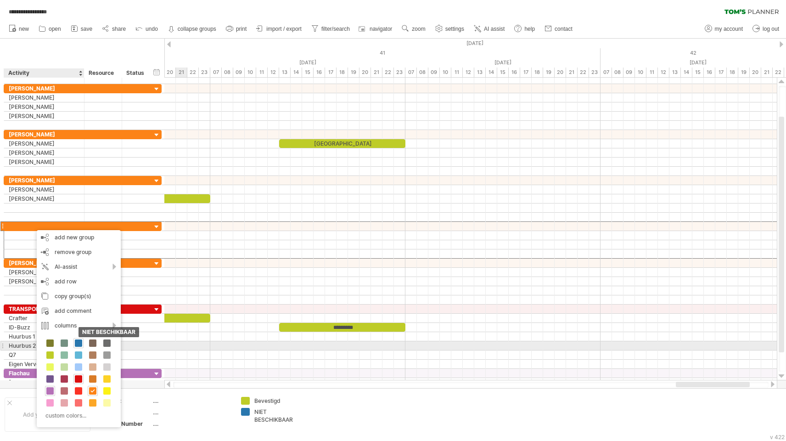
click at [79, 341] on span at bounding box center [78, 342] width 7 height 7
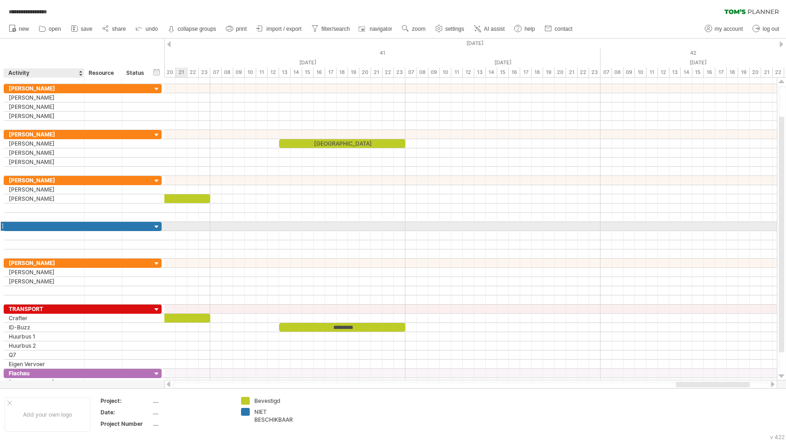
click at [34, 227] on div at bounding box center [44, 226] width 71 height 9
click at [34, 227] on input "text" at bounding box center [44, 226] width 71 height 9
type input "**********"
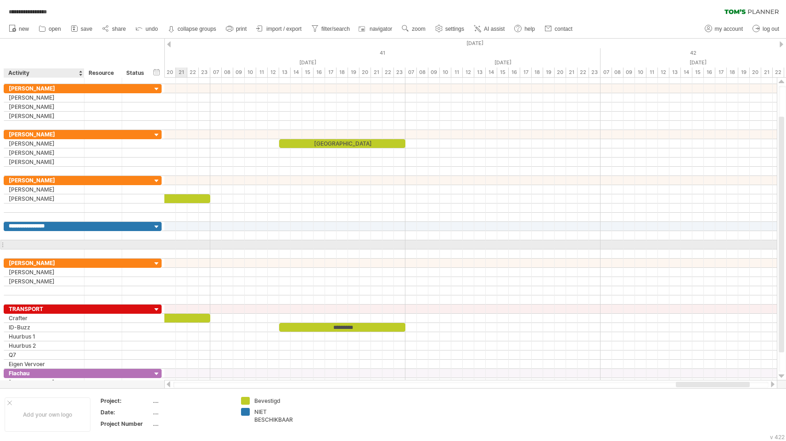
click at [56, 245] on div at bounding box center [44, 244] width 71 height 9
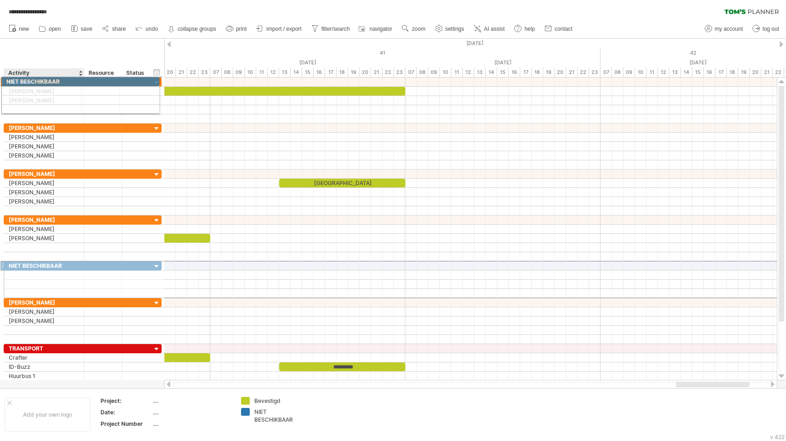
drag, startPoint x: 19, startPoint y: 265, endPoint x: 14, endPoint y: 80, distance: 185.2
click at [14, 80] on div "**********" at bounding box center [83, 229] width 158 height 303
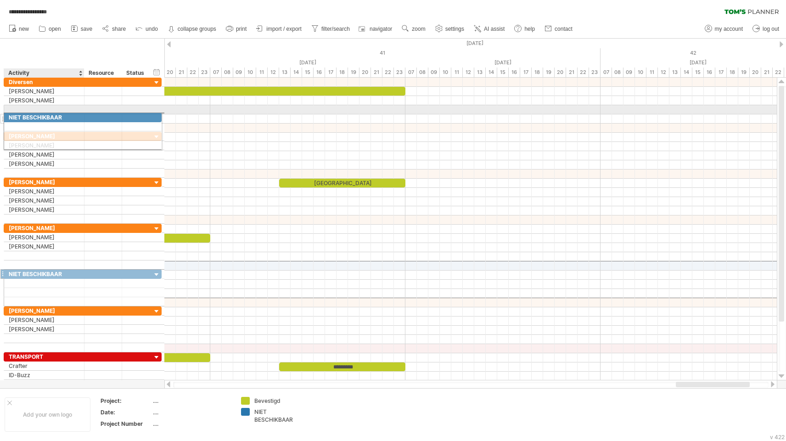
drag, startPoint x: 17, startPoint y: 264, endPoint x: 14, endPoint y: 116, distance: 147.9
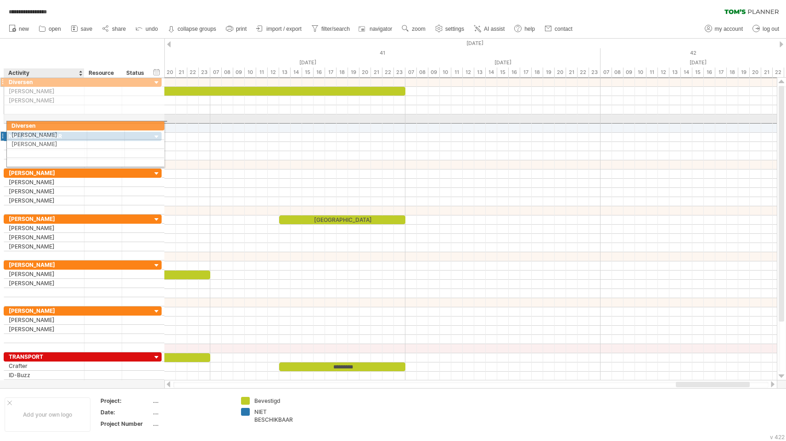
drag, startPoint x: 20, startPoint y: 81, endPoint x: 18, endPoint y: 130, distance: 48.7
click at [18, 130] on div "**********" at bounding box center [83, 233] width 158 height 312
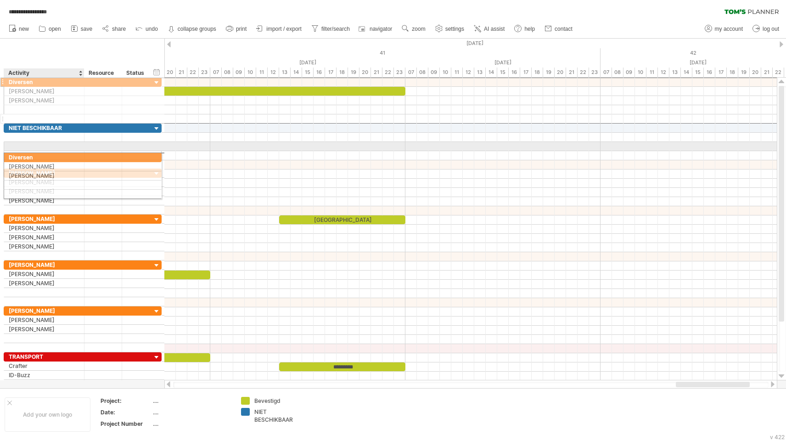
drag, startPoint x: 18, startPoint y: 82, endPoint x: 14, endPoint y: 159, distance: 77.3
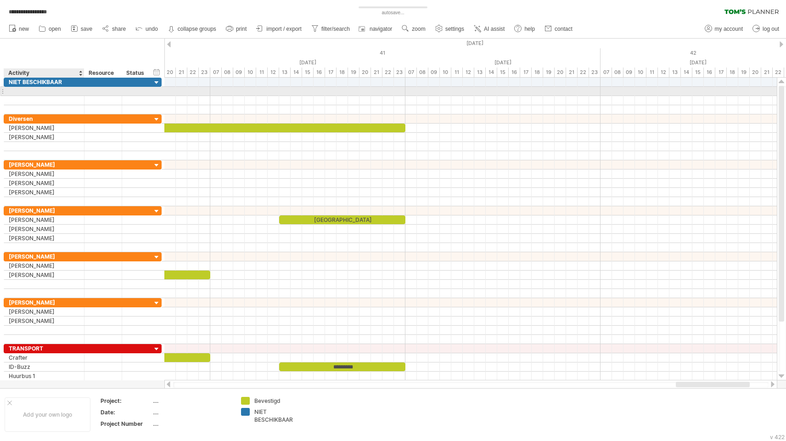
click at [20, 88] on div at bounding box center [44, 91] width 71 height 9
type input "**********"
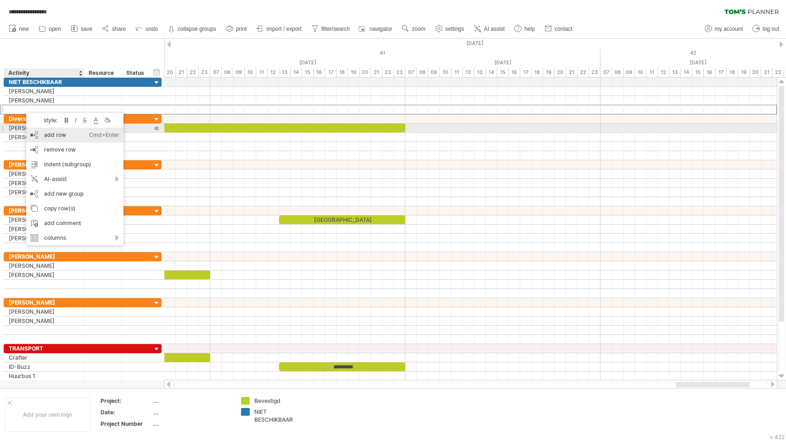
click at [40, 132] on div "add row Ctrl+Enter Cmd+Enter" at bounding box center [74, 135] width 97 height 15
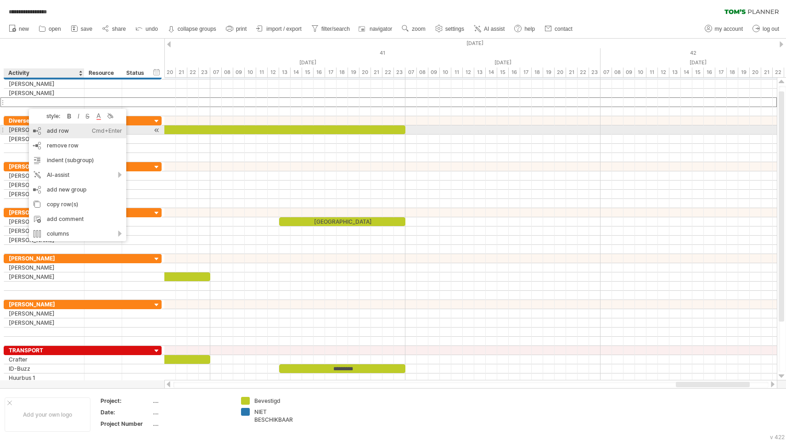
click at [40, 128] on div "add row Ctrl+Enter Cmd+Enter" at bounding box center [77, 131] width 97 height 15
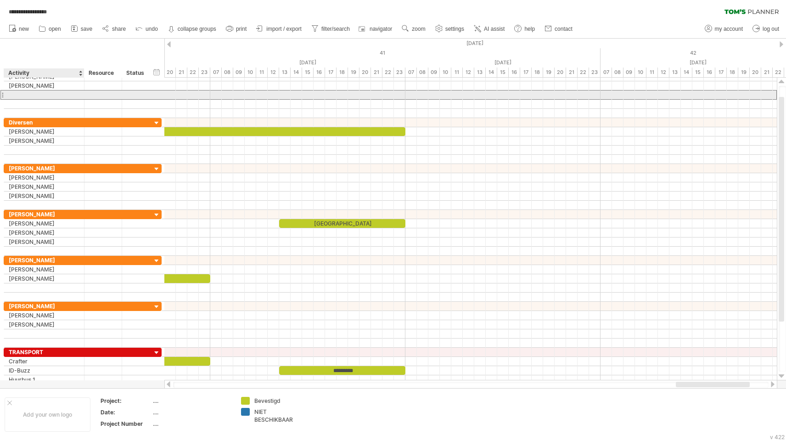
click at [18, 92] on div at bounding box center [44, 94] width 71 height 9
type input "*"
type input "**********"
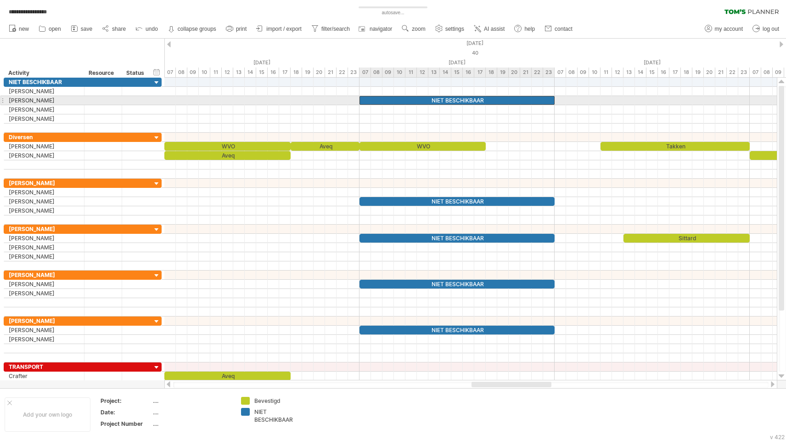
drag, startPoint x: 405, startPoint y: 155, endPoint x: 406, endPoint y: 100, distance: 55.1
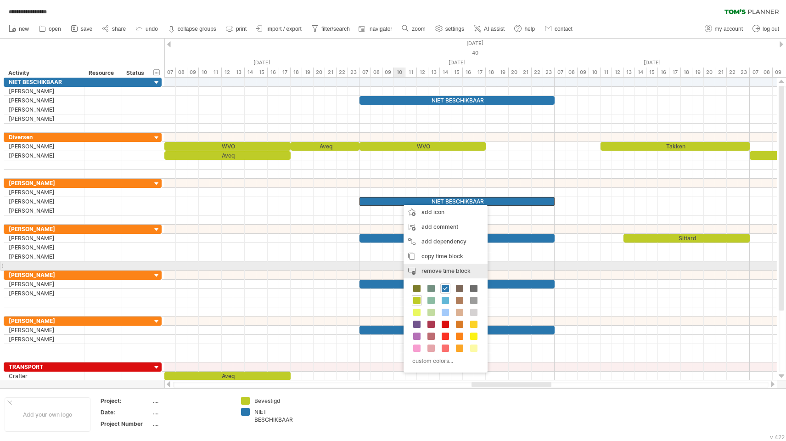
click at [418, 267] on div "remove time block remove selected items" at bounding box center [446, 271] width 84 height 15
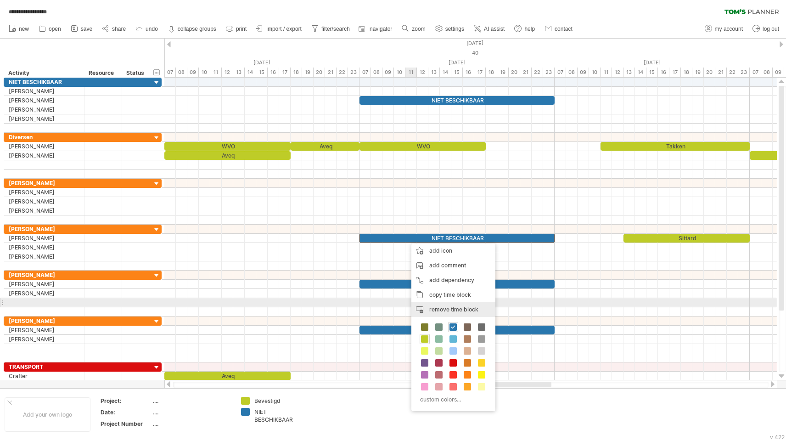
click at [426, 307] on div "remove time block remove selected items" at bounding box center [454, 309] width 84 height 15
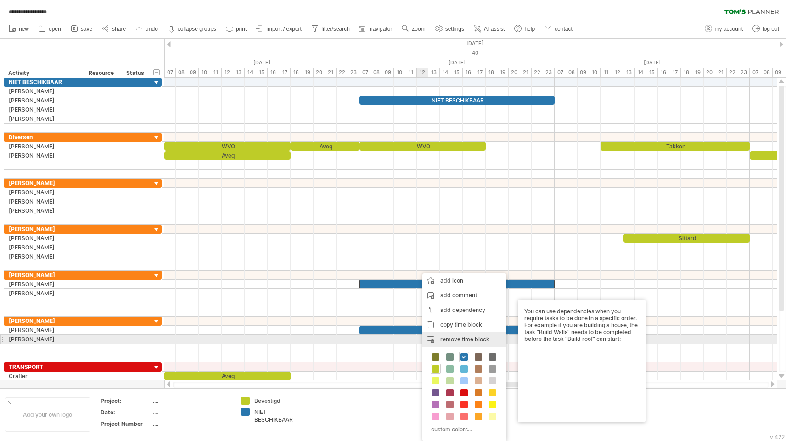
click at [438, 341] on div "remove time block remove selected items" at bounding box center [465, 339] width 84 height 15
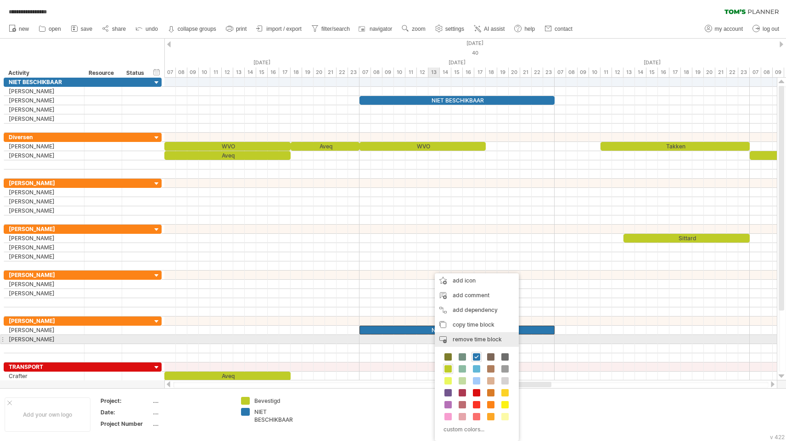
click at [453, 338] on span "remove time block" at bounding box center [477, 339] width 49 height 7
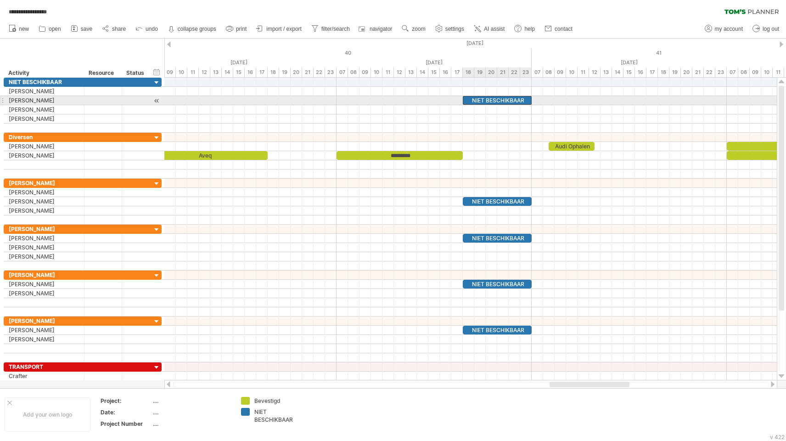
drag, startPoint x: 490, startPoint y: 154, endPoint x: 492, endPoint y: 101, distance: 52.8
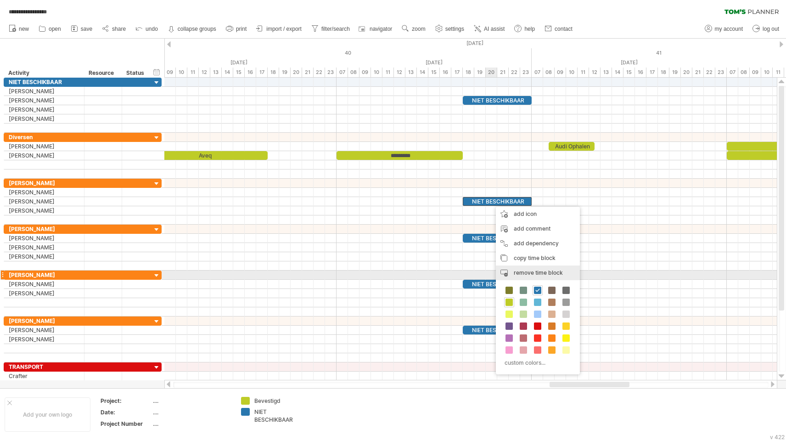
click at [505, 271] on div "remove time block remove selected items" at bounding box center [538, 272] width 84 height 15
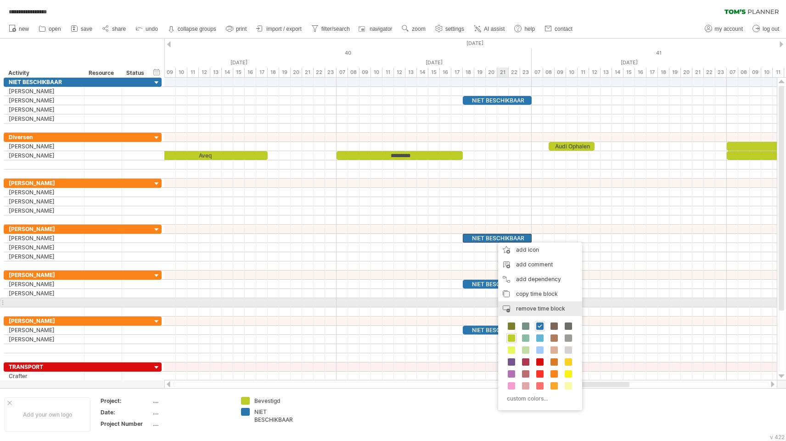
click at [515, 306] on div "remove time block remove selected items" at bounding box center [540, 308] width 84 height 15
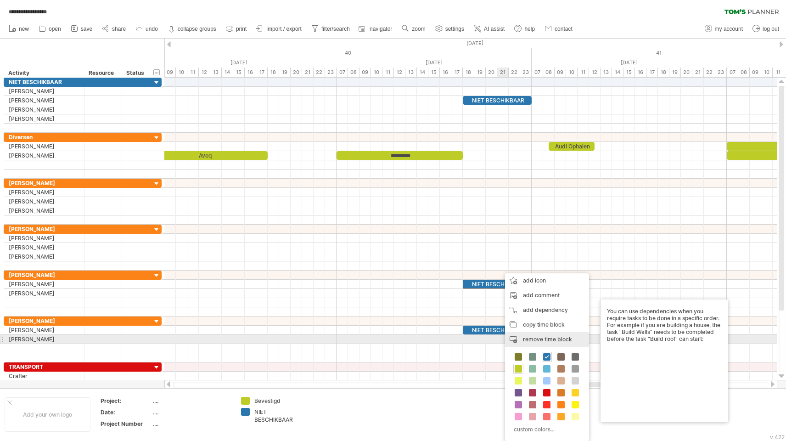
click at [513, 339] on div "remove time block remove selected items" at bounding box center [547, 339] width 84 height 15
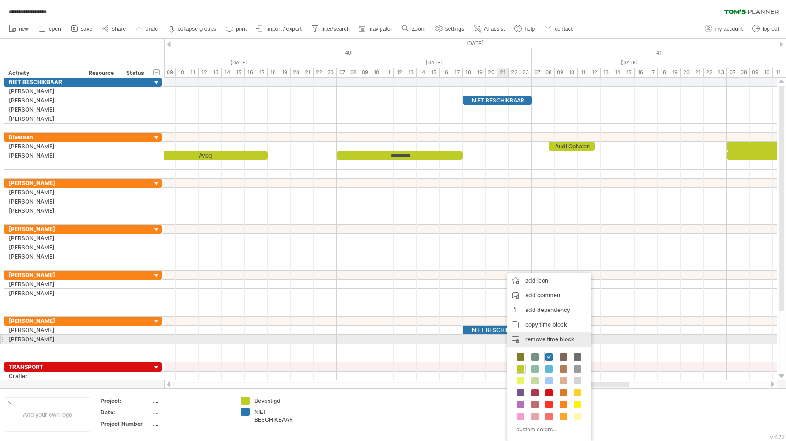
click at [522, 337] on div "remove time block remove selected items" at bounding box center [549, 339] width 84 height 15
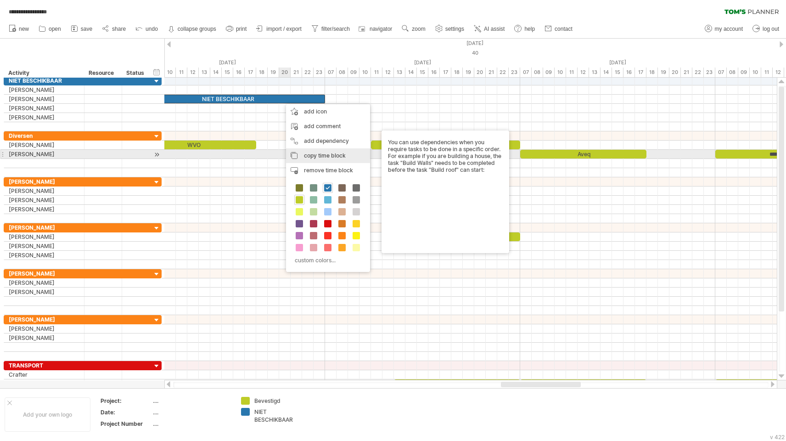
click at [314, 157] on span "copy time block" at bounding box center [325, 155] width 42 height 7
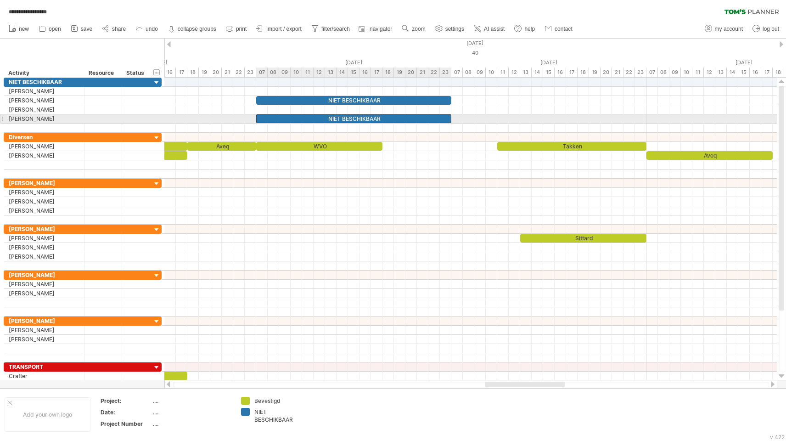
drag, startPoint x: 331, startPoint y: 99, endPoint x: 330, endPoint y: 115, distance: 16.1
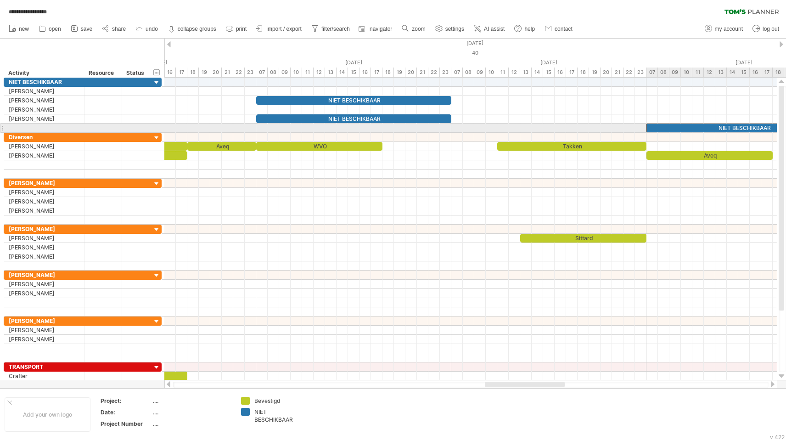
drag, startPoint x: 329, startPoint y: 119, endPoint x: 721, endPoint y: 130, distance: 391.9
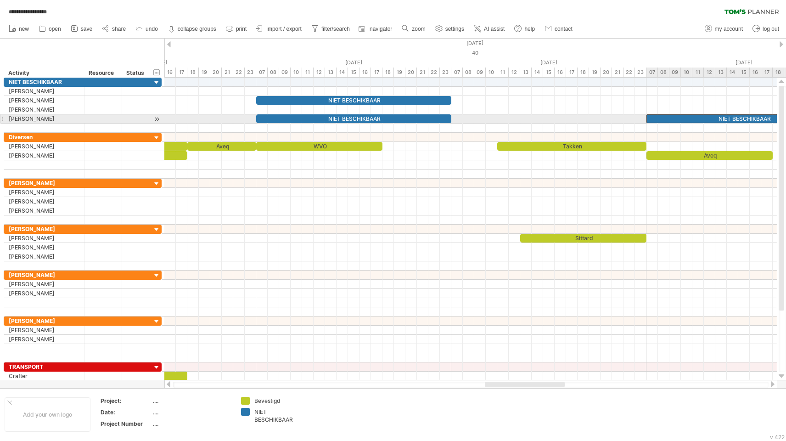
drag, startPoint x: 721, startPoint y: 130, endPoint x: 721, endPoint y: 119, distance: 10.1
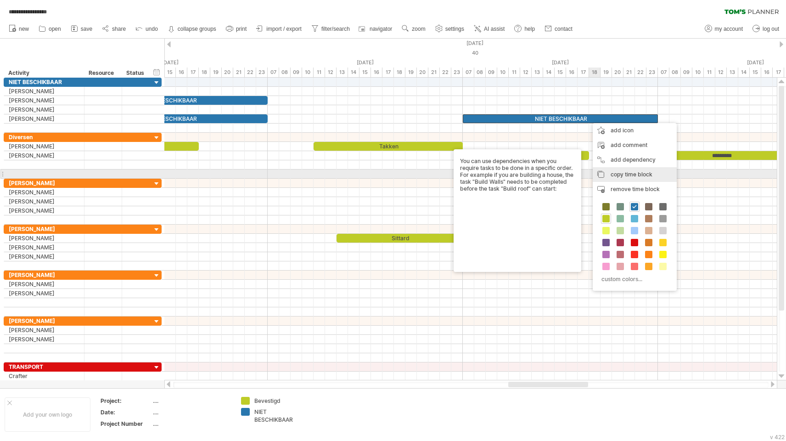
click at [608, 172] on div "copy time block copy time blocks/icons" at bounding box center [635, 174] width 84 height 15
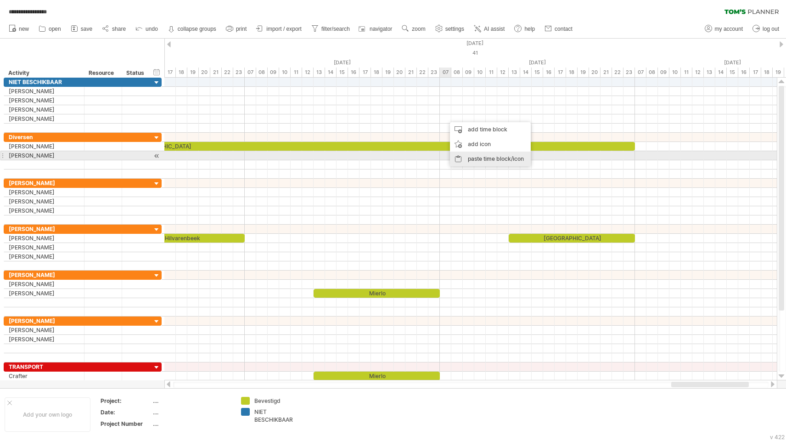
click at [463, 159] on div "paste time block/icon" at bounding box center [490, 159] width 81 height 15
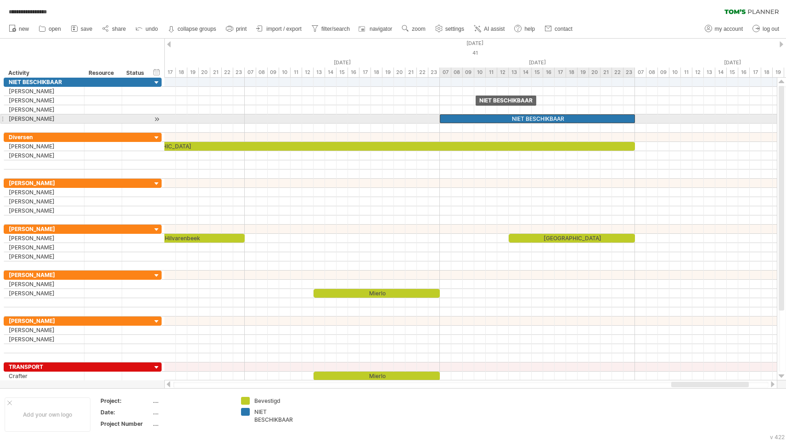
drag, startPoint x: 471, startPoint y: 117, endPoint x: 465, endPoint y: 119, distance: 6.7
click at [465, 119] on div "NIET BESCHIKBAAR" at bounding box center [537, 118] width 195 height 9
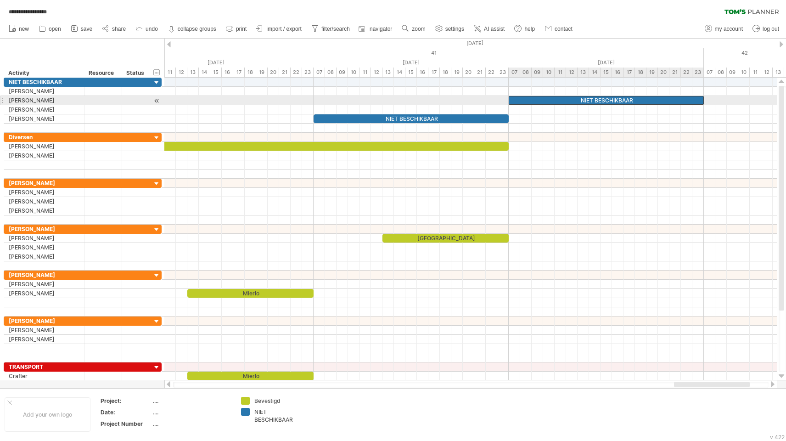
drag, startPoint x: 465, startPoint y: 119, endPoint x: 661, endPoint y: 102, distance: 196.8
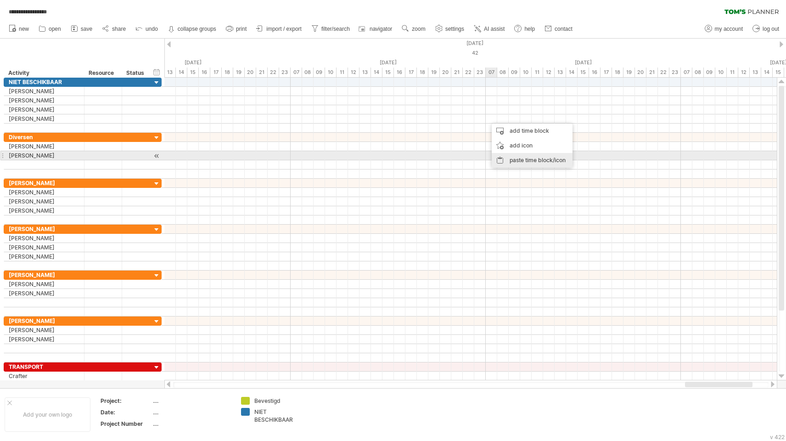
click at [507, 159] on div "paste time block/icon" at bounding box center [532, 160] width 81 height 15
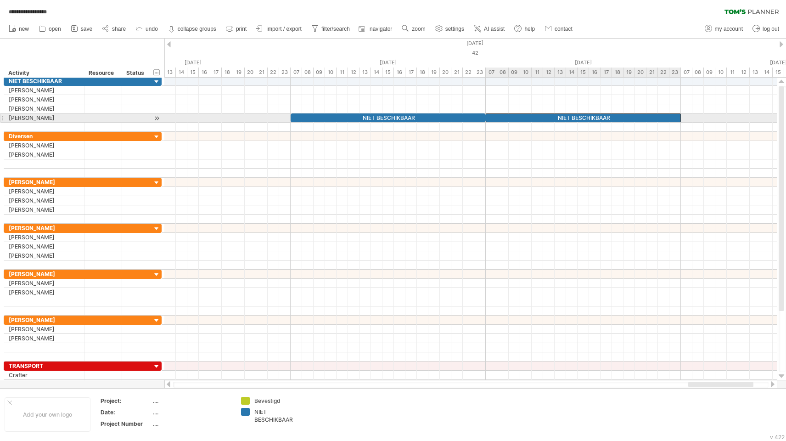
drag, startPoint x: 461, startPoint y: 117, endPoint x: 656, endPoint y: 114, distance: 195.2
click at [656, 114] on div "NIET BESCHIKBAAR" at bounding box center [583, 117] width 195 height 9
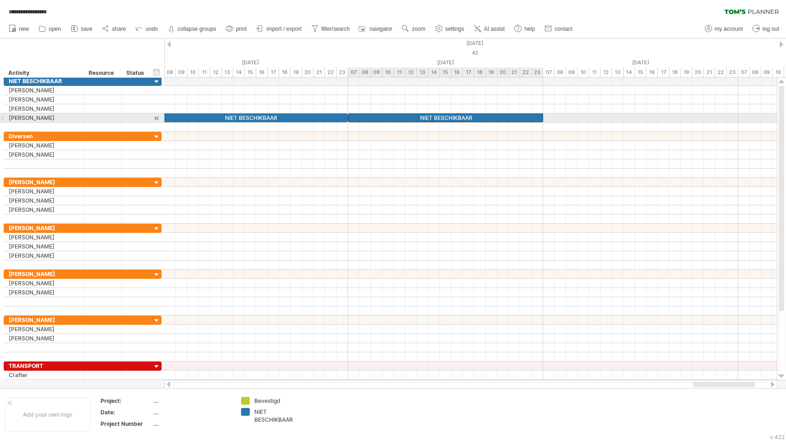
drag, startPoint x: 295, startPoint y: 118, endPoint x: 491, endPoint y: 118, distance: 196.1
click at [491, 118] on div "NIET BESCHIKBAAR" at bounding box center [445, 117] width 195 height 9
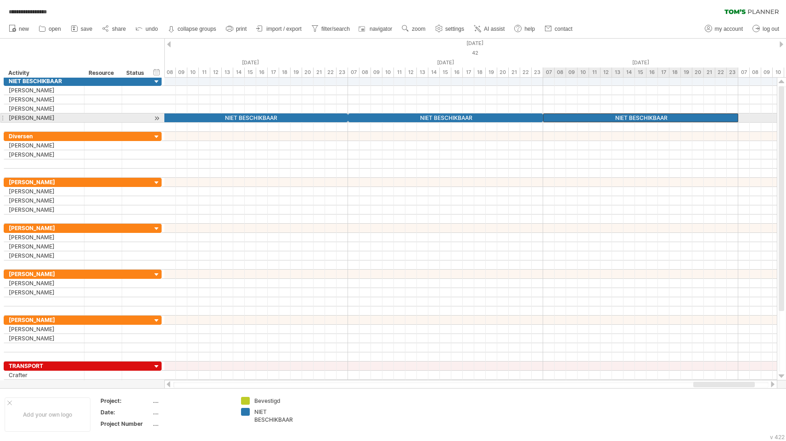
drag, startPoint x: 491, startPoint y: 118, endPoint x: 688, endPoint y: 115, distance: 197.5
click at [688, 115] on div "NIET BESCHIKBAAR" at bounding box center [640, 117] width 195 height 9
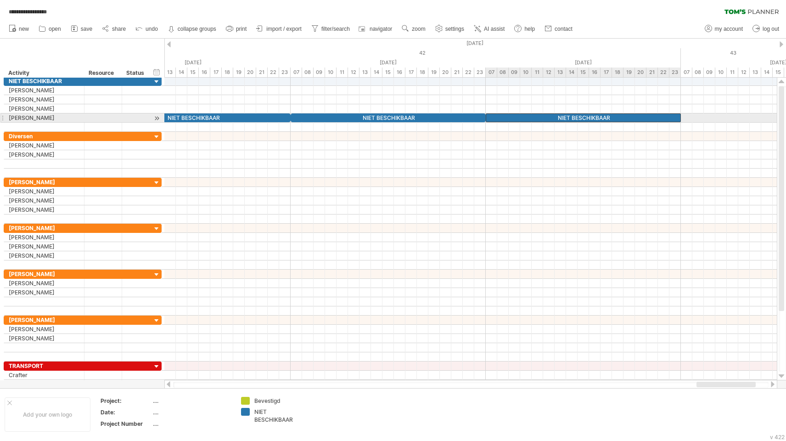
drag, startPoint x: 457, startPoint y: 117, endPoint x: 652, endPoint y: 119, distance: 195.2
click at [652, 119] on div "NIET BESCHIKBAAR" at bounding box center [583, 117] width 195 height 9
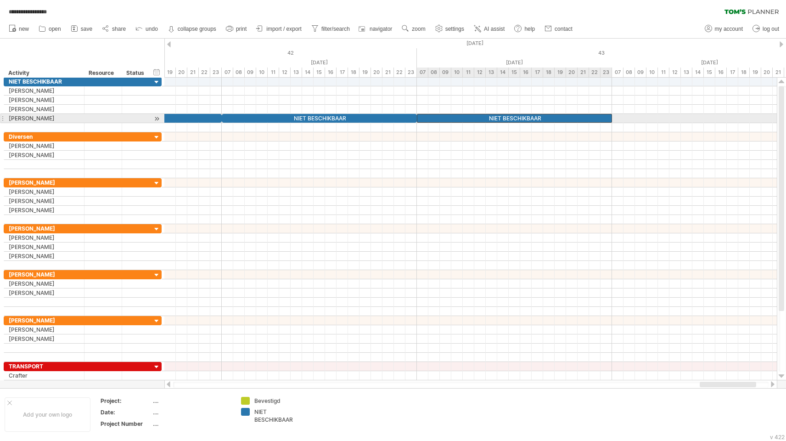
drag, startPoint x: 387, startPoint y: 117, endPoint x: 582, endPoint y: 116, distance: 195.7
click at [582, 116] on div "NIET BESCHIKBAAR" at bounding box center [514, 118] width 195 height 9
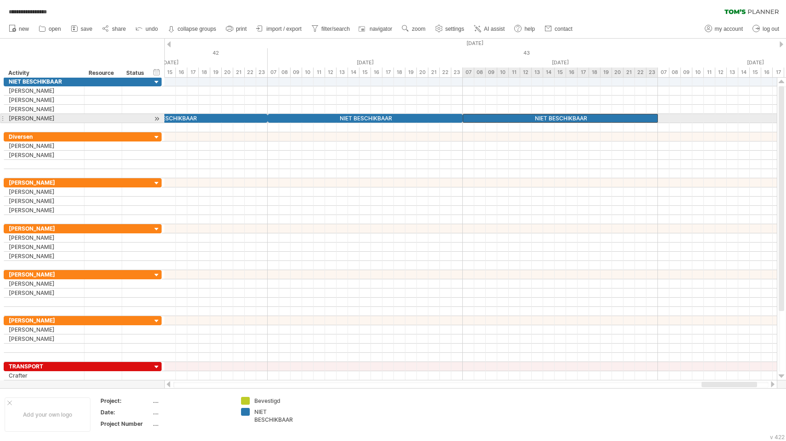
drag, startPoint x: 435, startPoint y: 115, endPoint x: 633, endPoint y: 116, distance: 197.5
click at [633, 116] on div "NIET BESCHIKBAAR" at bounding box center [560, 118] width 195 height 9
drag, startPoint x: 467, startPoint y: 118, endPoint x: 661, endPoint y: 118, distance: 194.7
click at [661, 118] on div "NIET BESCHIKBAAR" at bounding box center [583, 118] width 195 height 9
